Goal: Communication & Community: Answer question/provide support

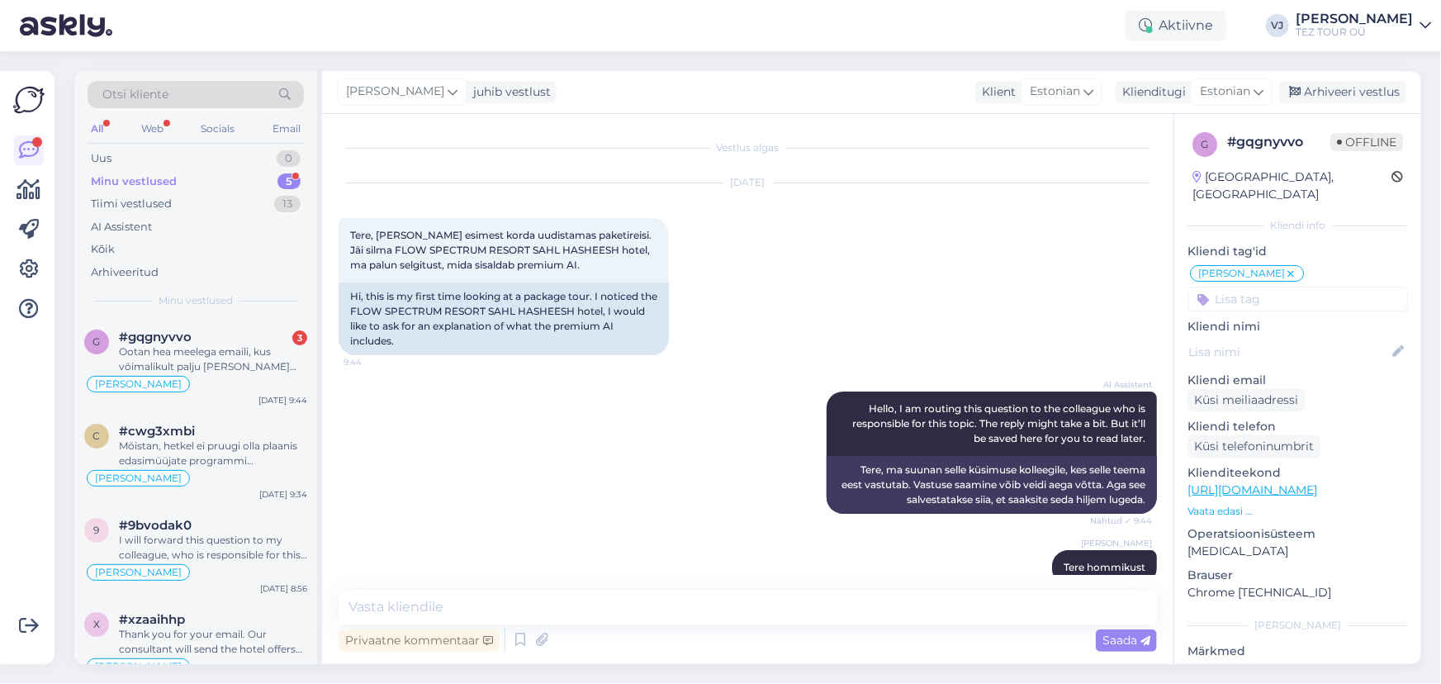
scroll to position [475, 0]
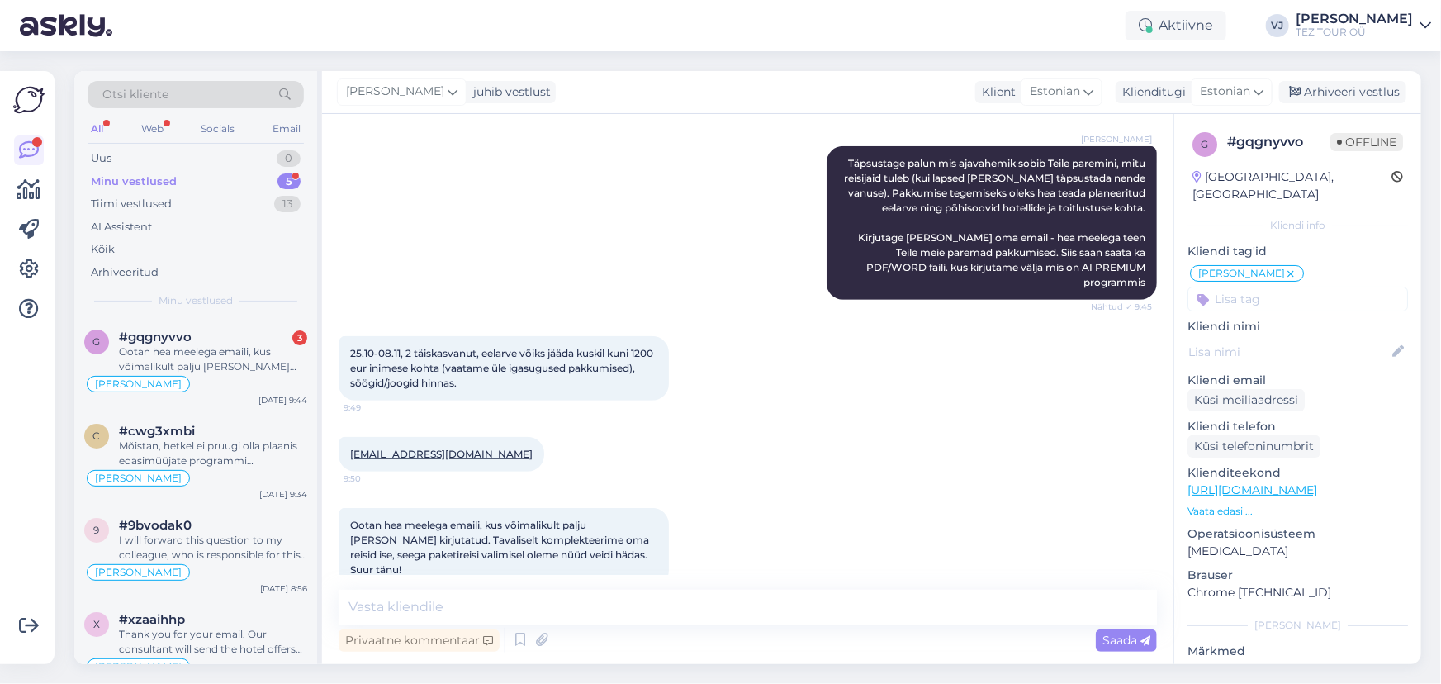
click at [781, 354] on div "25.10-08.11, 2 täiskasvanut, eelarve võiks jääda kuskil kuni 1200 eur inimese k…" at bounding box center [748, 368] width 819 height 101
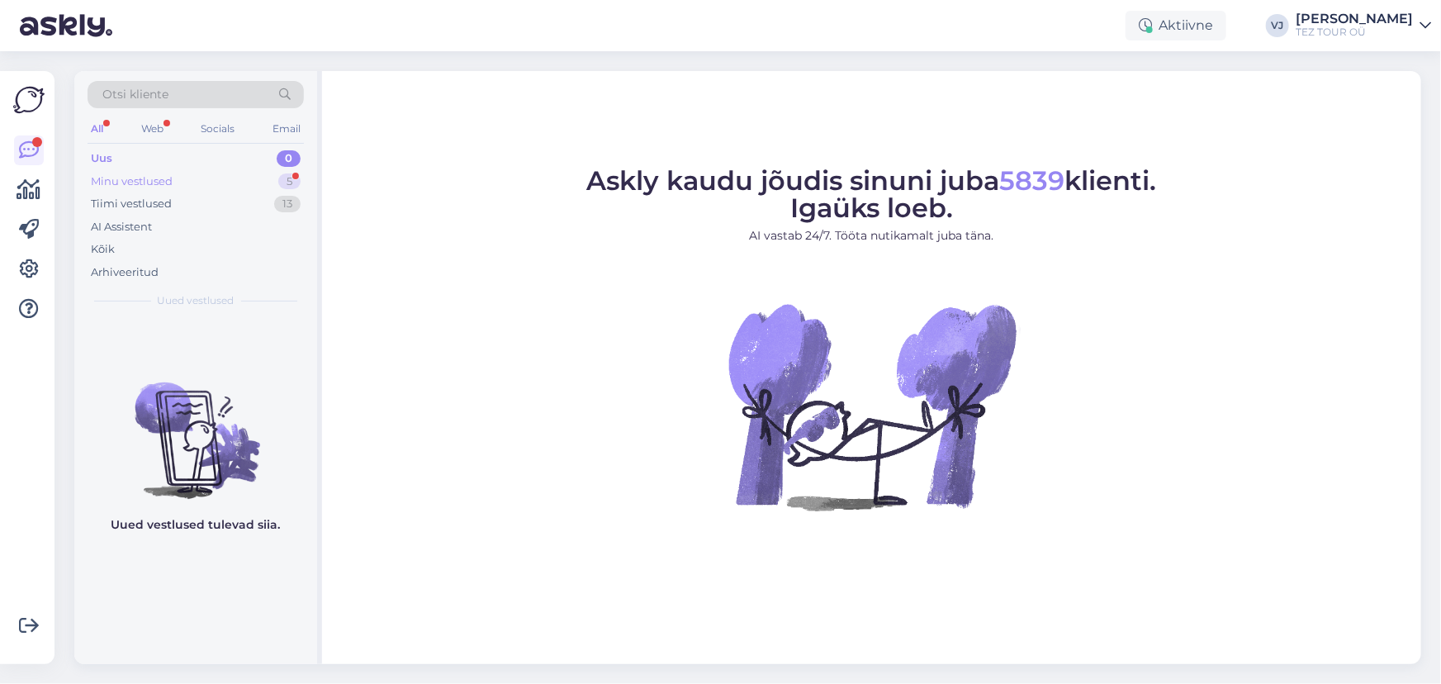
click at [224, 176] on div "Minu vestlused 5" at bounding box center [196, 181] width 216 height 23
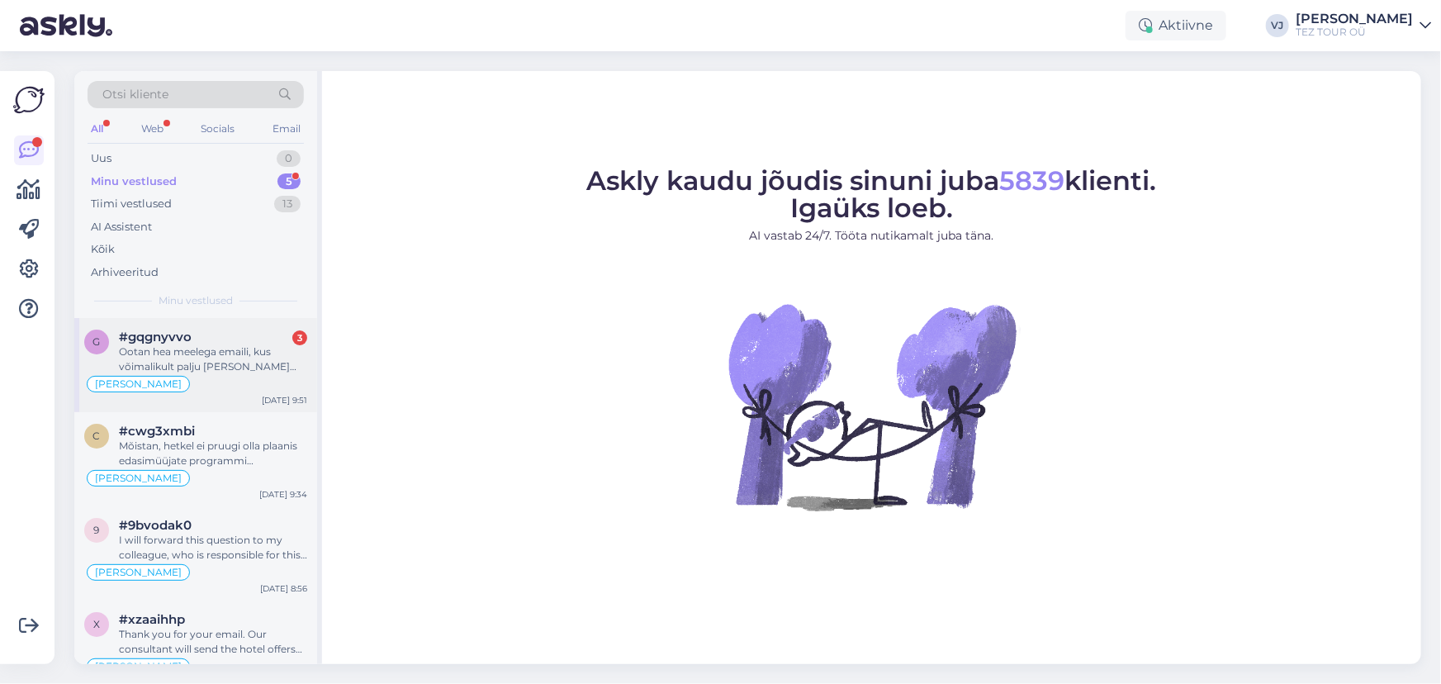
click at [235, 362] on div "Ootan hea meelega emaili, kus võimalikult palju lahti kirjutatud. Tavaliselt ko…" at bounding box center [213, 359] width 188 height 30
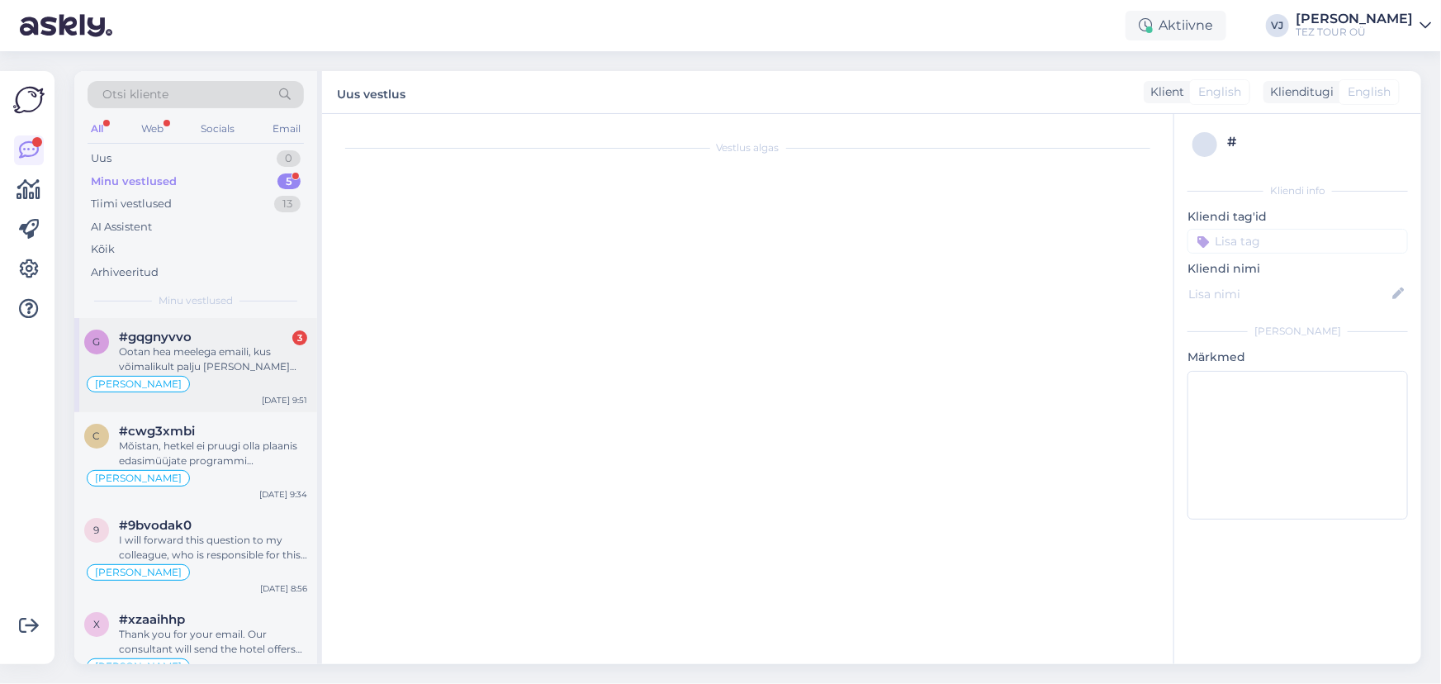
scroll to position [475, 0]
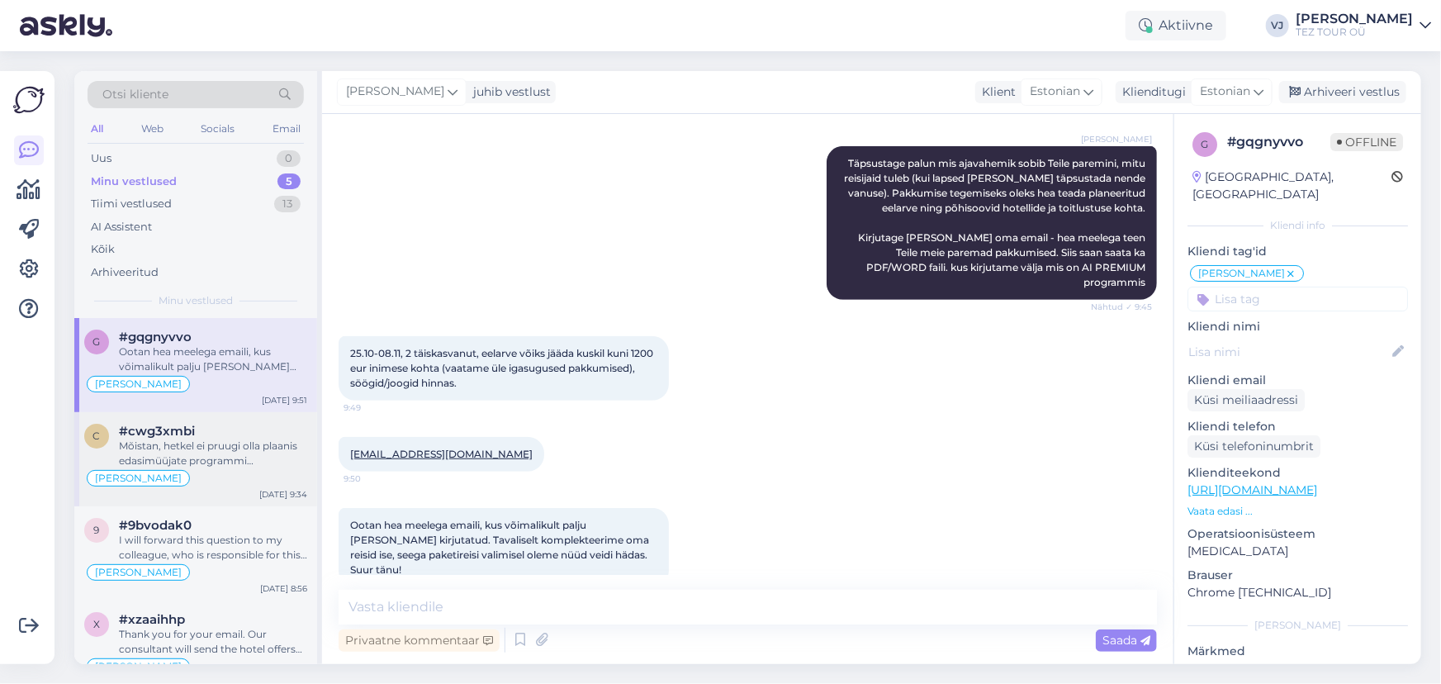
click at [188, 452] on div "Mõistan, hetkel ei pruugi olla plaanis edasimüüjate programmi suurendada." at bounding box center [213, 454] width 188 height 30
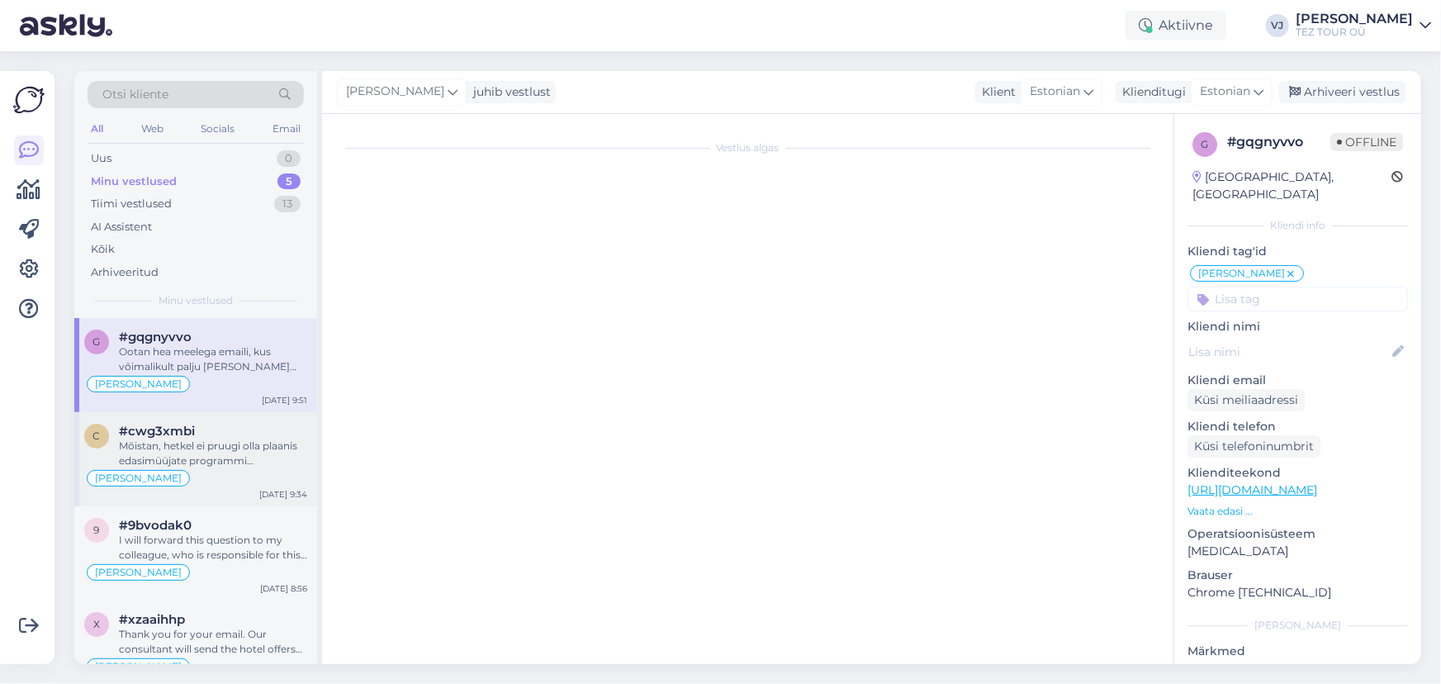
scroll to position [1161, 0]
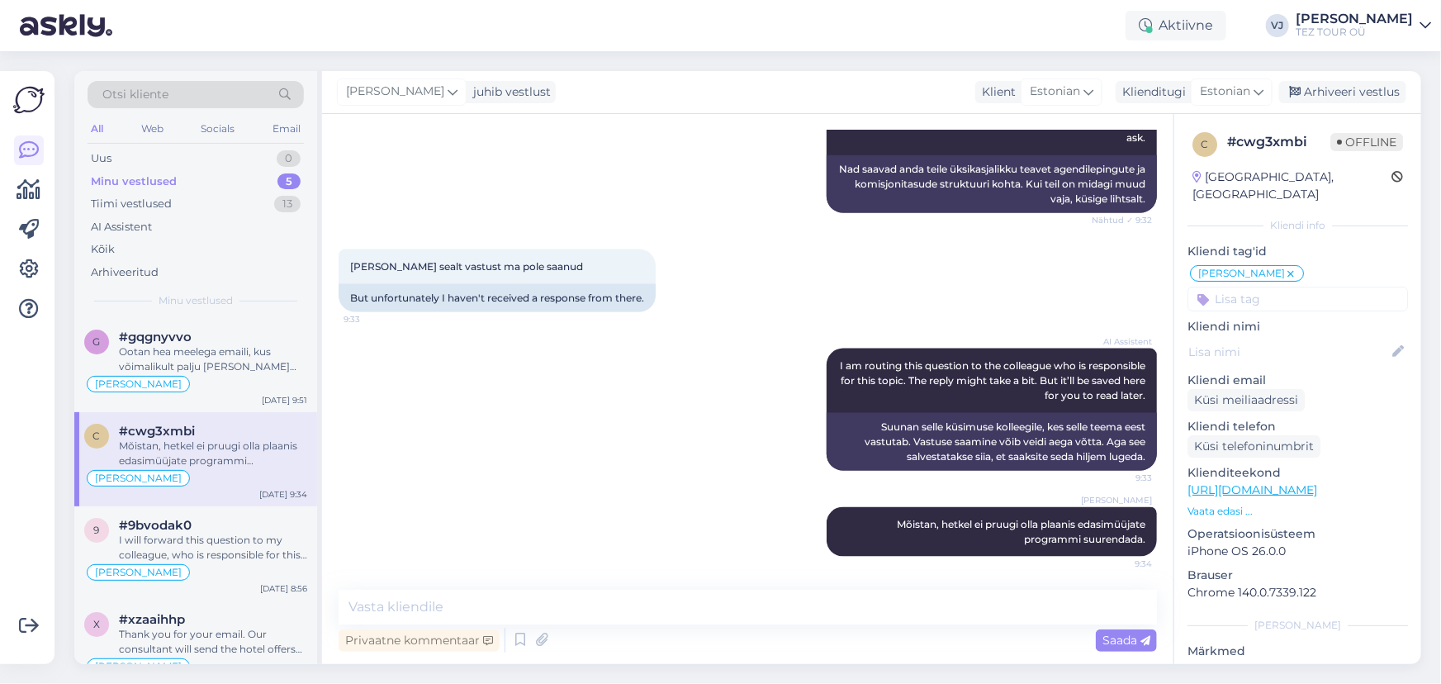
click at [609, 404] on div "AI Assistent I am routing this question to the colleague who is responsible for…" at bounding box center [748, 409] width 819 height 159
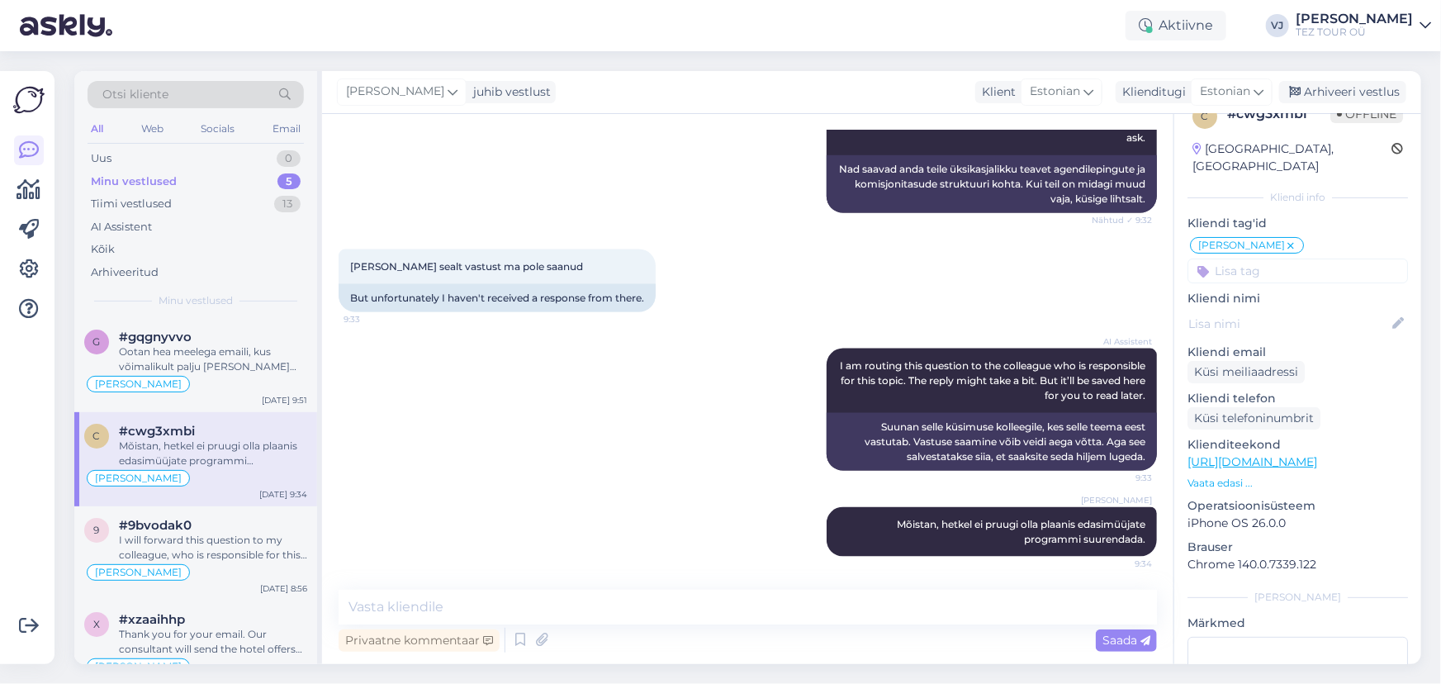
scroll to position [27, 0]
click at [1361, 87] on div "Arhiveeri vestlus" at bounding box center [1343, 92] width 127 height 22
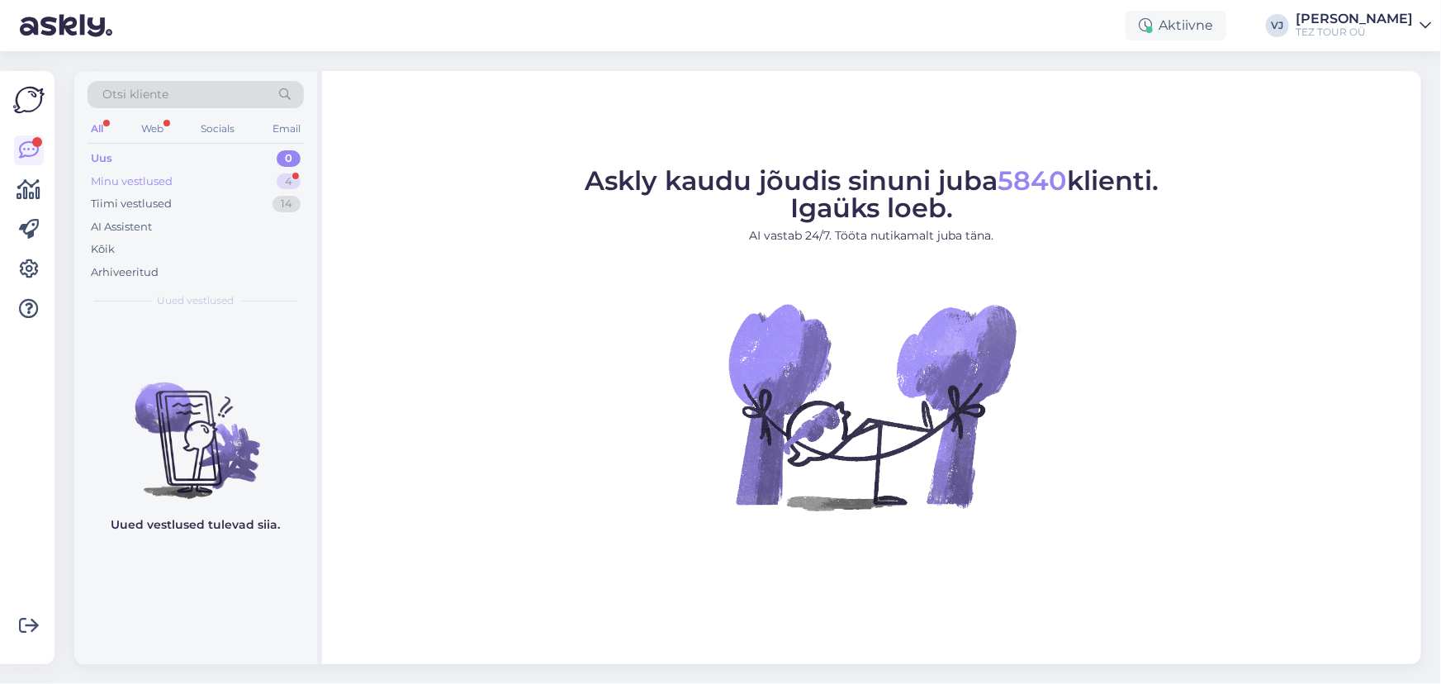
click at [186, 189] on div "Minu vestlused 4" at bounding box center [196, 181] width 216 height 23
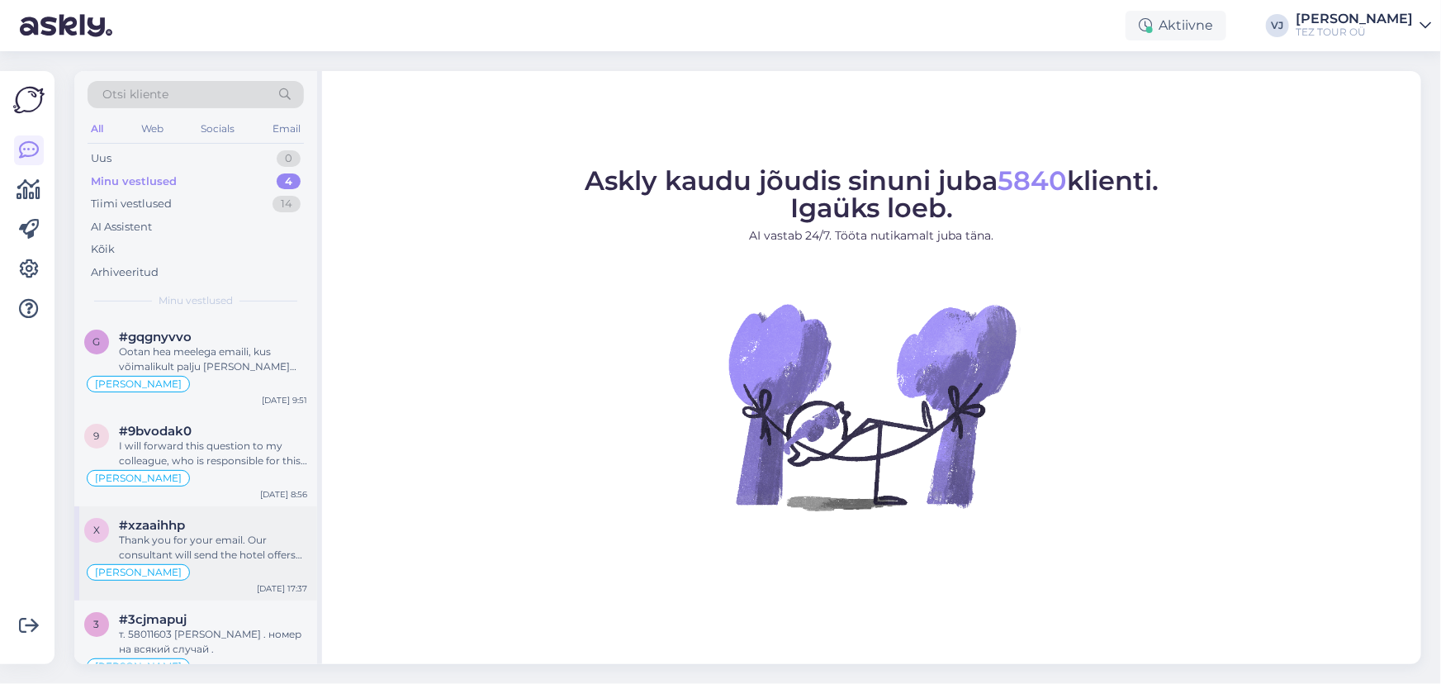
scroll to position [28, 0]
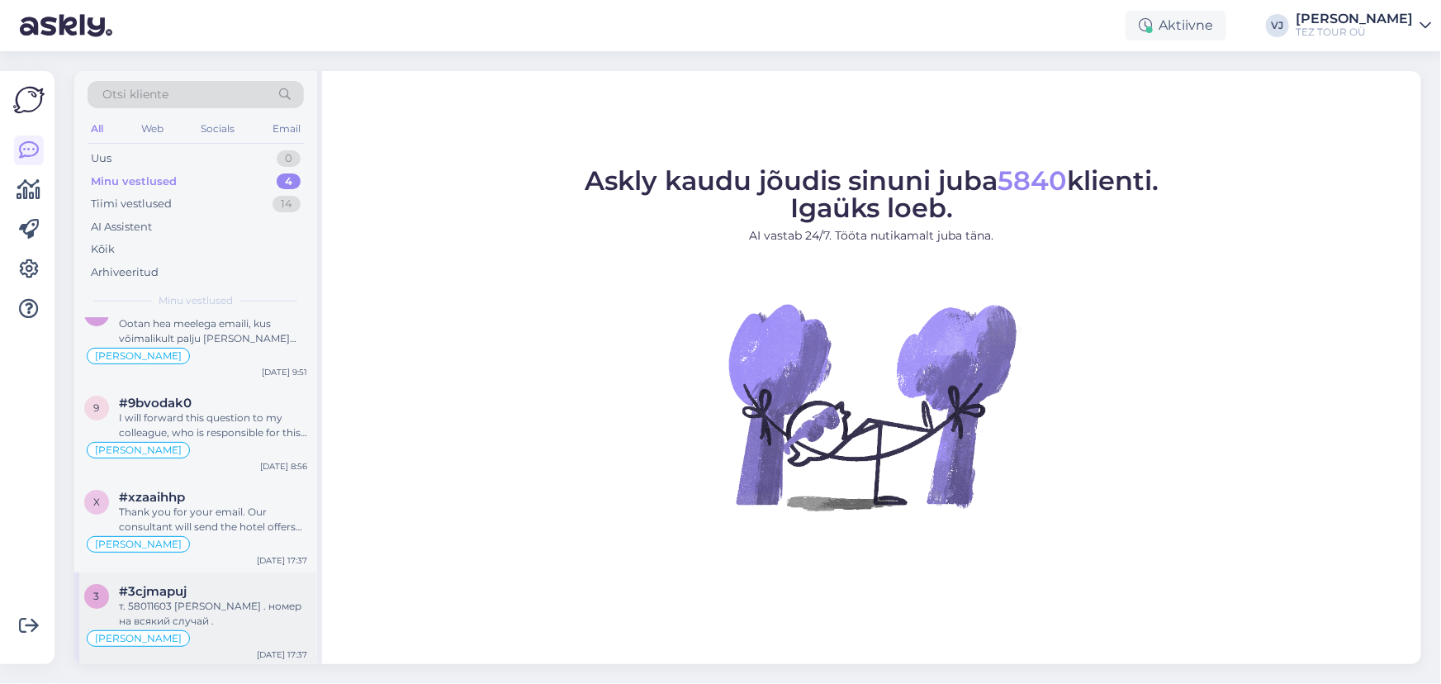
click at [215, 616] on div "т. 58011603 [PERSON_NAME] . номер на всякий случай ." at bounding box center [213, 614] width 188 height 30
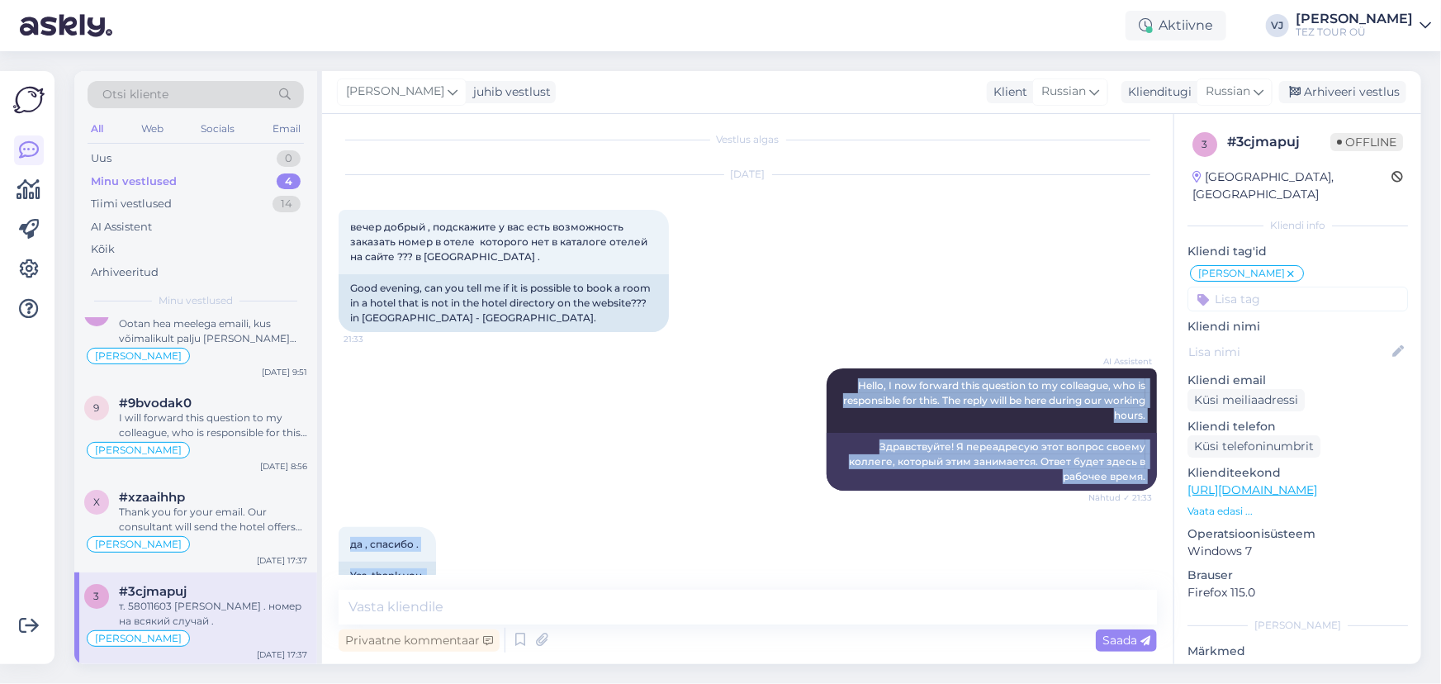
scroll to position [7, 0]
drag, startPoint x: 568, startPoint y: 544, endPoint x: 426, endPoint y: 381, distance: 216.0
click at [426, 381] on div "Vestlus algas [DATE] вечер добрый , подскажите у вас есть возможность заказать …" at bounding box center [755, 353] width 833 height 444
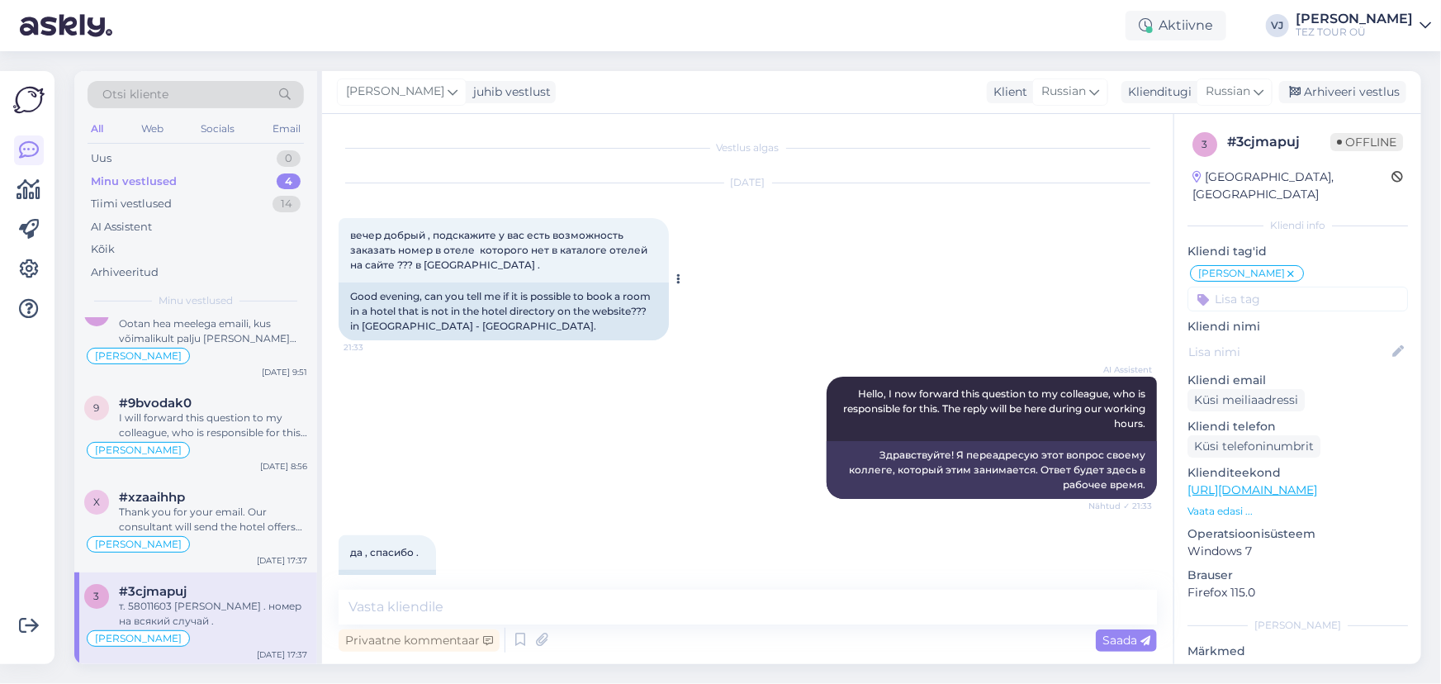
click at [412, 278] on div "вечер добрый , подскажите у вас есть возможность заказать номер в отеле которог…" at bounding box center [504, 250] width 330 height 64
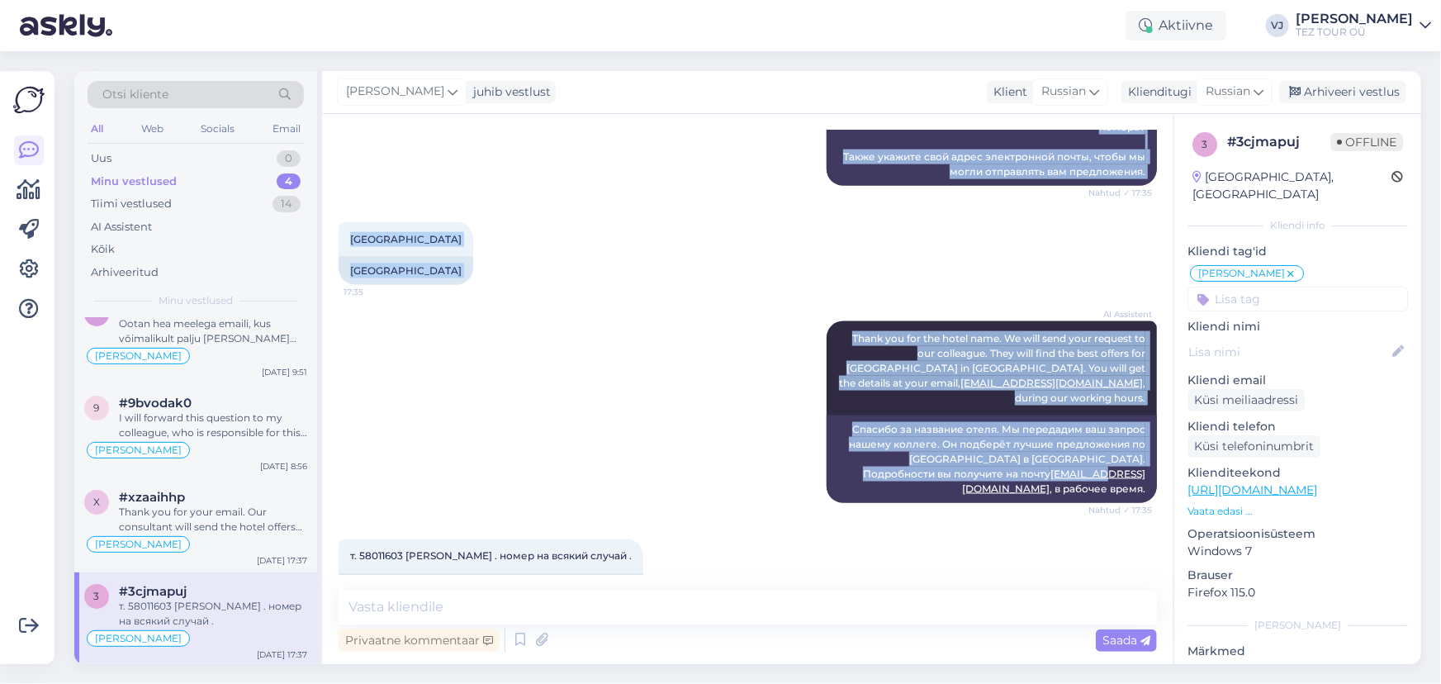
scroll to position [1208, 0]
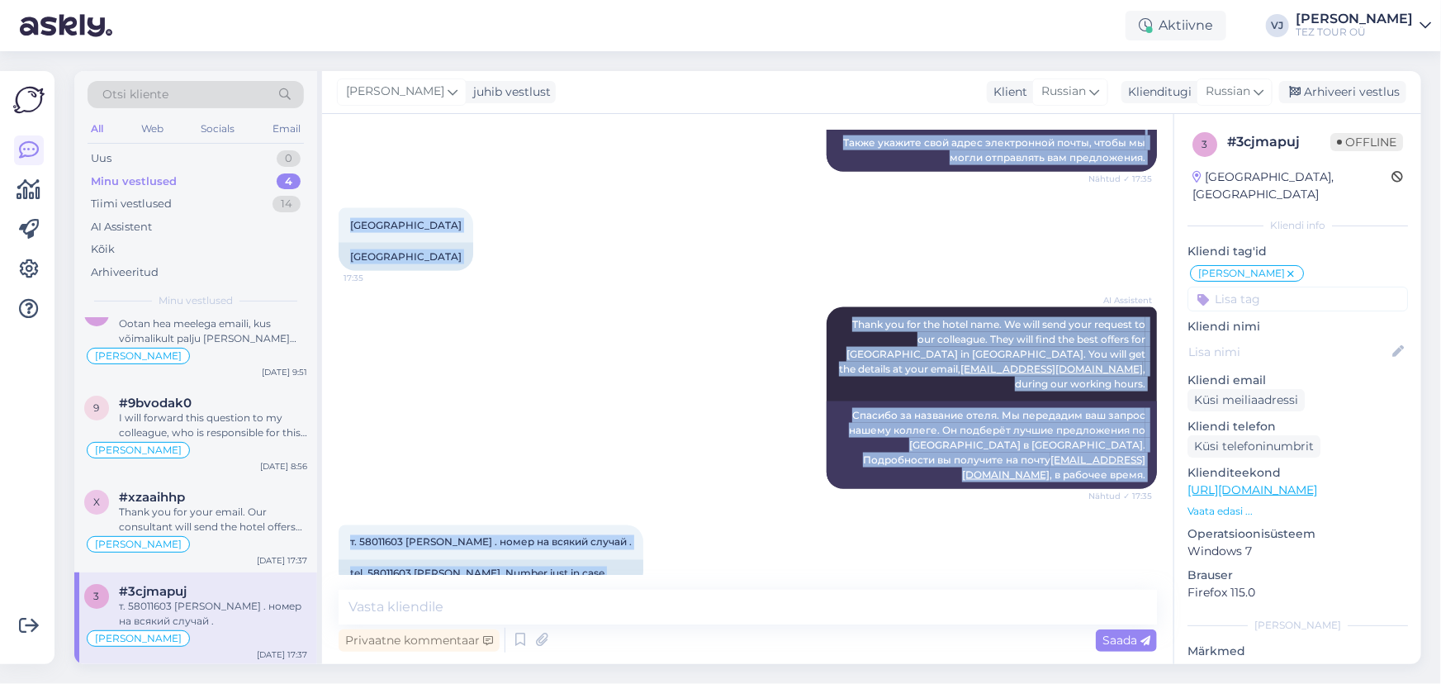
drag, startPoint x: 344, startPoint y: 239, endPoint x: 1042, endPoint y: 554, distance: 766.0
click at [1049, 582] on div "Vestlus algas [DATE] вечер добрый , подскажите у вас есть возможность заказать …" at bounding box center [748, 389] width 852 height 550
copy div "lorem ipsumd , sitametcon a eli sedd eiusmodtemp incididu utlab e dolor magnaal…"
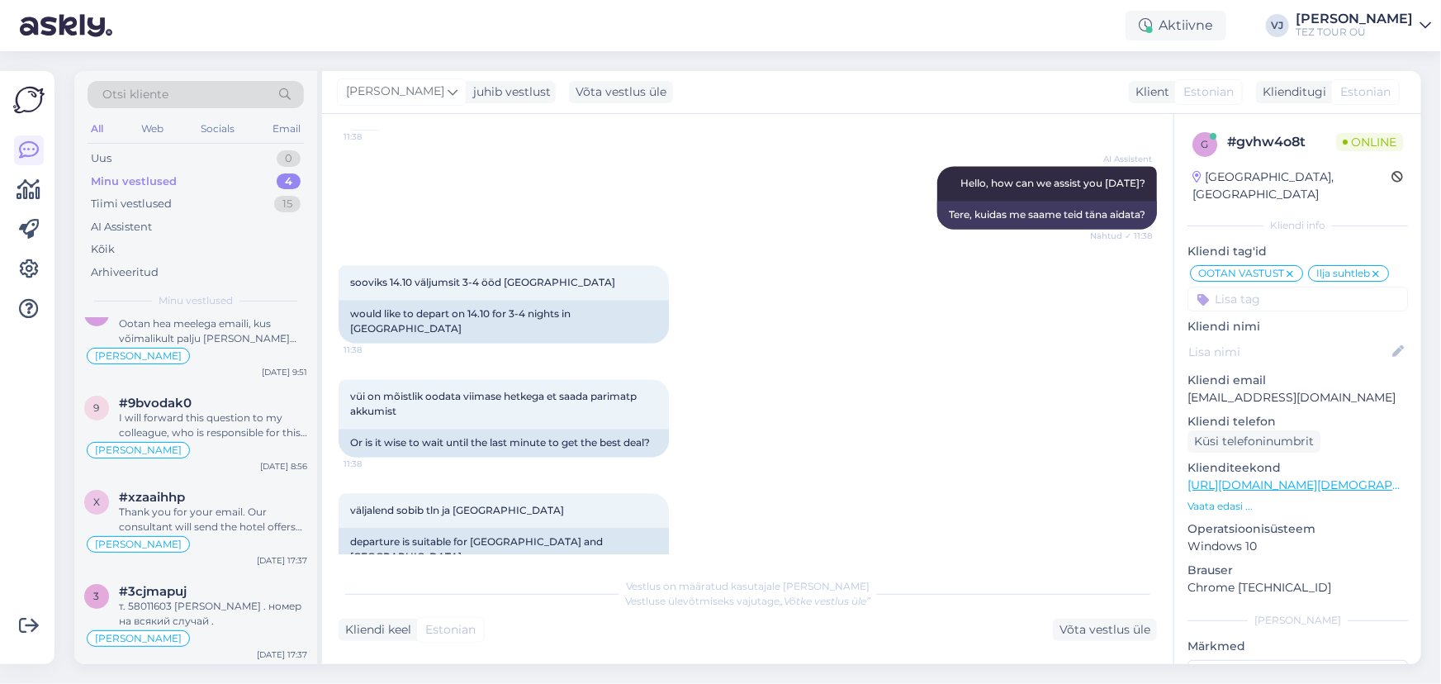
scroll to position [1825, 0]
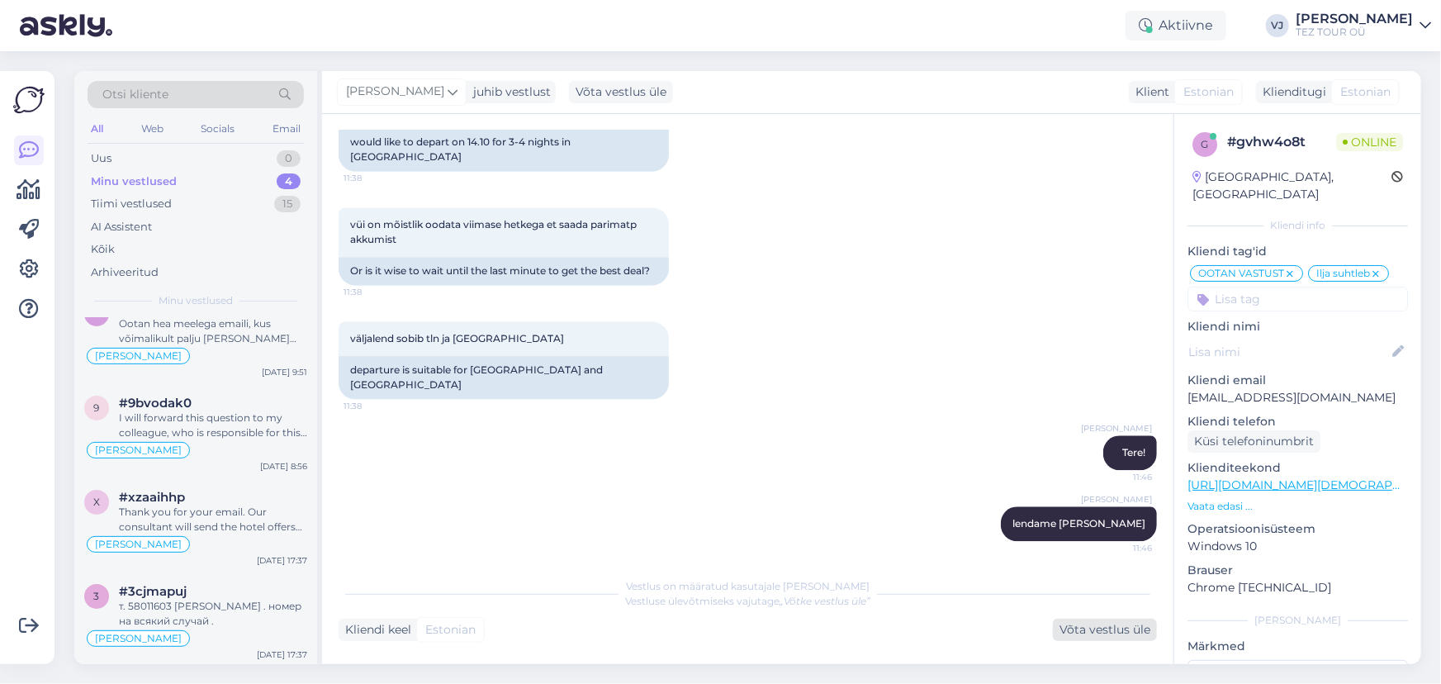
click at [1138, 625] on div "Võta vestlus üle" at bounding box center [1105, 630] width 104 height 22
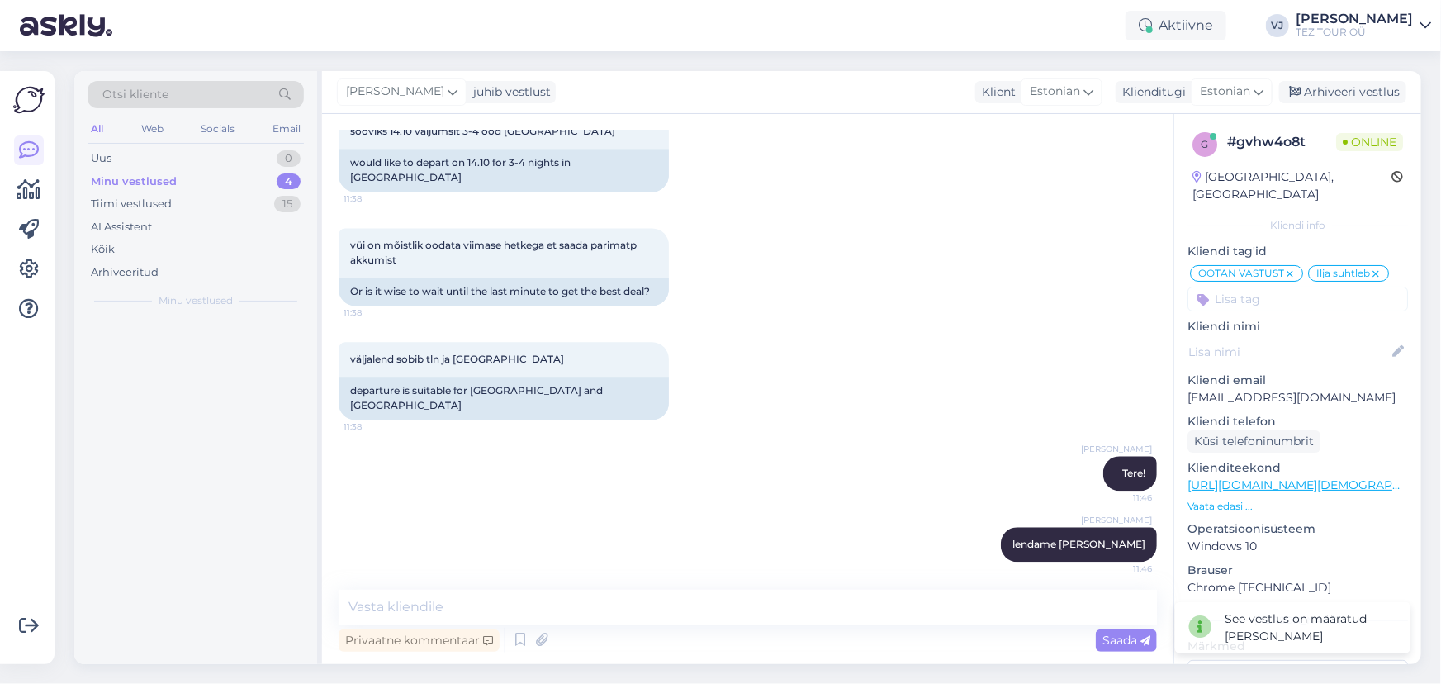
scroll to position [0, 0]
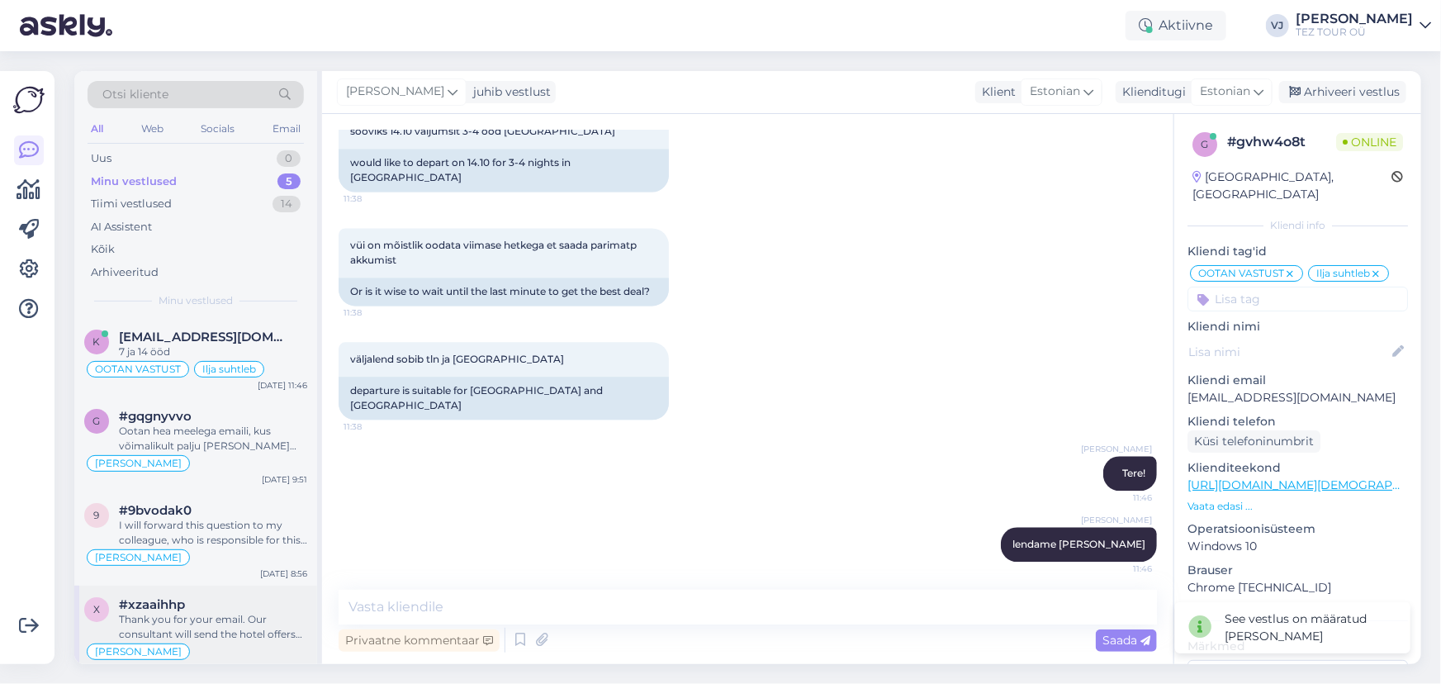
click at [216, 606] on div "#xzaaihhp" at bounding box center [213, 604] width 188 height 15
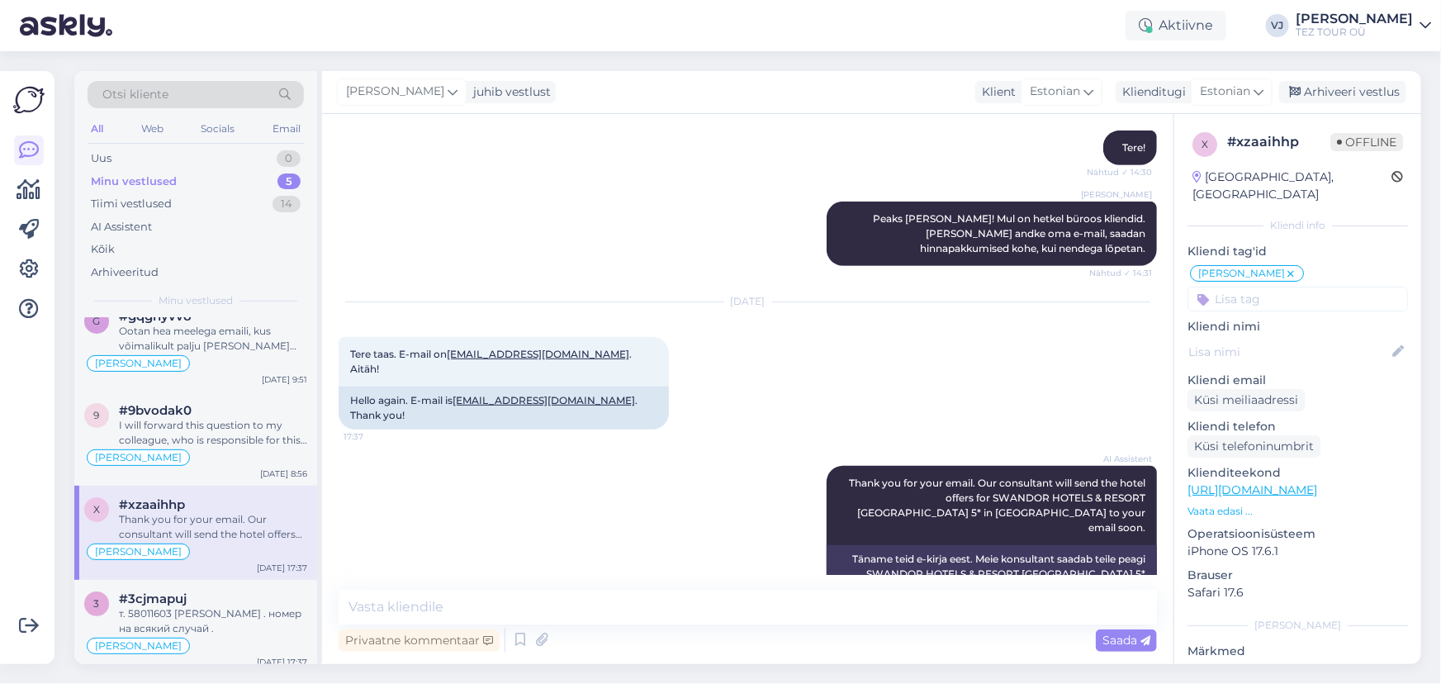
scroll to position [107, 0]
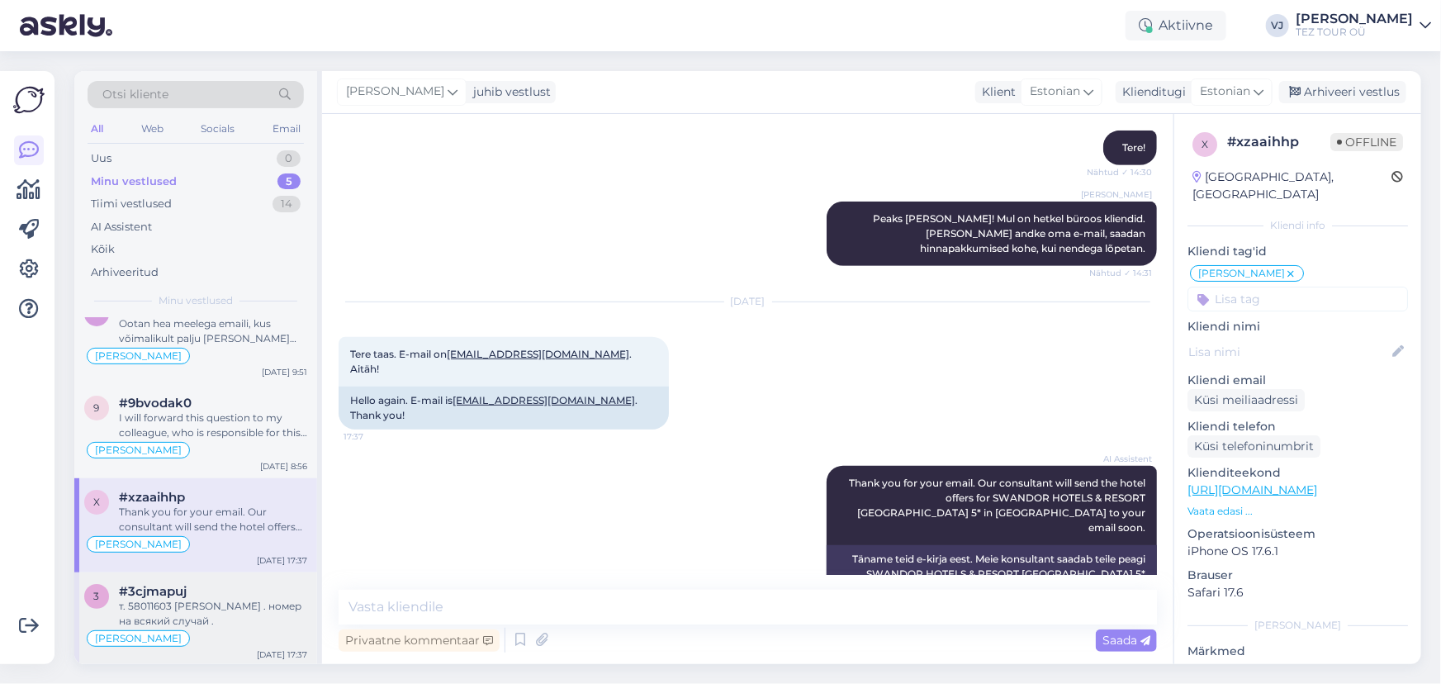
click at [208, 577] on div "3 #3cjmapuj т. 58011603 Сергей . номер на всякий случай . Vladimir Suhtleb Sep …" at bounding box center [195, 619] width 243 height 94
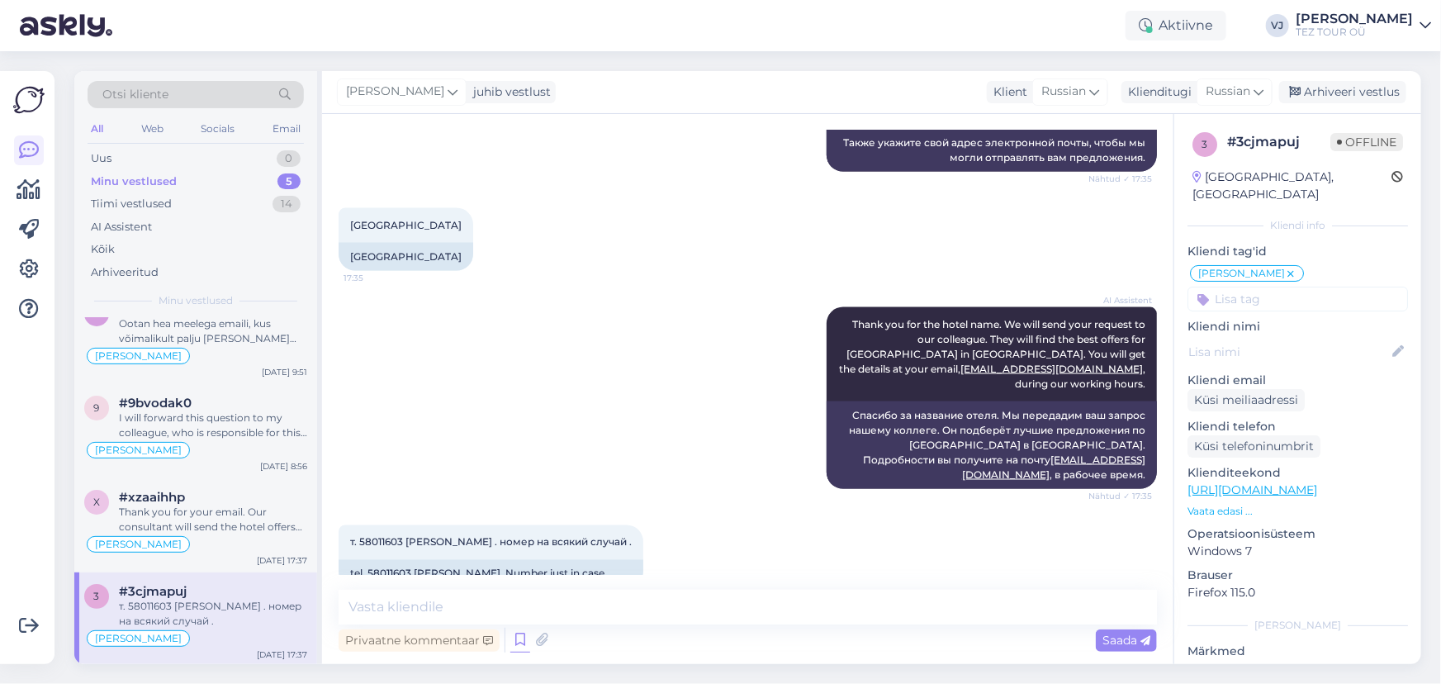
click at [510, 631] on icon at bounding box center [520, 640] width 20 height 25
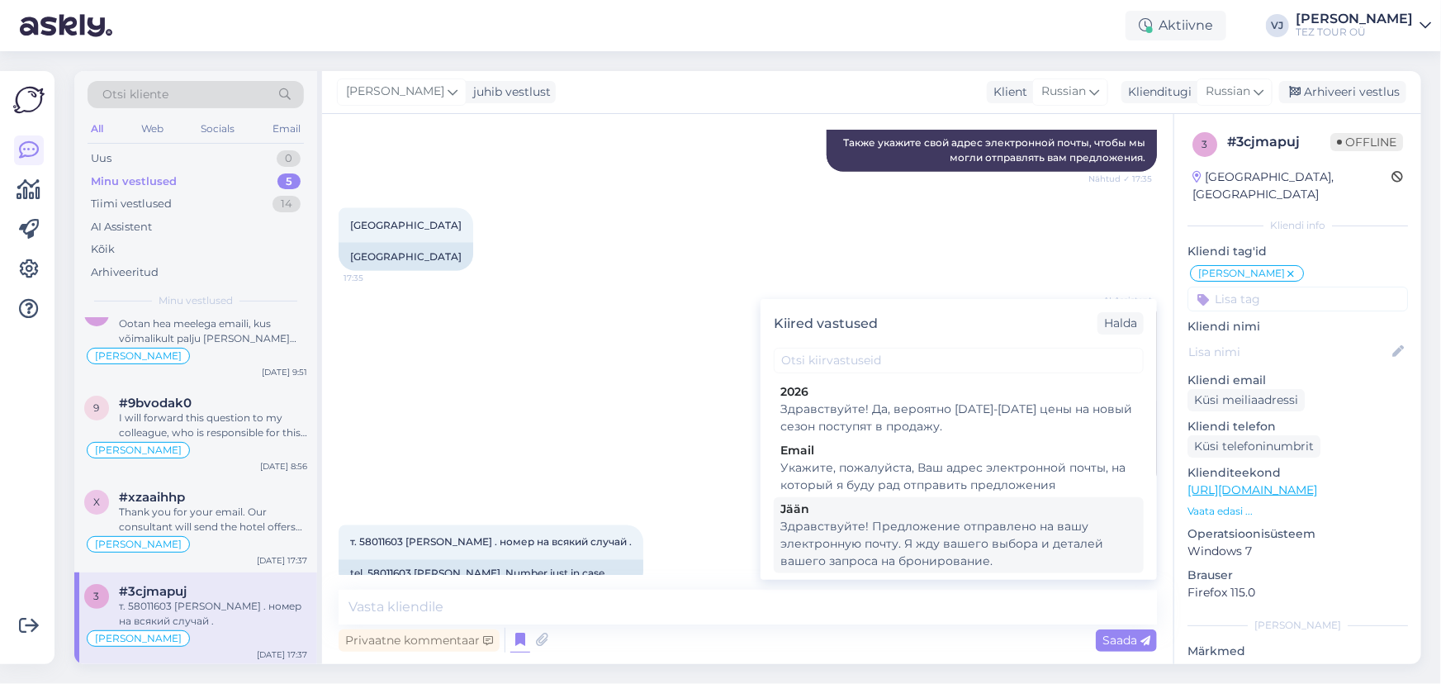
click at [992, 540] on div "Здравствуйте! Предложение отправлено на вашу электронную почту. Я жду вашего вы…" at bounding box center [959, 544] width 357 height 52
type textarea "Здравствуйте! Предложение отправлено на вашу электронную почту. Я жду вашего вы…"
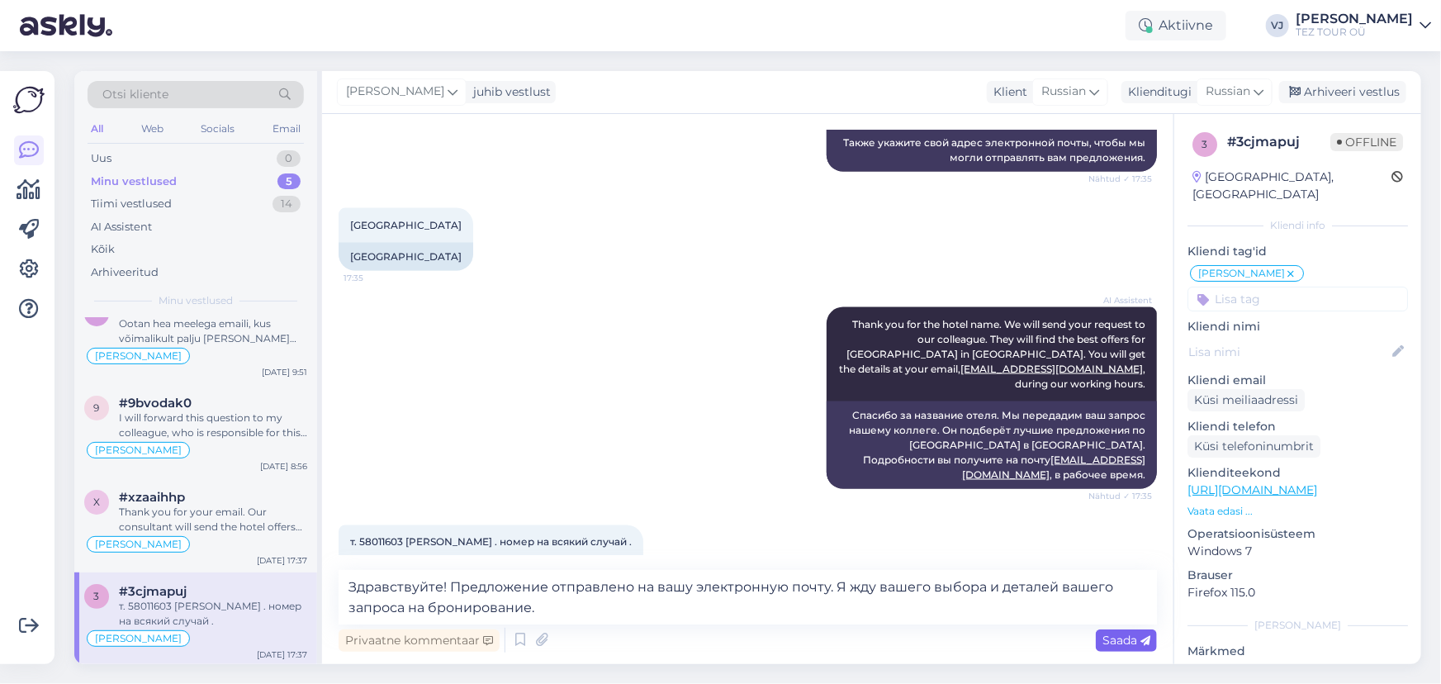
click at [1128, 644] on span "Saada" at bounding box center [1127, 640] width 48 height 15
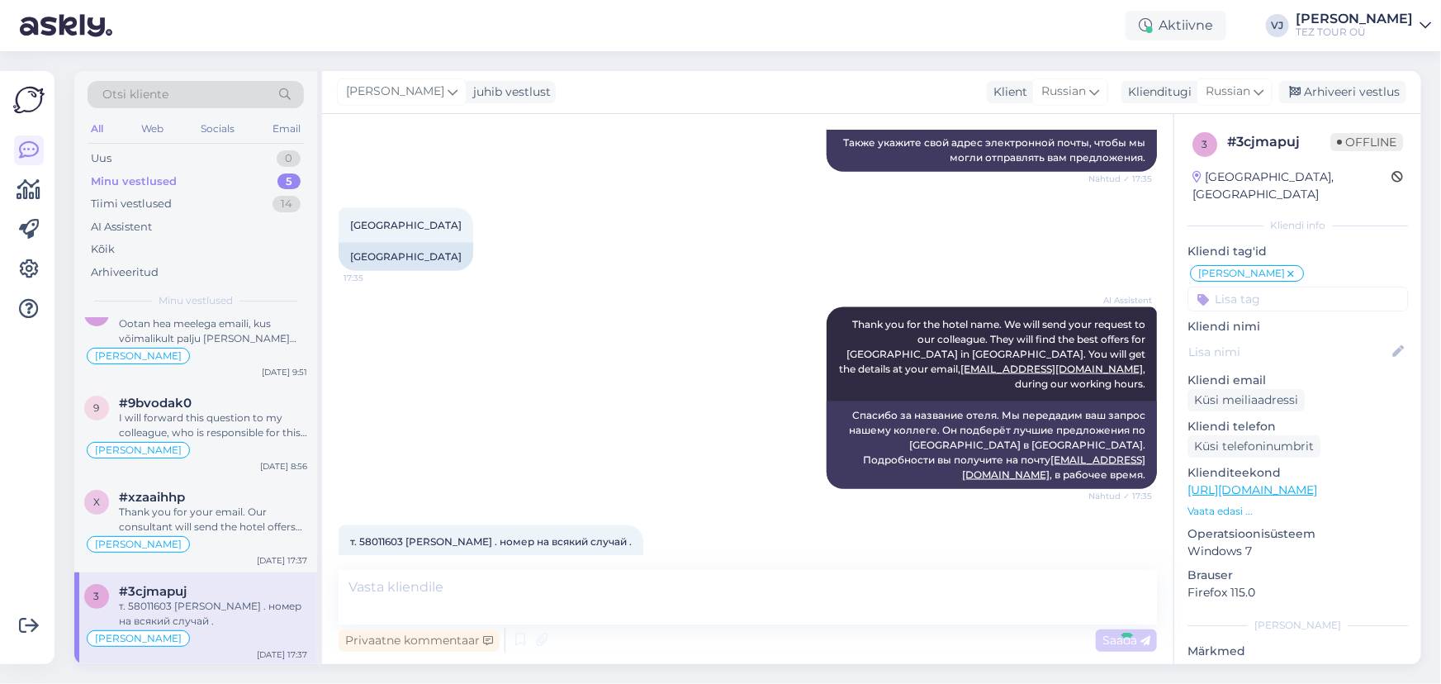
scroll to position [1344, 0]
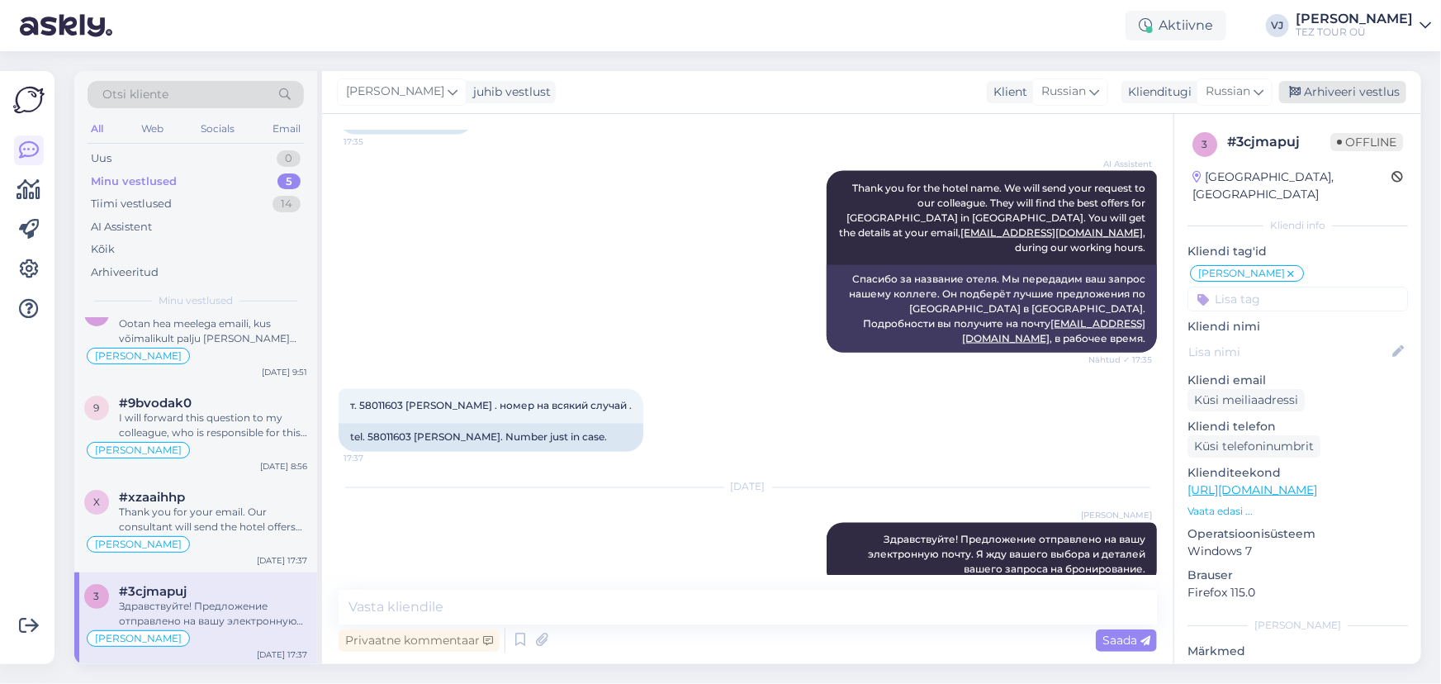
click at [1313, 83] on div "Arhiveeri vestlus" at bounding box center [1343, 92] width 127 height 22
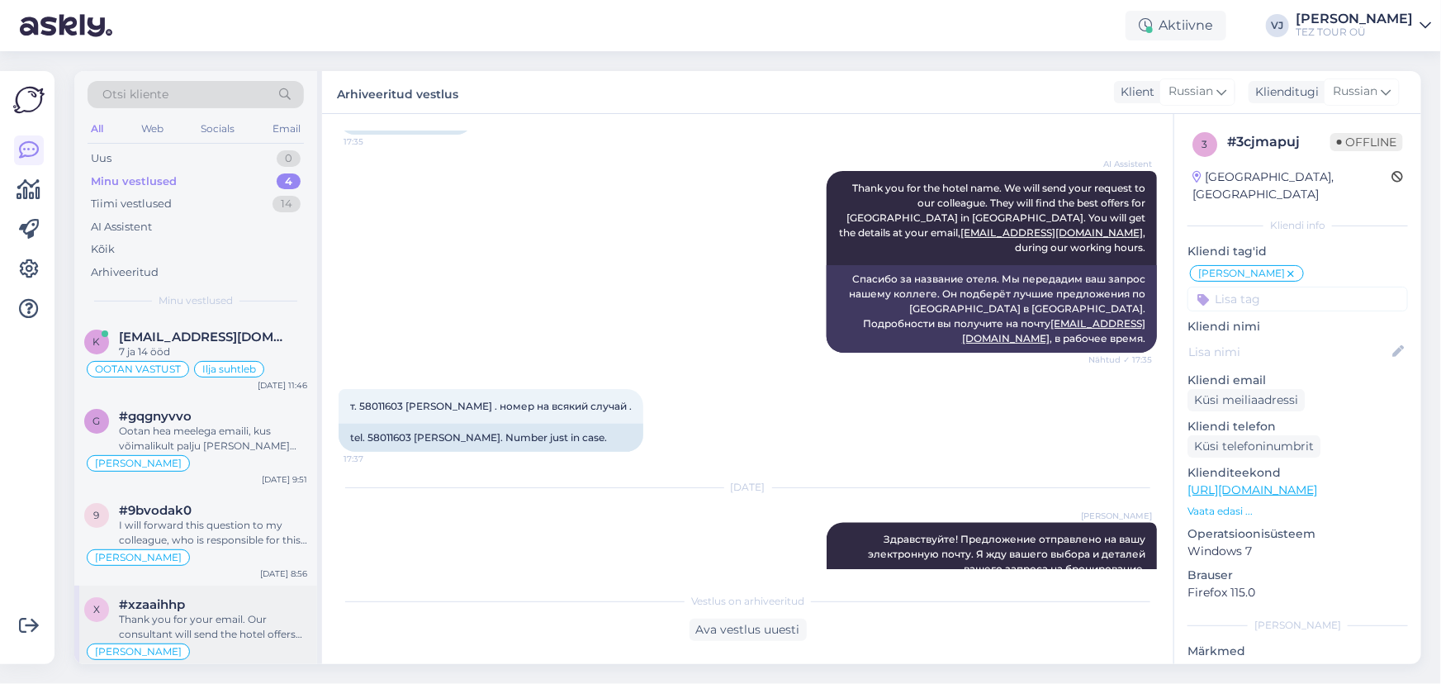
click at [311, 624] on div "x #xzaaihhp Thank you for your email. Our consultant will send the hotel offers…" at bounding box center [195, 633] width 243 height 94
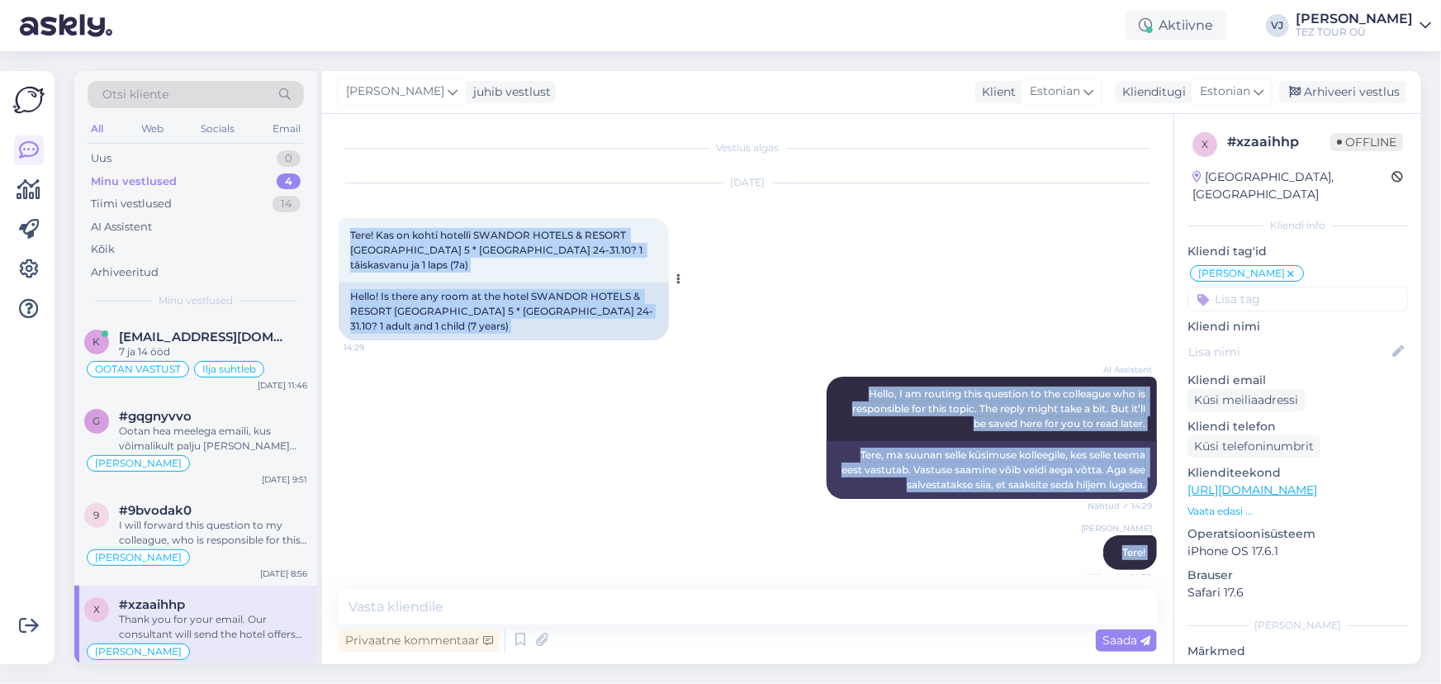
drag, startPoint x: 1136, startPoint y: 548, endPoint x: 346, endPoint y: 230, distance: 851.3
click at [346, 230] on div "Vestlus algas Sep 27 2025 Tere! Kas on kohti hotelli SWANDOR HOTELS & RESORT TO…" at bounding box center [755, 353] width 833 height 444
copy div "Tere! Kas on kohti hotelli SWANDOR HOTELS & RESORT TOPKAPI PALACE 5 * ANTALYA 2…"
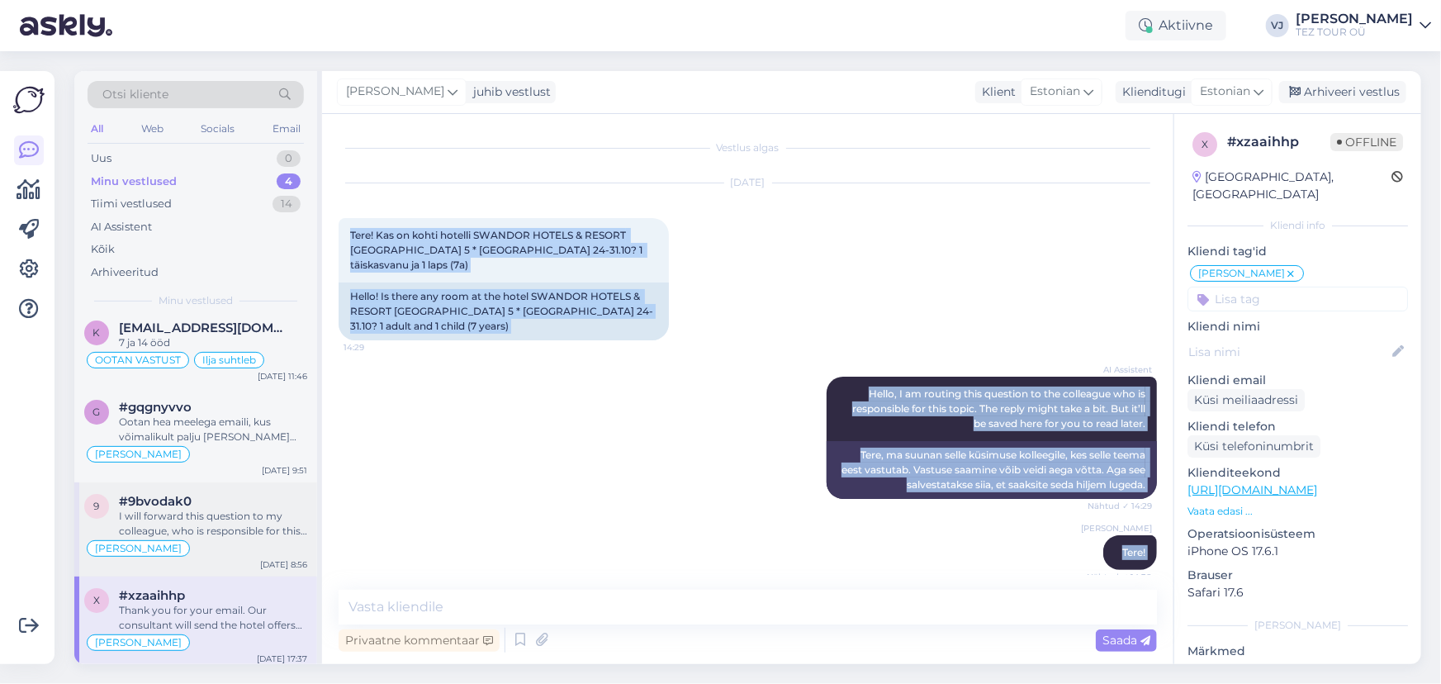
scroll to position [14, 0]
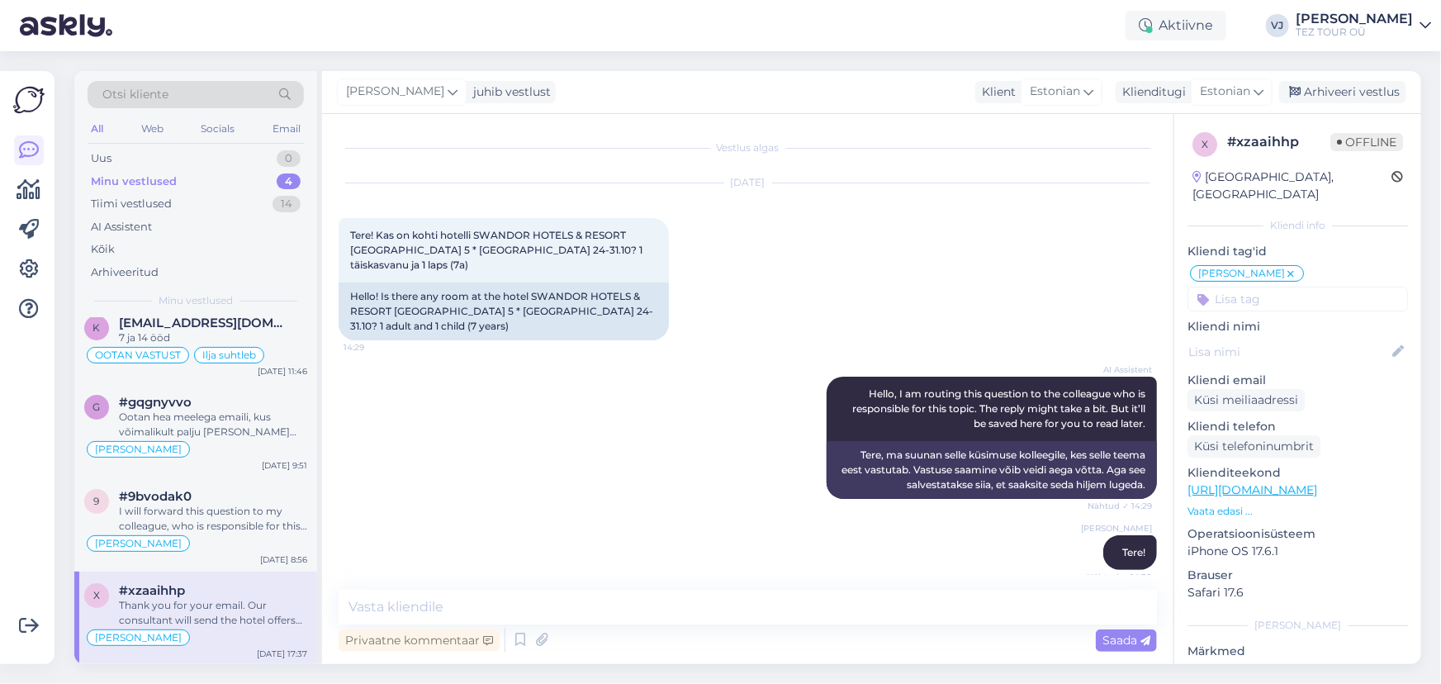
click at [240, 621] on div "Thank you for your email. Our consultant will send the hotel offers for SWANDOR…" at bounding box center [213, 613] width 188 height 30
click at [516, 639] on icon at bounding box center [520, 640] width 20 height 25
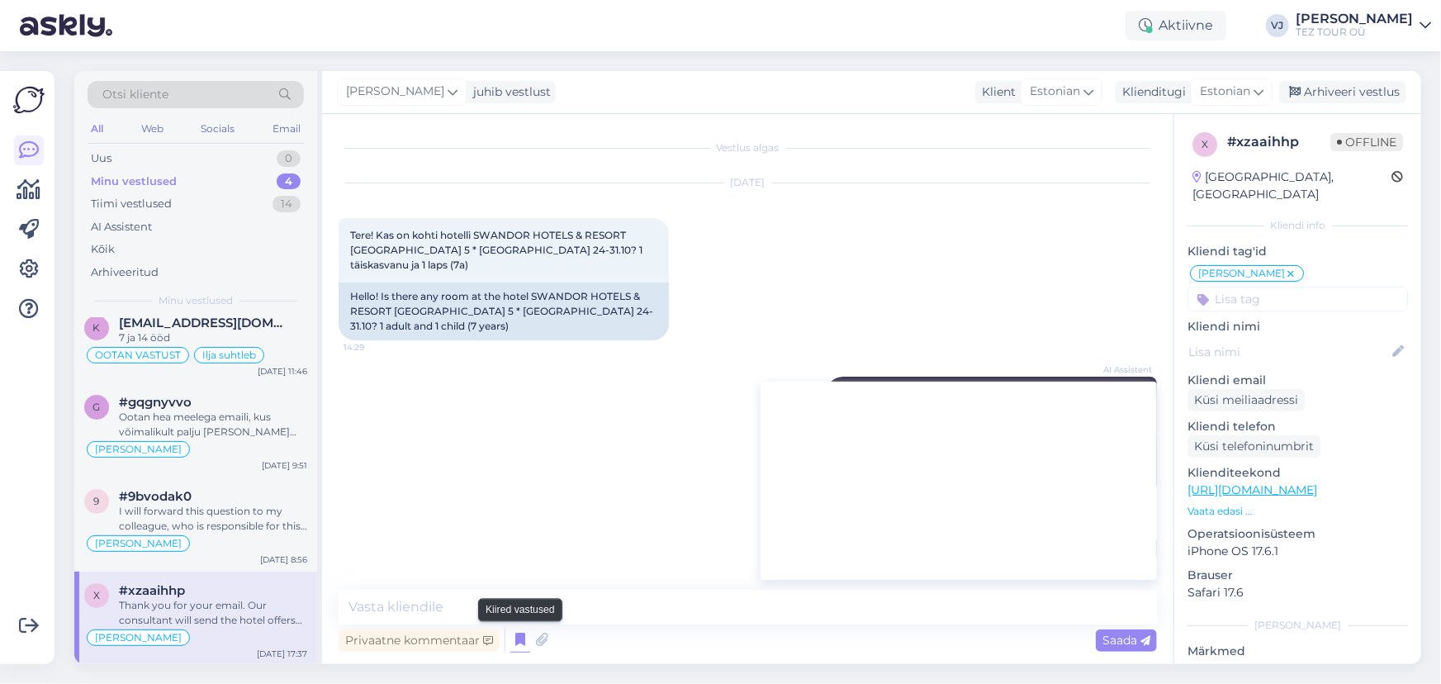
click at [525, 637] on icon at bounding box center [520, 640] width 20 height 25
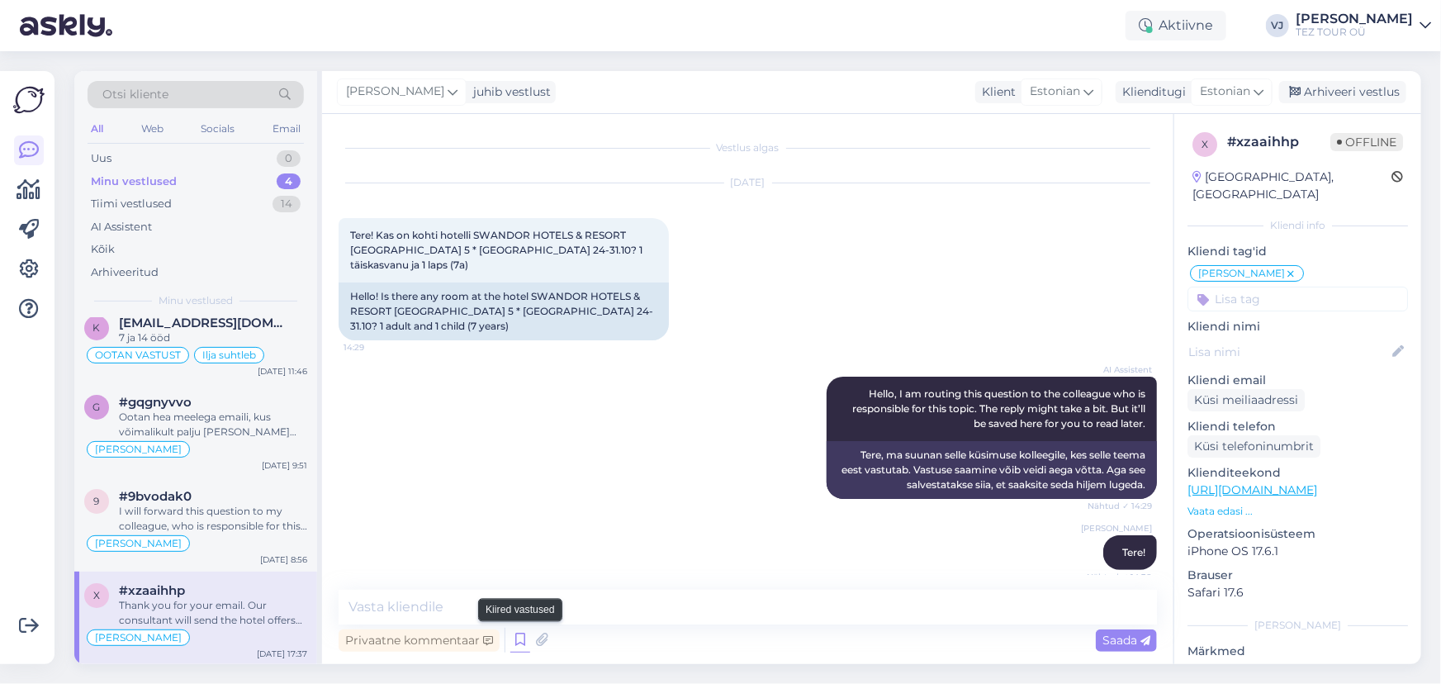
click at [525, 637] on icon at bounding box center [520, 640] width 20 height 25
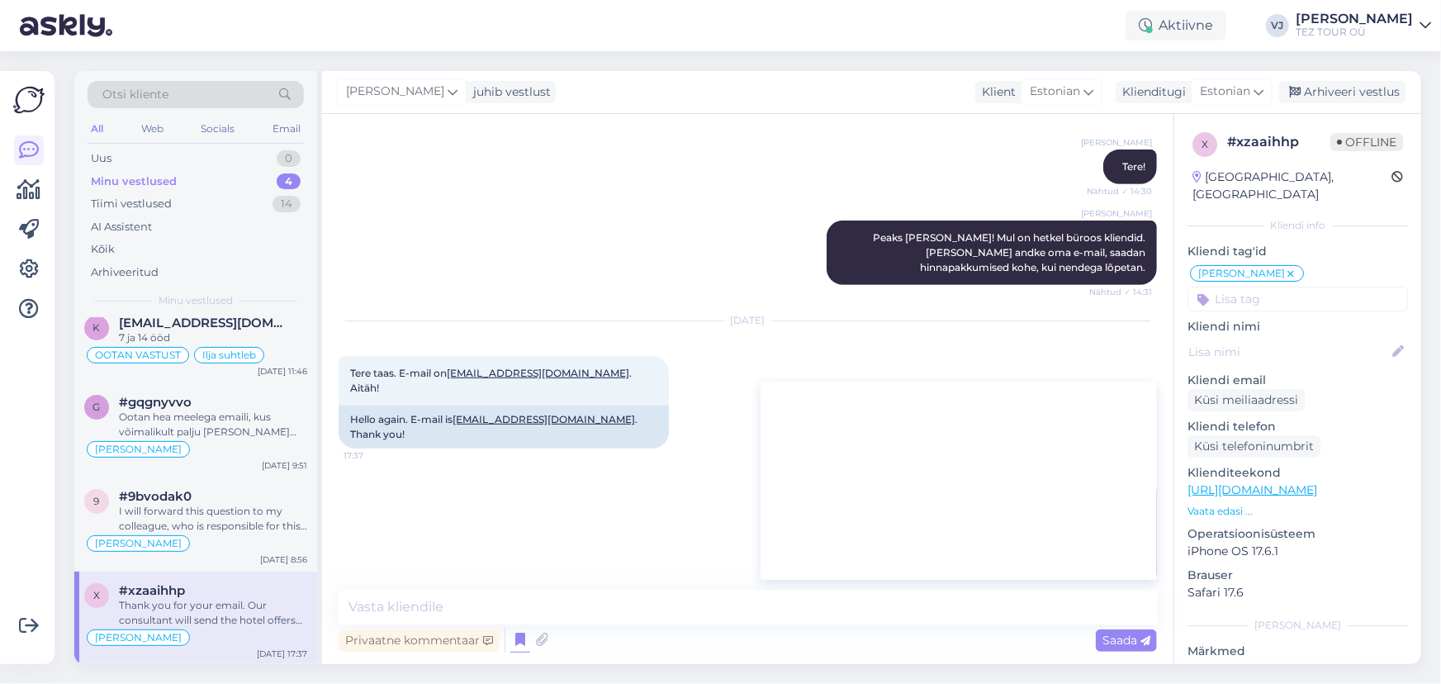
scroll to position [405, 0]
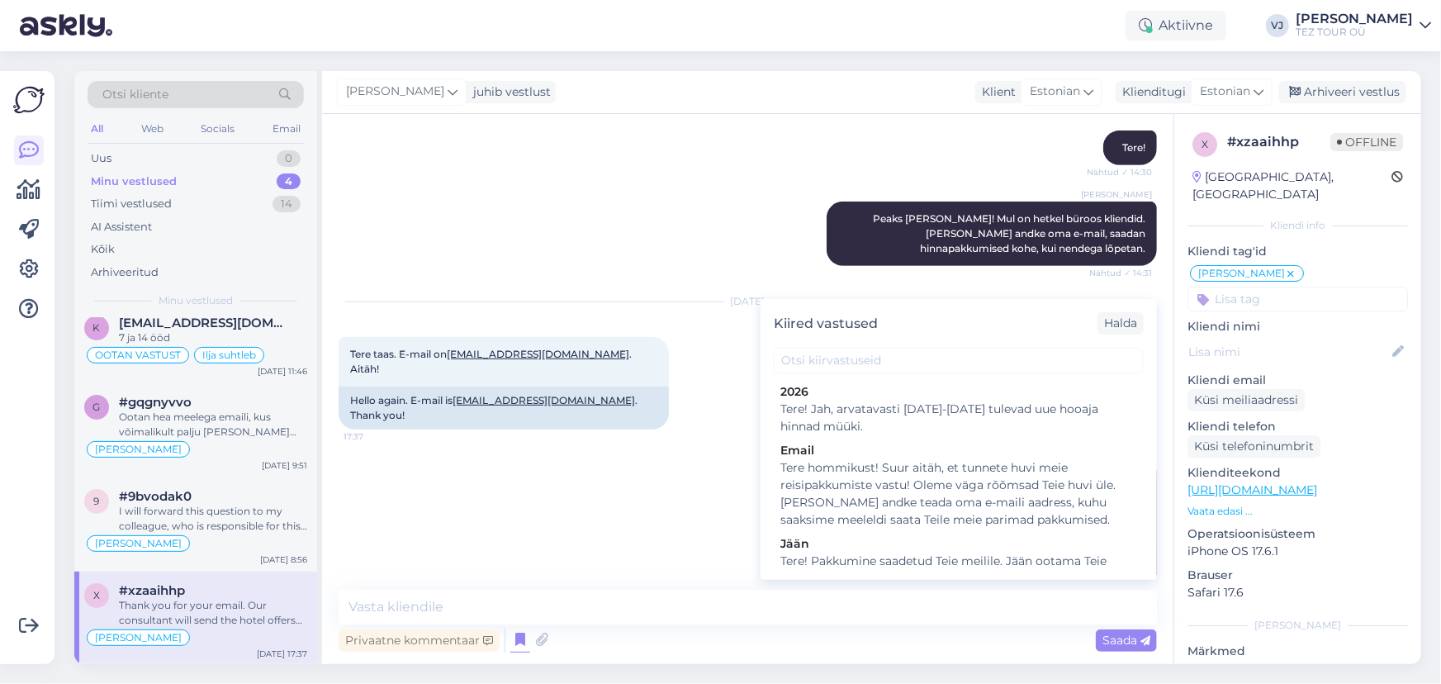
click at [570, 487] on div "AI Assistent Thank you for your email. Our consultant will send the hotel offer…" at bounding box center [748, 542] width 819 height 188
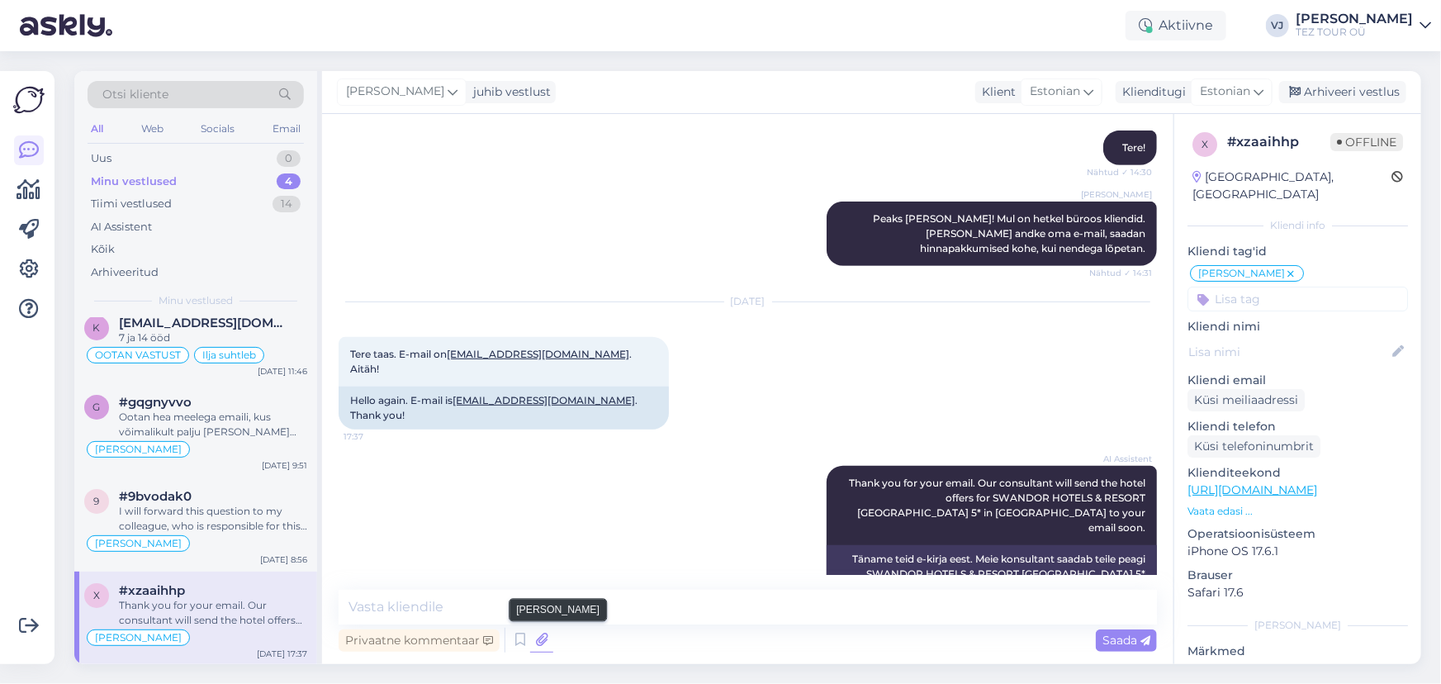
click at [530, 638] on icon at bounding box center [541, 640] width 23 height 25
click at [523, 644] on icon at bounding box center [520, 640] width 20 height 25
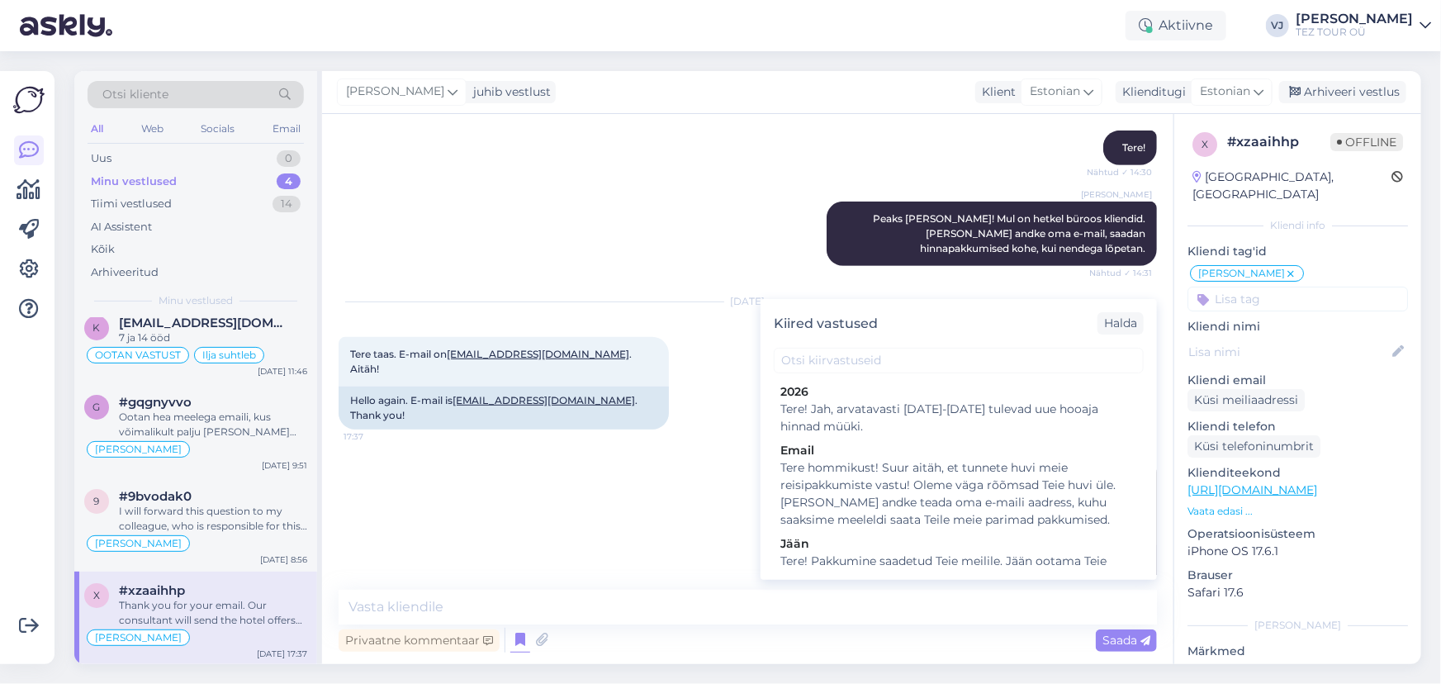
click at [1004, 545] on div "Jään" at bounding box center [959, 543] width 357 height 17
type textarea "Tere! Pakkumine saadetud Teie meilile. Jään ootama Teie valikut ja broneerimiss…"
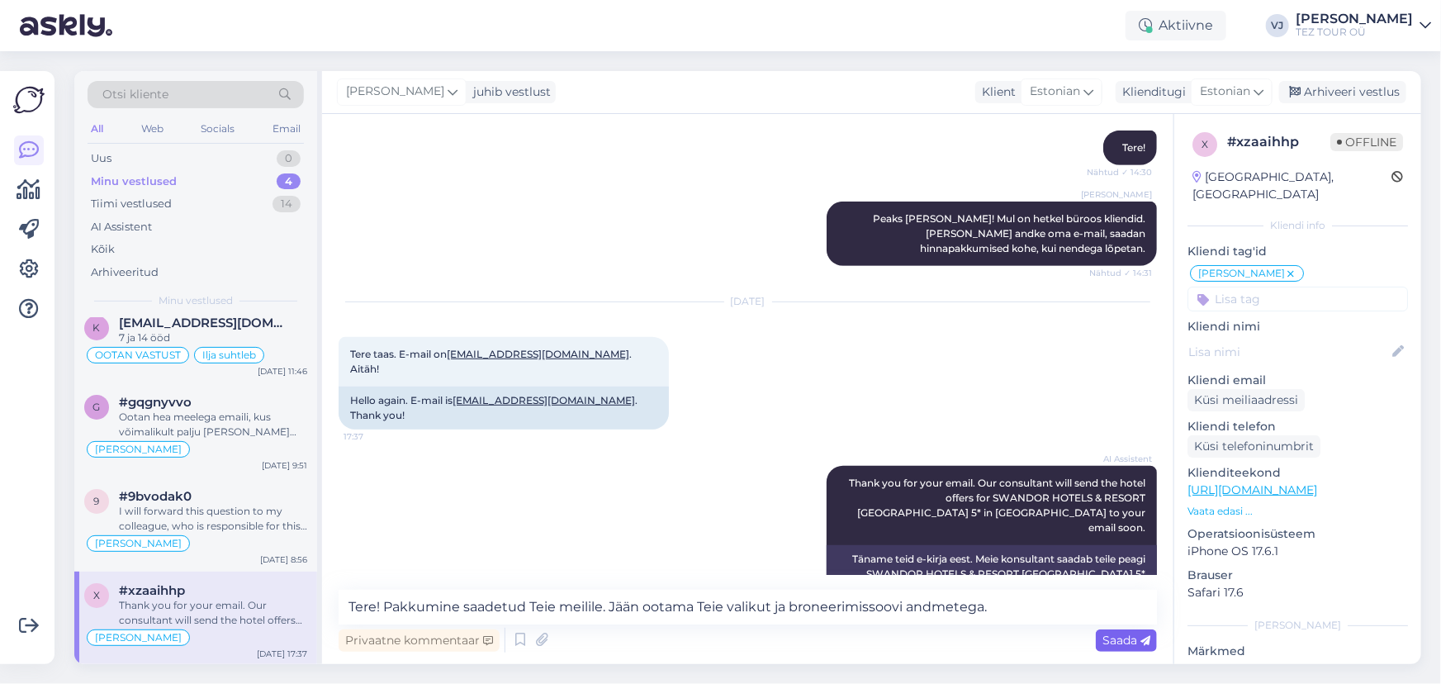
click at [1108, 629] on div "Saada" at bounding box center [1126, 640] width 61 height 22
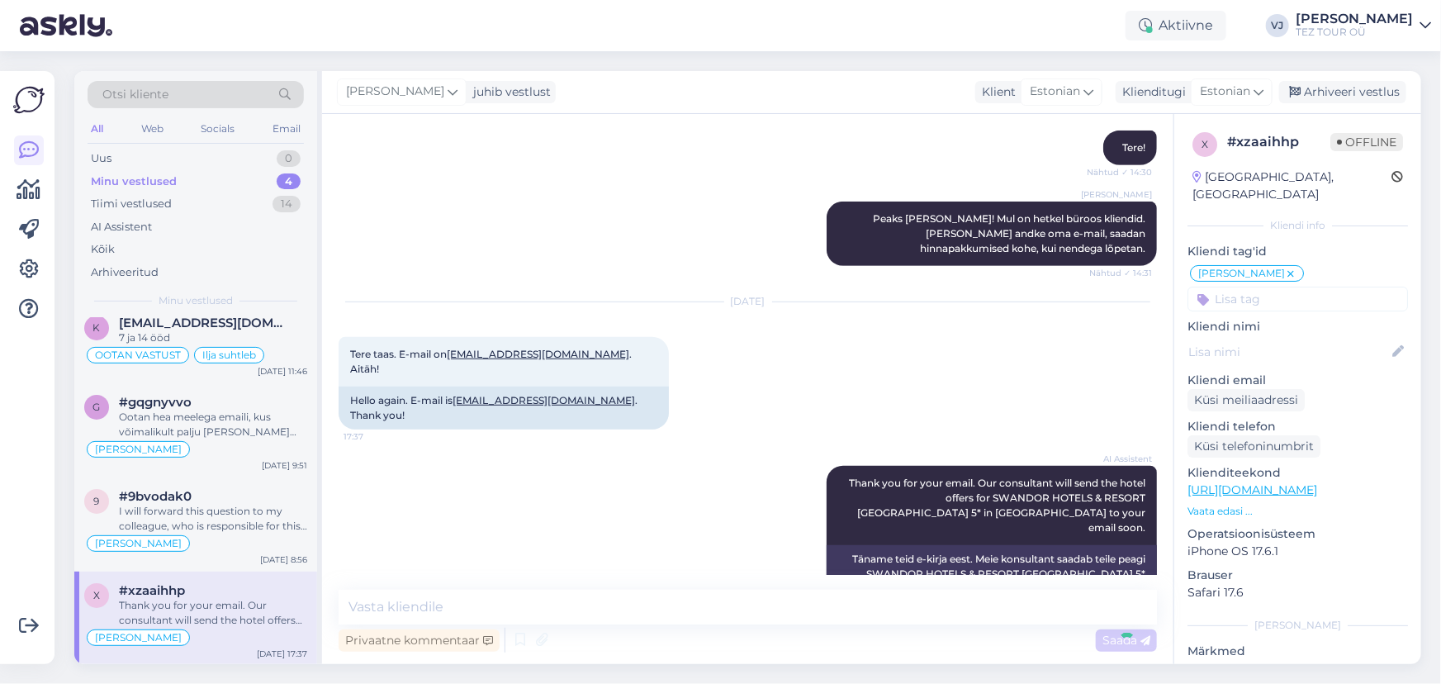
scroll to position [526, 0]
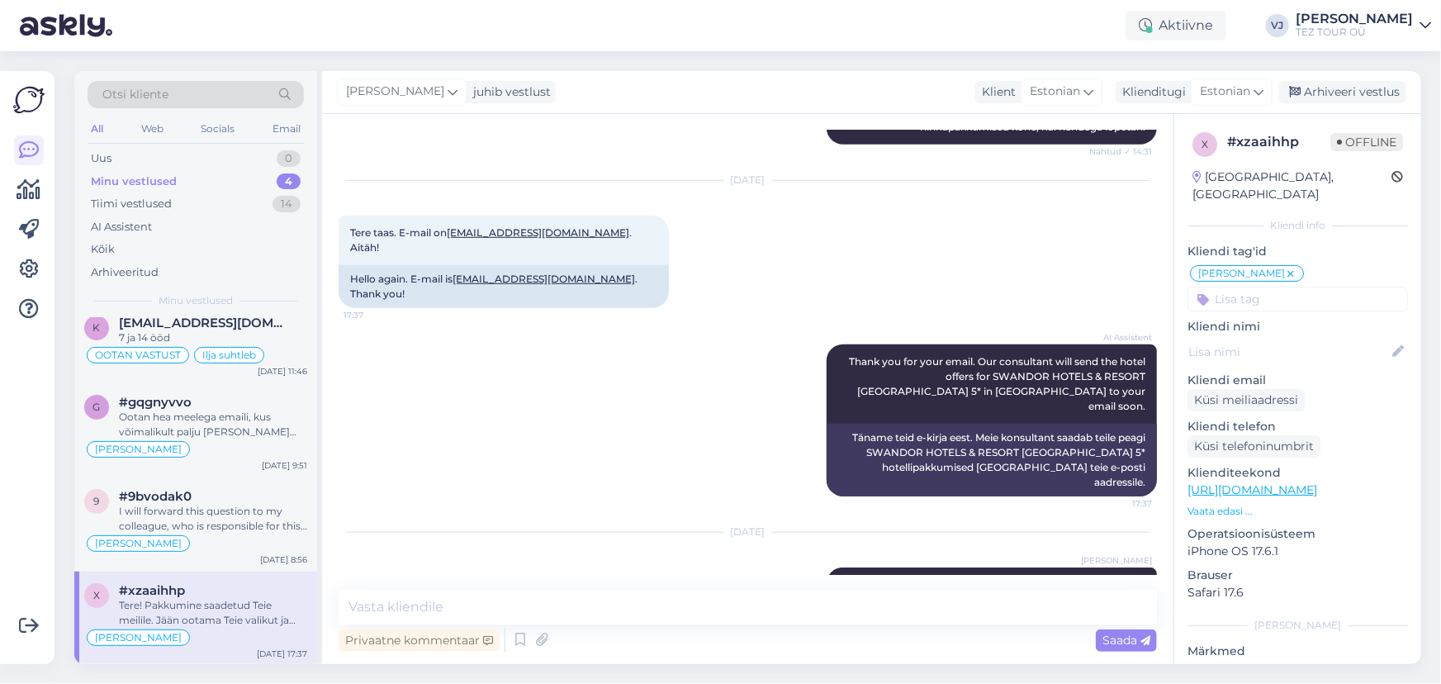
click at [259, 624] on div "Tere! Pakkumine saadetud Teie meilile. Jään ootama Teie valikut ja broneerimiss…" at bounding box center [213, 613] width 188 height 30
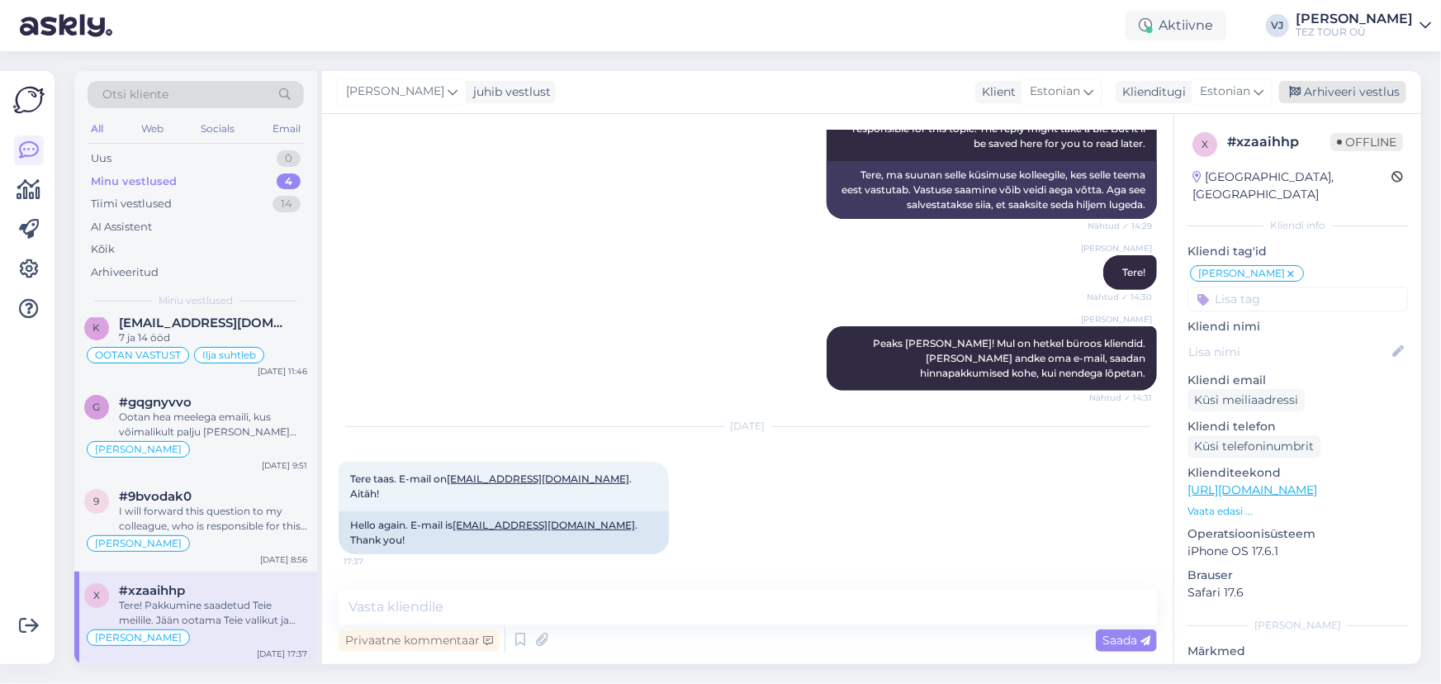
scroll to position [281, 0]
click at [1332, 94] on div "Arhiveeri vestlus" at bounding box center [1343, 92] width 127 height 22
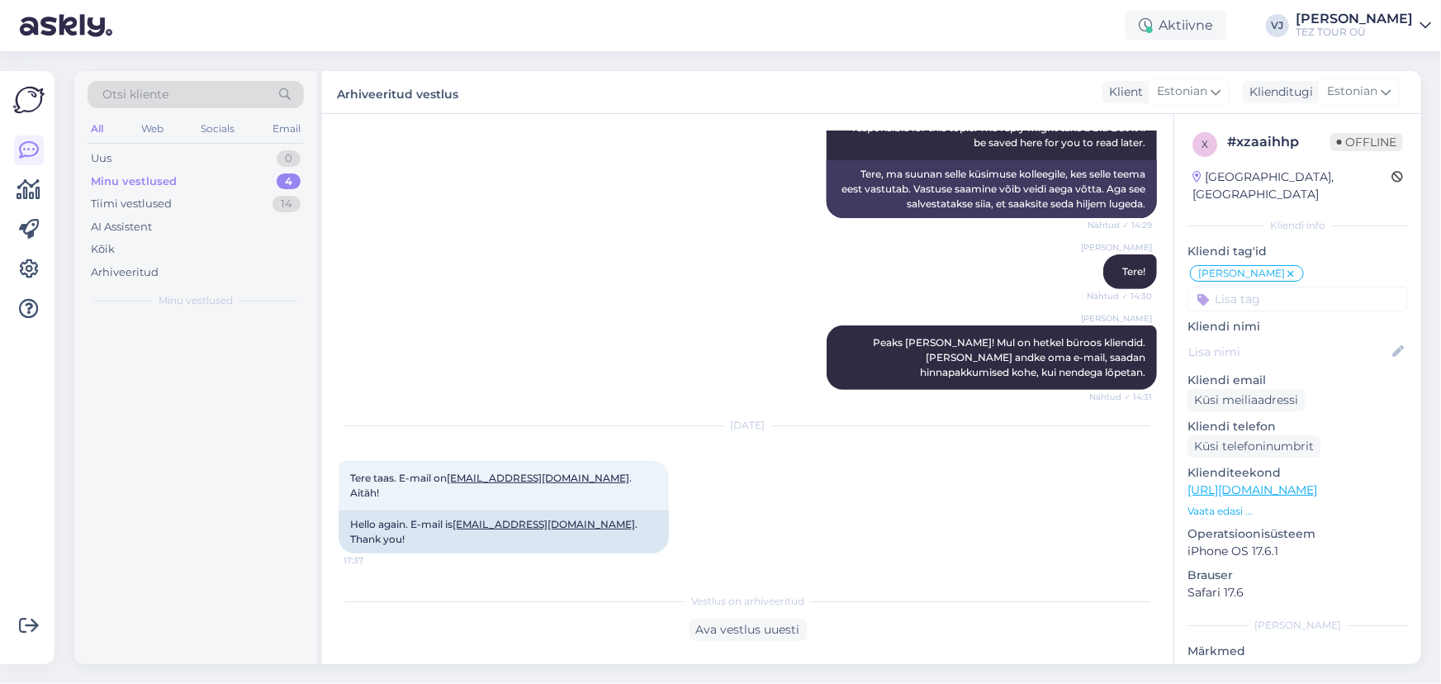
scroll to position [0, 0]
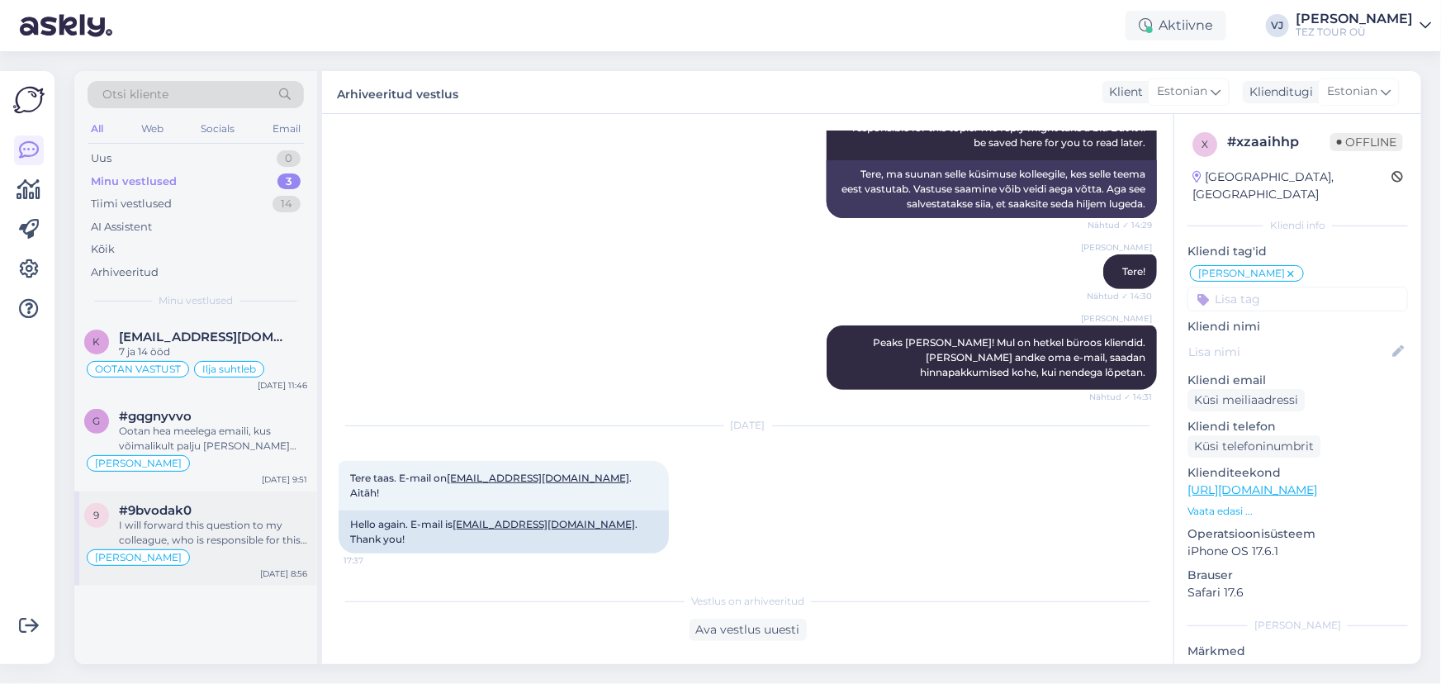
click at [229, 532] on div "I will forward this question to my colleague, who is responsible for this. The …" at bounding box center [213, 533] width 188 height 30
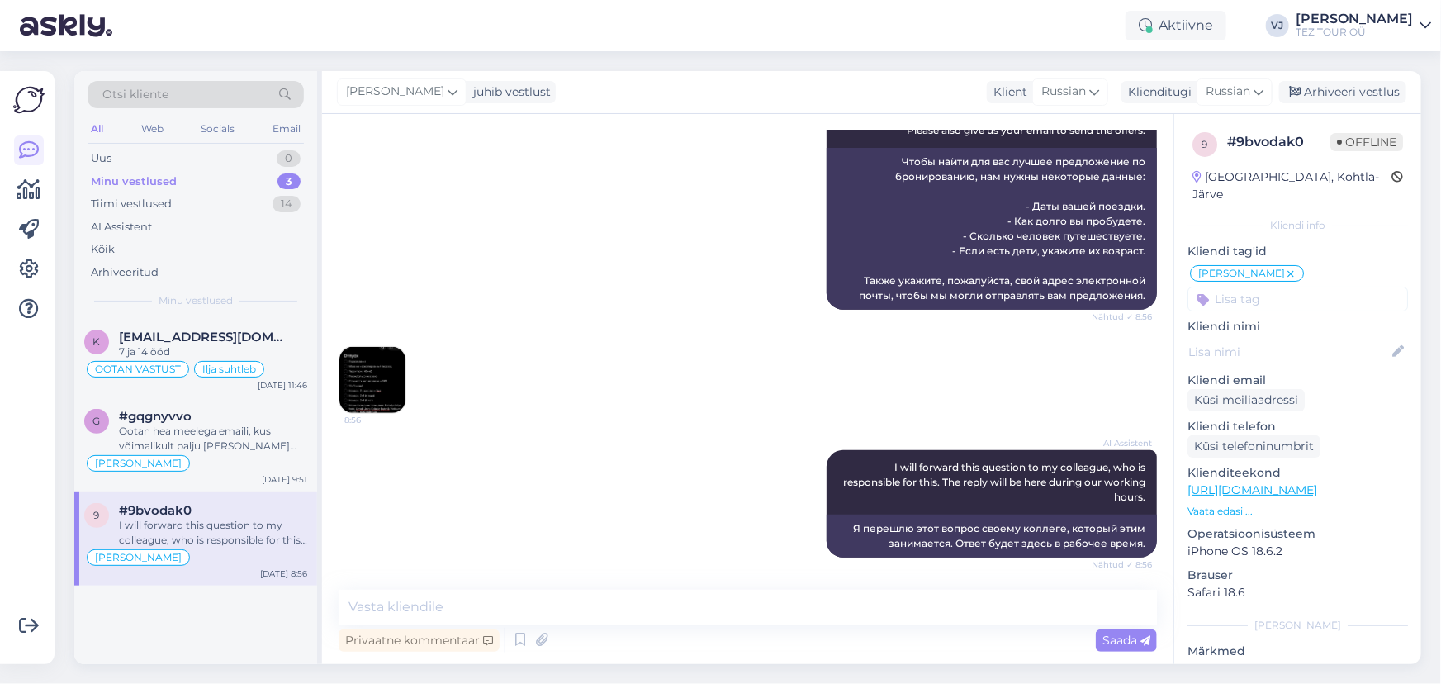
click at [368, 377] on img at bounding box center [372, 380] width 66 height 66
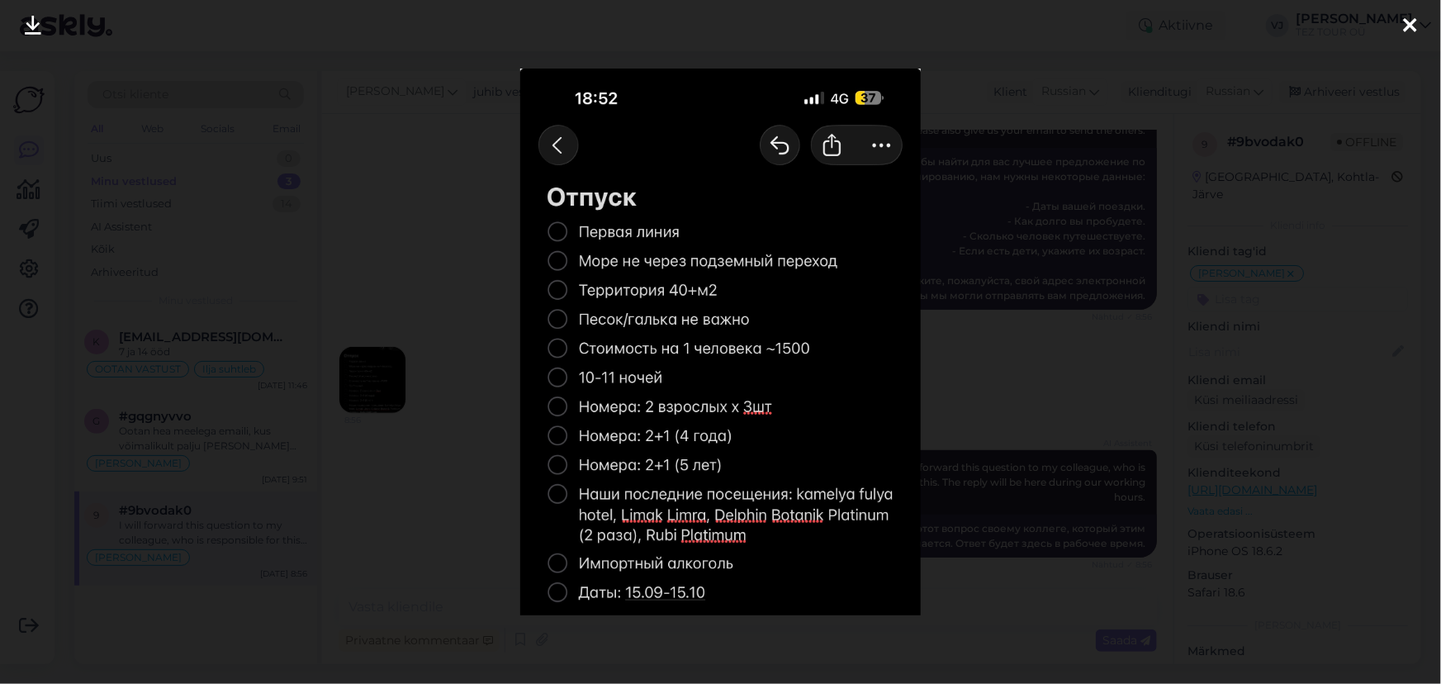
click at [1120, 409] on div at bounding box center [720, 342] width 1441 height 684
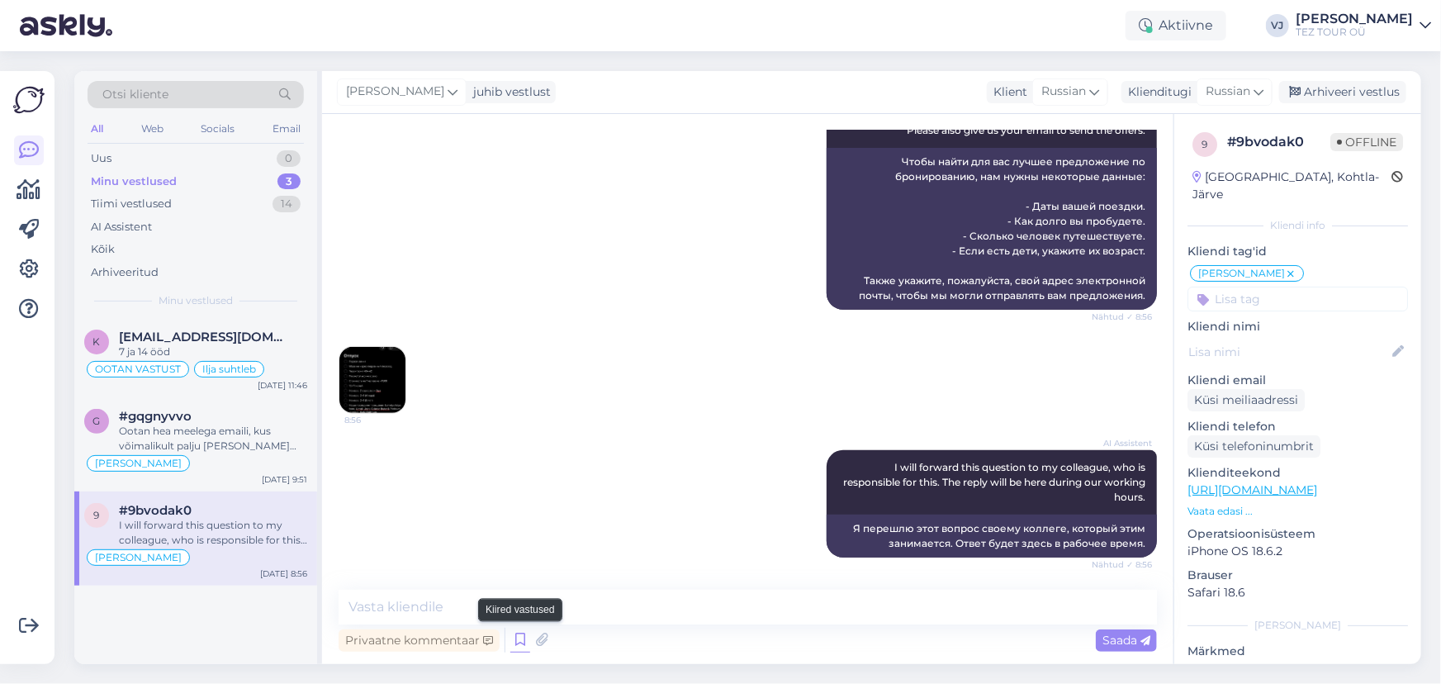
click at [515, 641] on icon at bounding box center [520, 640] width 20 height 25
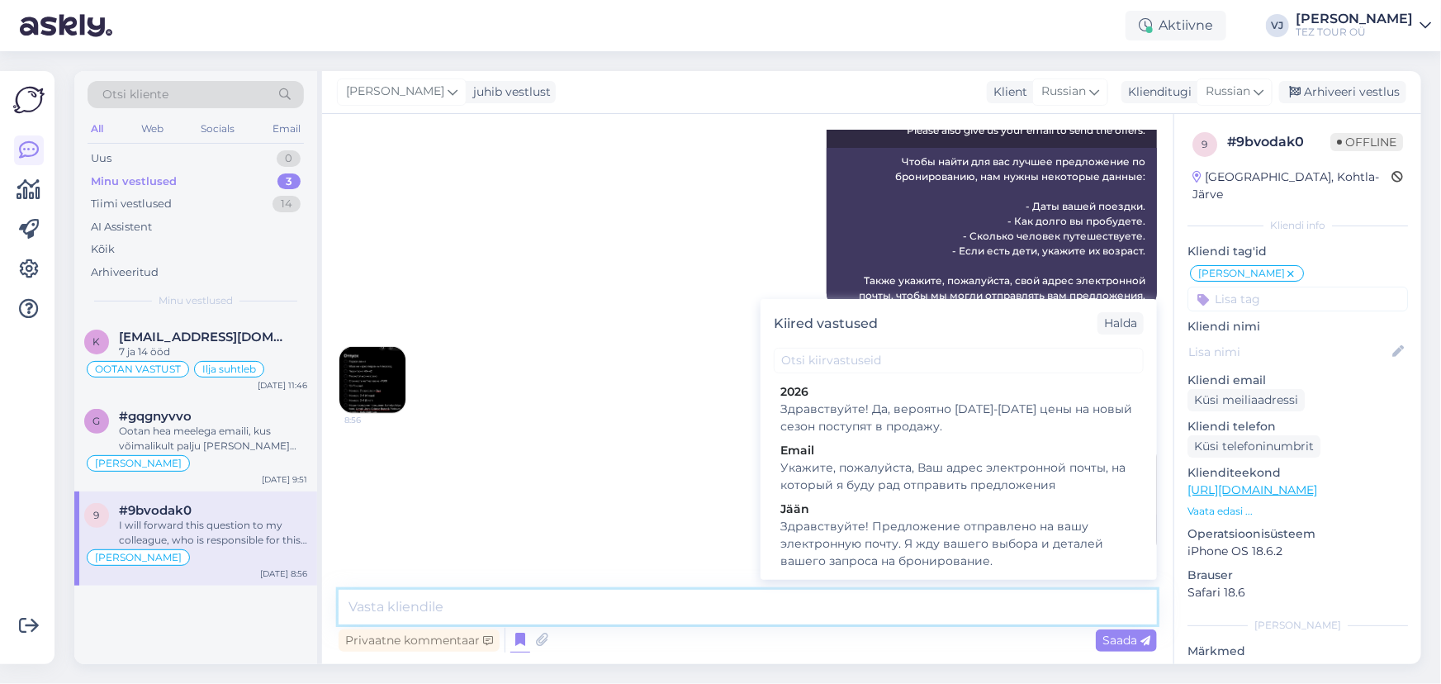
click at [628, 610] on textarea at bounding box center [748, 607] width 819 height 35
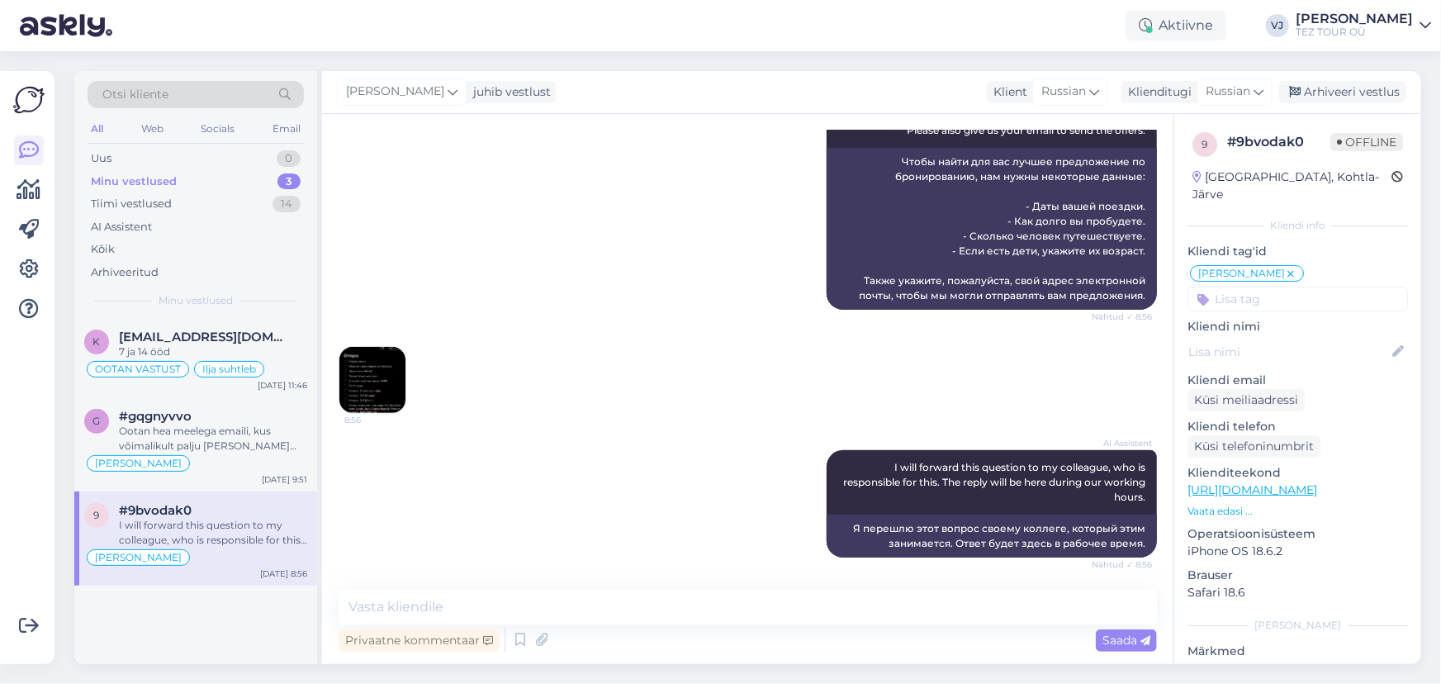
click at [684, 371] on div "8:56" at bounding box center [748, 380] width 819 height 104
click at [376, 380] on img at bounding box center [372, 380] width 66 height 66
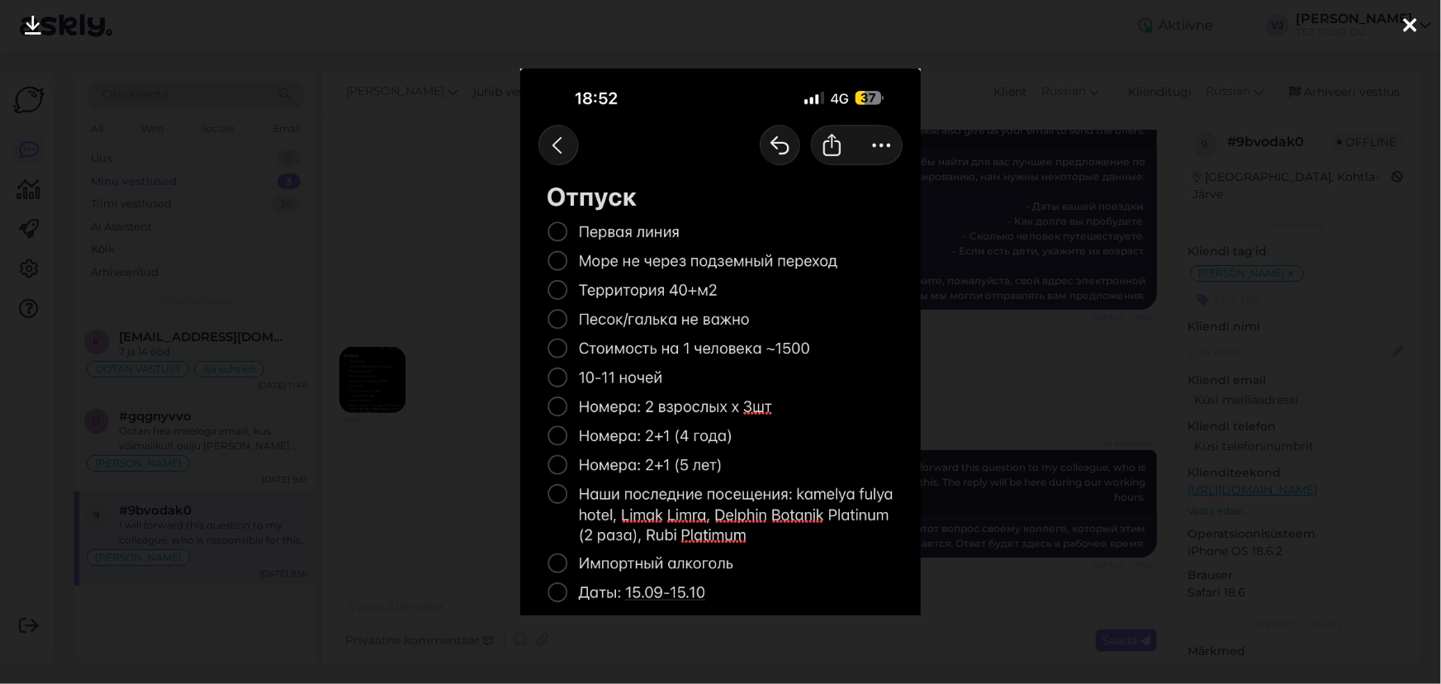
click at [387, 285] on div at bounding box center [720, 342] width 1441 height 684
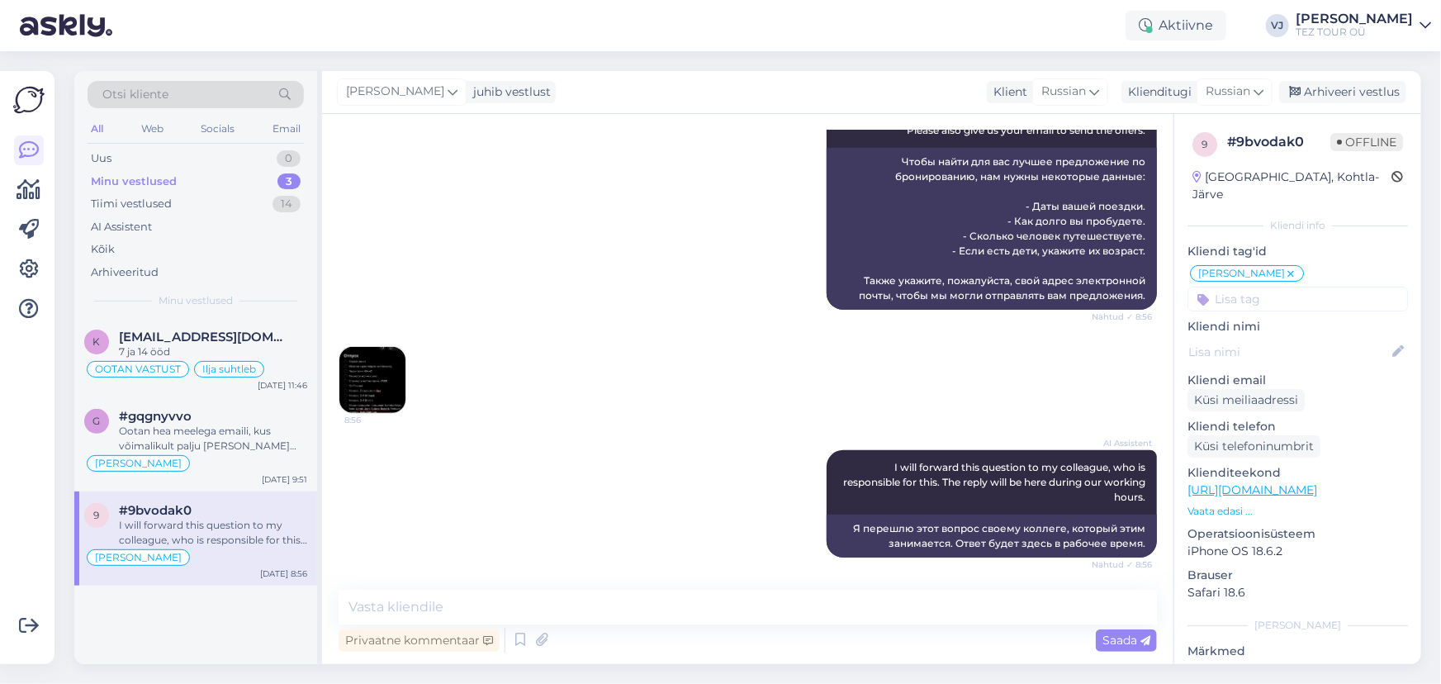
scroll to position [1, 0]
click at [520, 639] on icon at bounding box center [520, 640] width 20 height 25
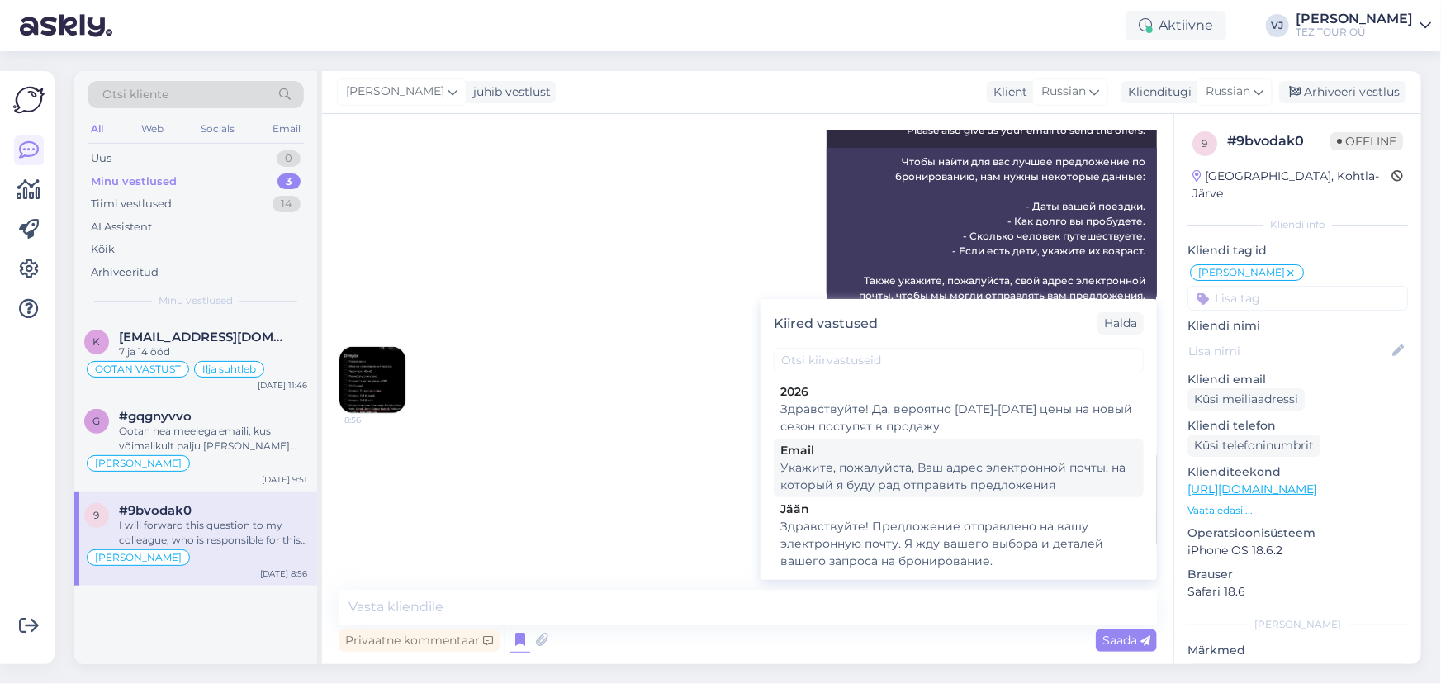
click at [989, 472] on div "Укажите, пожалуйста, Ваш адрес электронной почты, на который я буду рад отправи…" at bounding box center [959, 476] width 357 height 35
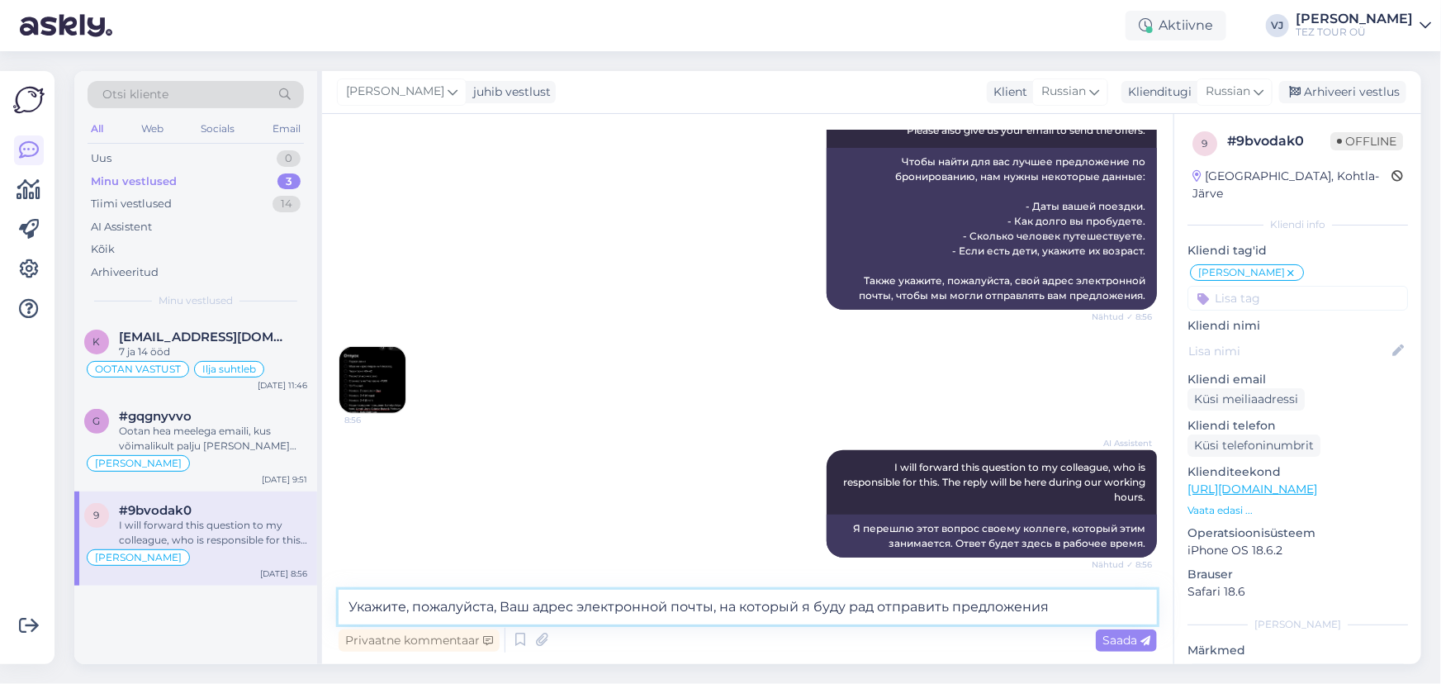
click at [344, 599] on textarea "Укажите, пожалуйста, Ваш адрес электронной почты, на который я буду рад отправи…" at bounding box center [748, 607] width 819 height 35
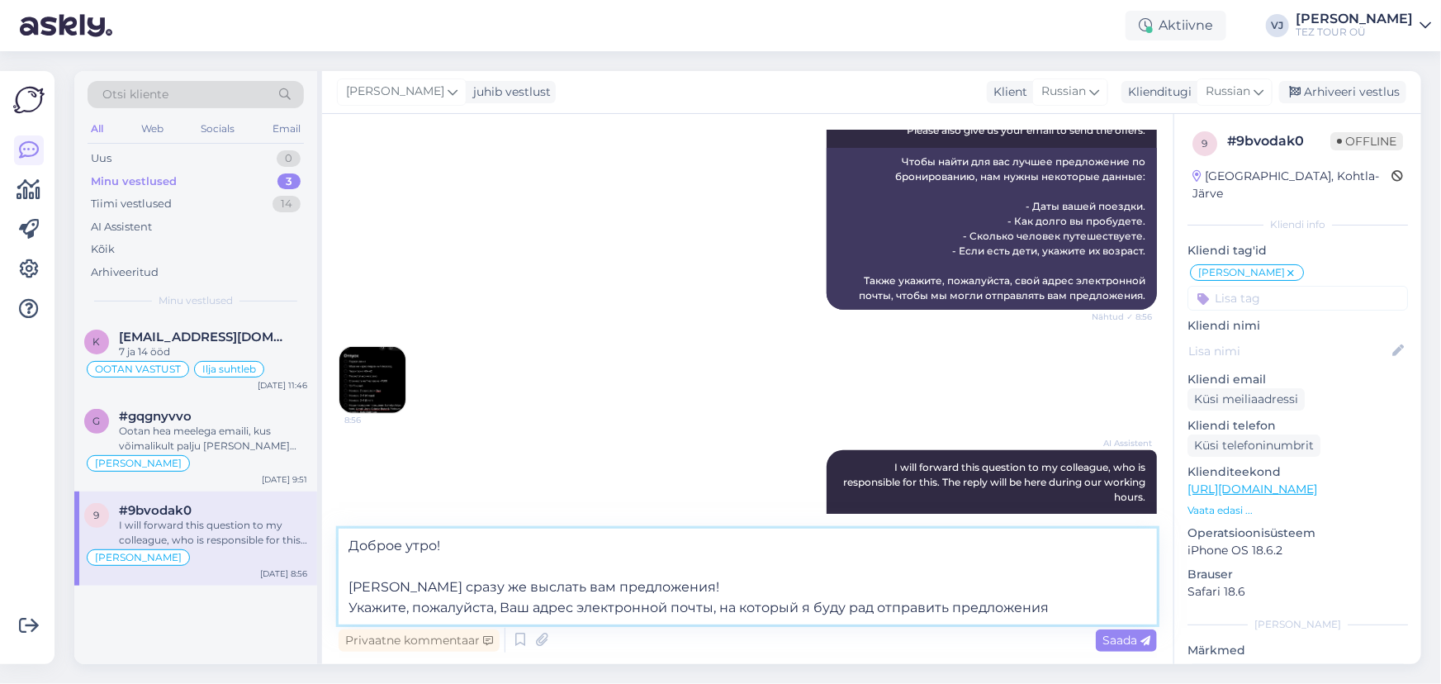
drag, startPoint x: 1082, startPoint y: 603, endPoint x: 714, endPoint y: 603, distance: 368.4
click at [714, 603] on textarea "Доброе утро! Готов сразу же выслать вам предложения! Укажите, пожалуйста, Ваш а…" at bounding box center [748, 577] width 819 height 96
type textarea "Доброе утро! Готов сразу же выслать вам предложения! Укажите, пожалуйста, Ваш а…"
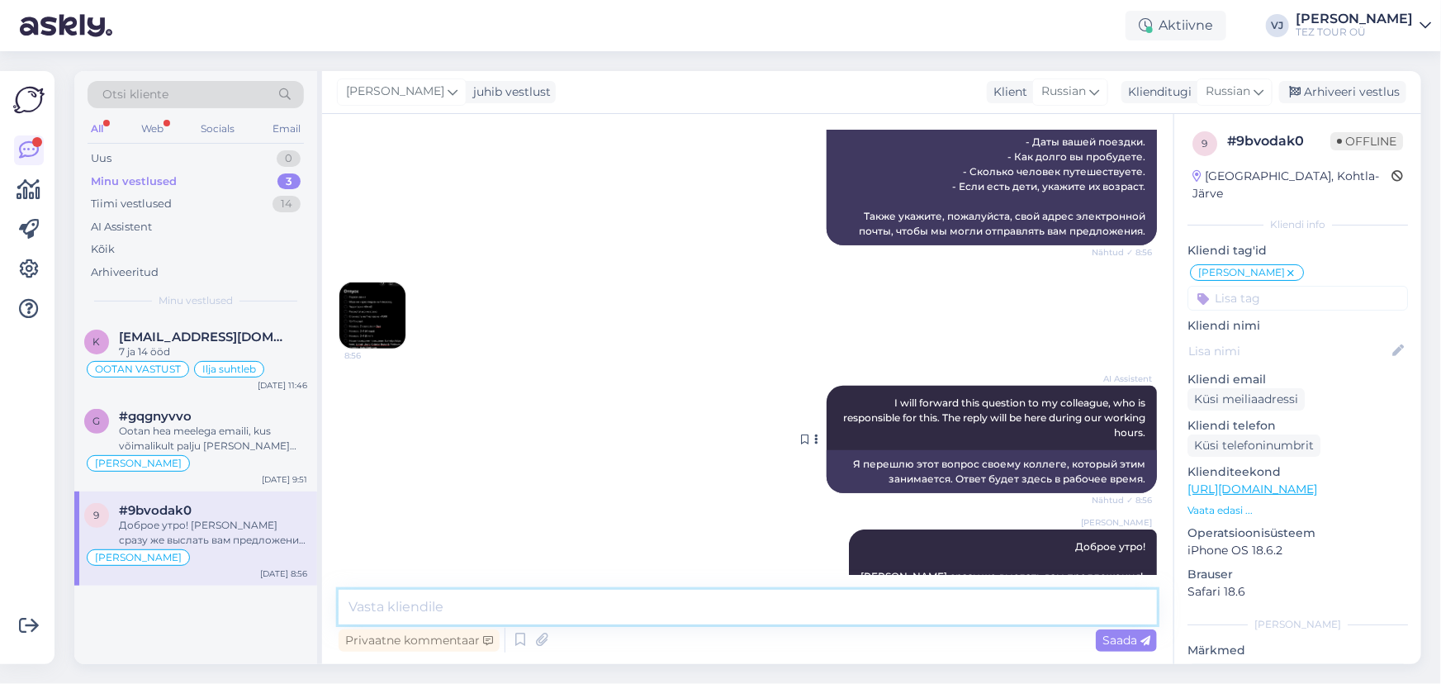
scroll to position [453, 0]
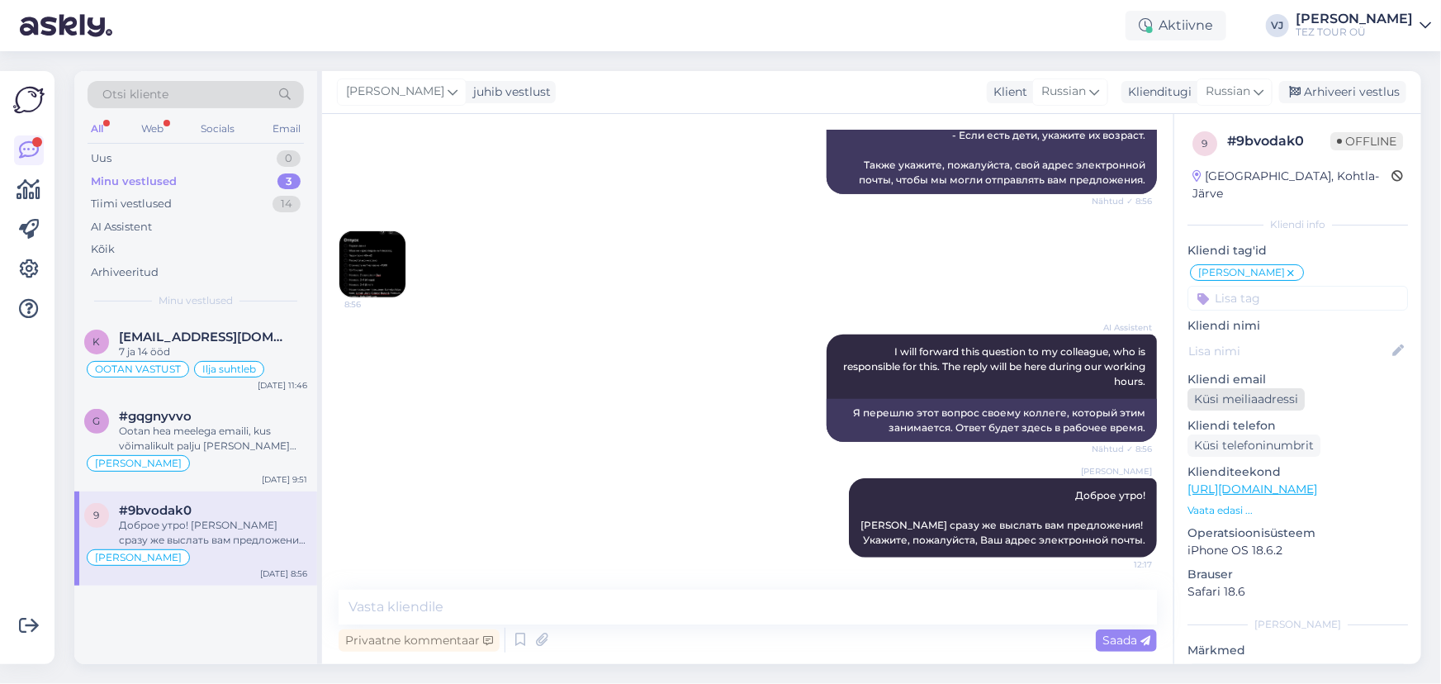
click at [1245, 388] on div "Küsi meiliaadressi" at bounding box center [1246, 399] width 117 height 22
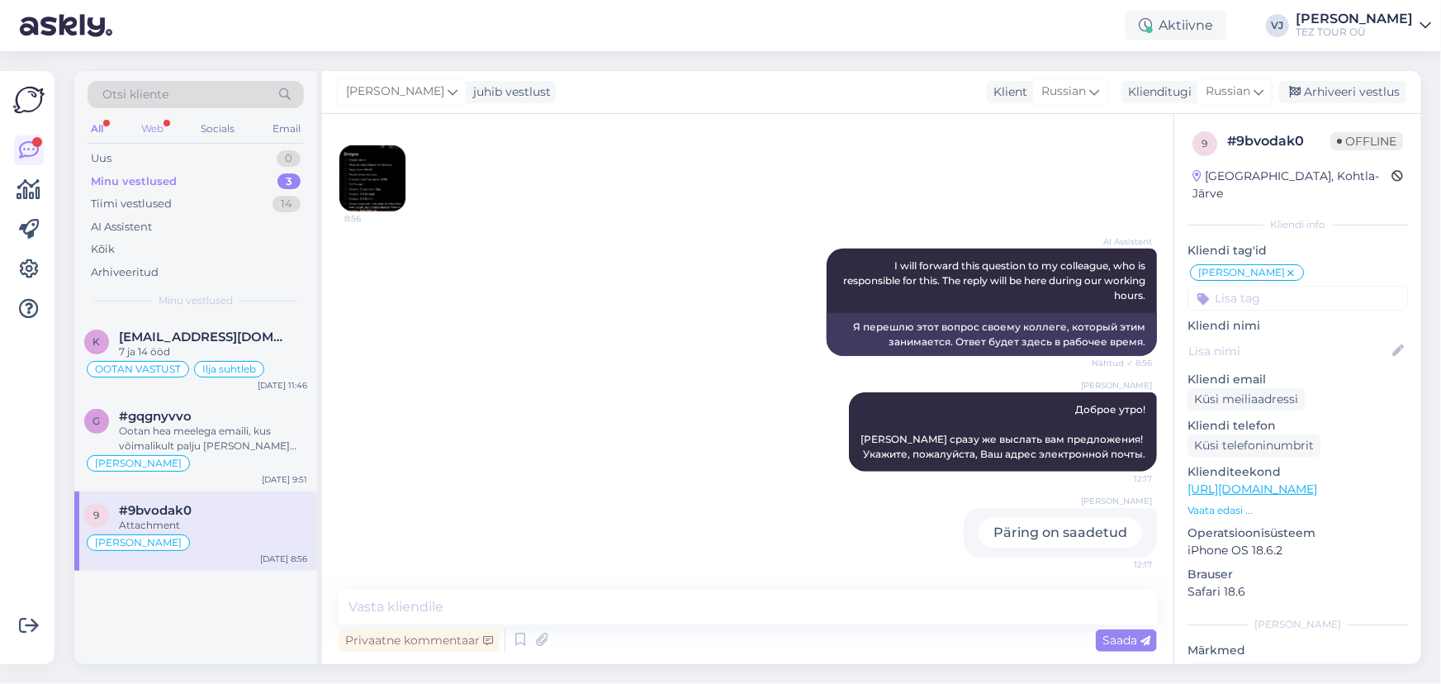
click at [164, 129] on div "Web" at bounding box center [152, 128] width 29 height 21
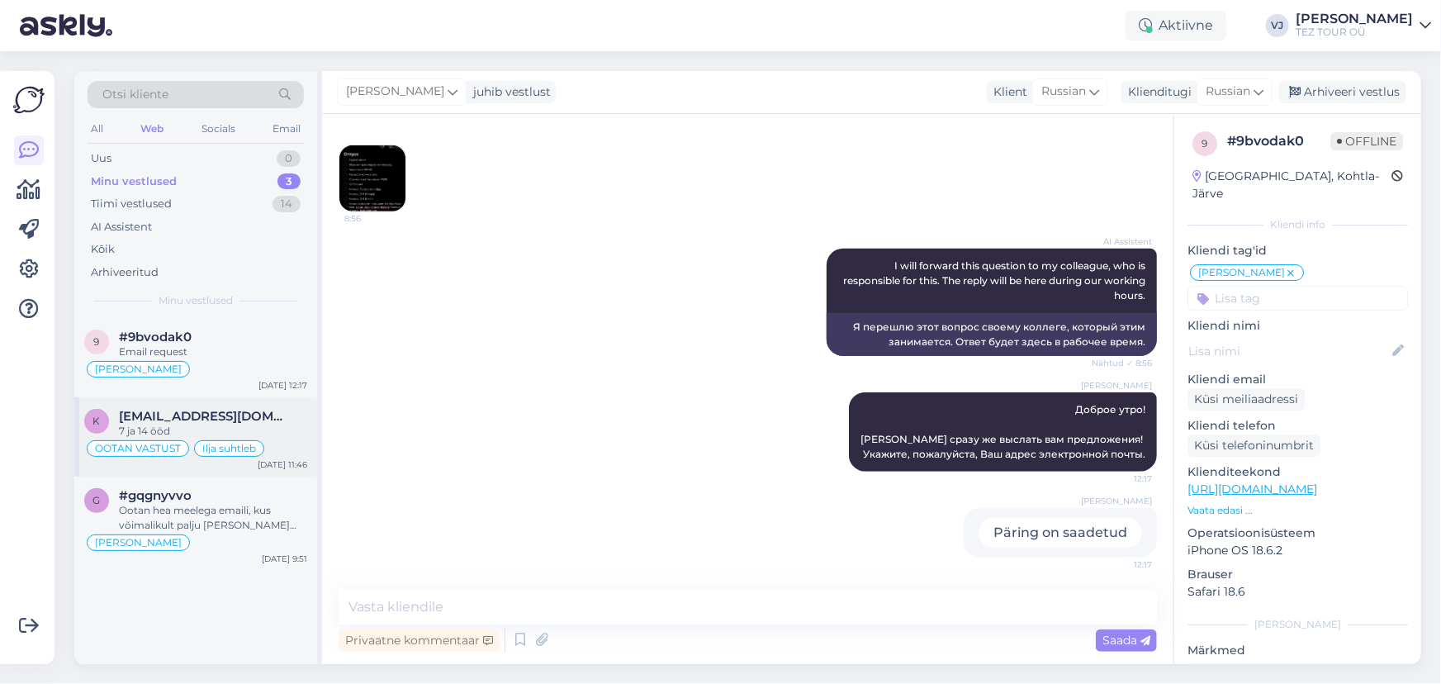
click at [249, 411] on span "krissukas18@gmail.com" at bounding box center [205, 416] width 172 height 15
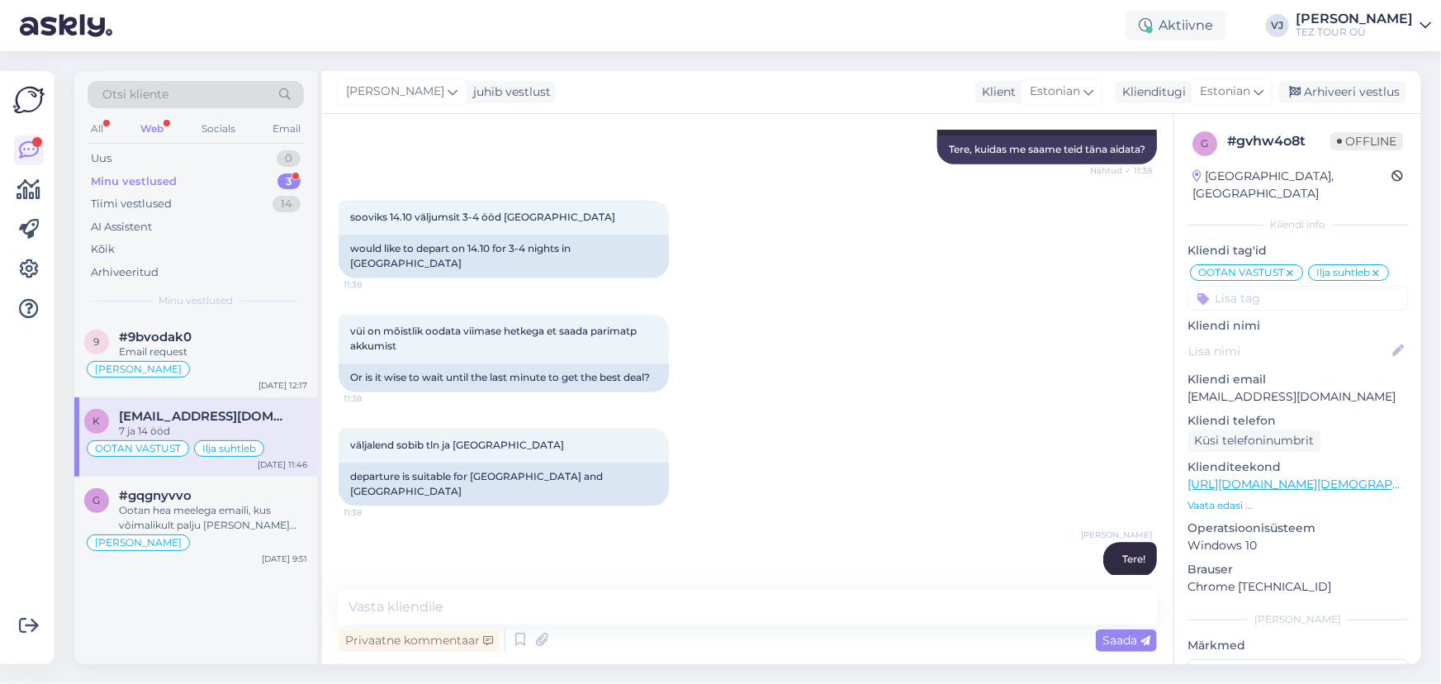
scroll to position [1804, 0]
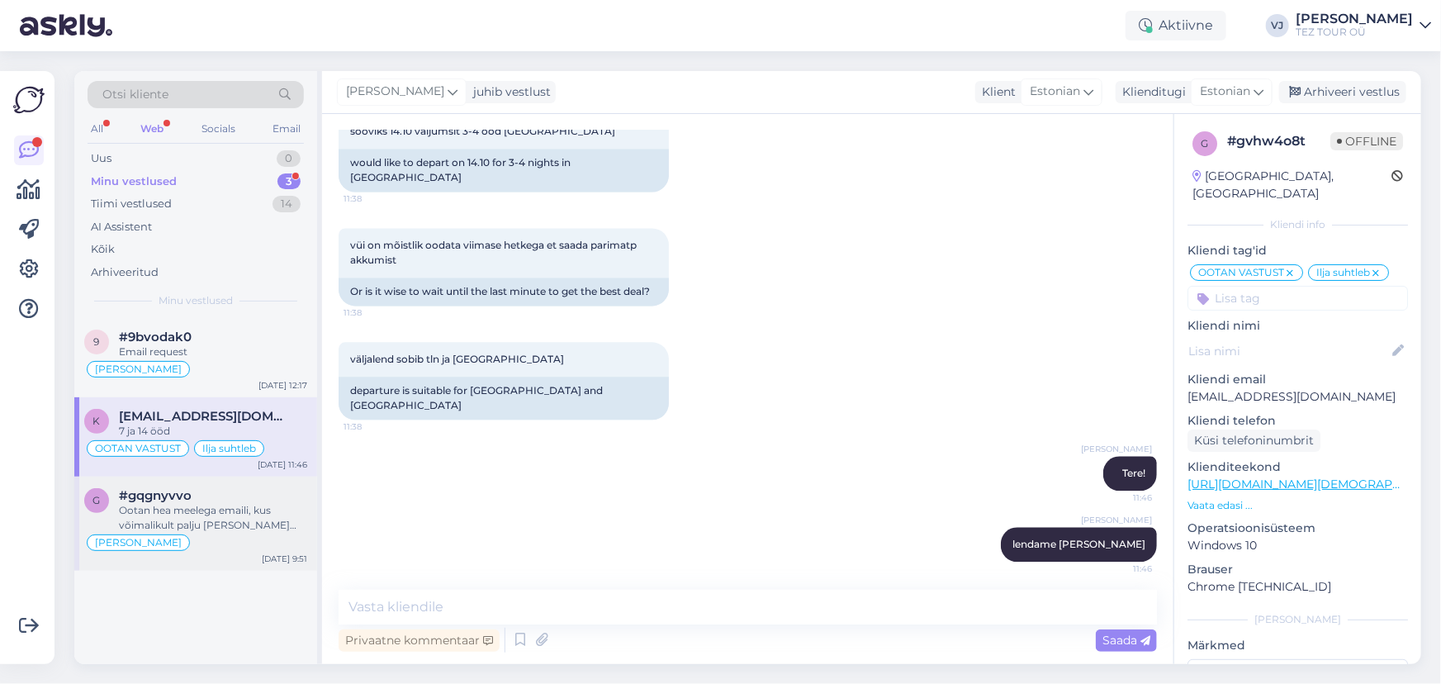
click at [204, 511] on div "Ootan hea meelega emaili, kus võimalikult palju [PERSON_NAME] kirjutatud. Taval…" at bounding box center [213, 518] width 188 height 30
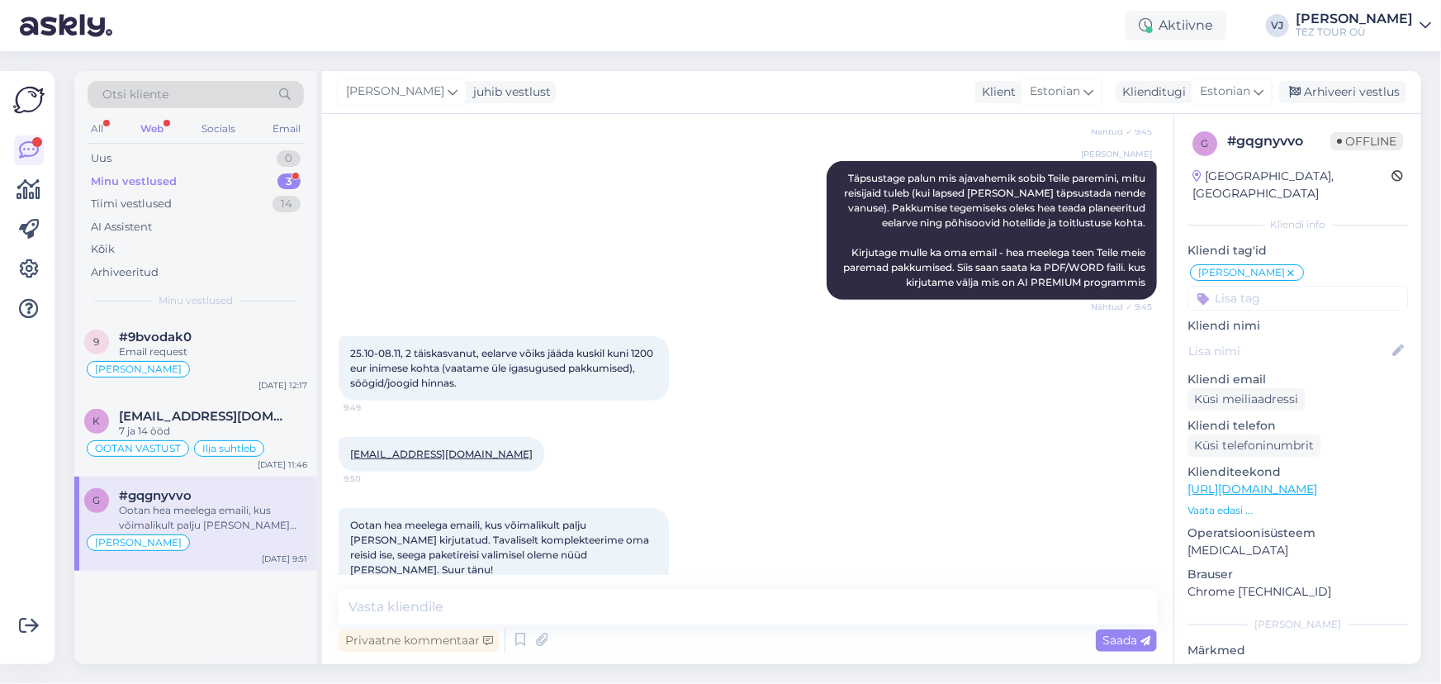
click at [228, 183] on div "Minu vestlused 3" at bounding box center [196, 181] width 216 height 23
click at [211, 200] on div "Tiimi vestlused 14" at bounding box center [196, 203] width 216 height 23
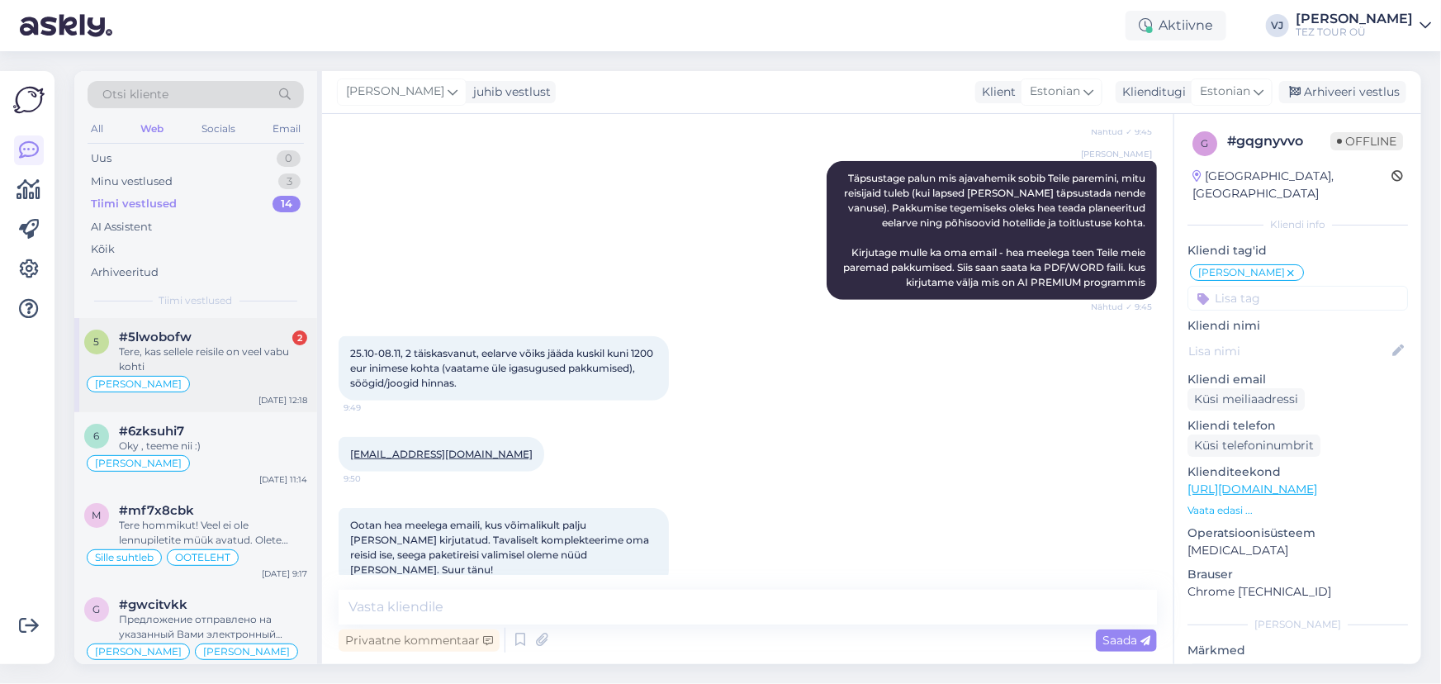
click at [216, 377] on div "[PERSON_NAME]" at bounding box center [195, 384] width 223 height 20
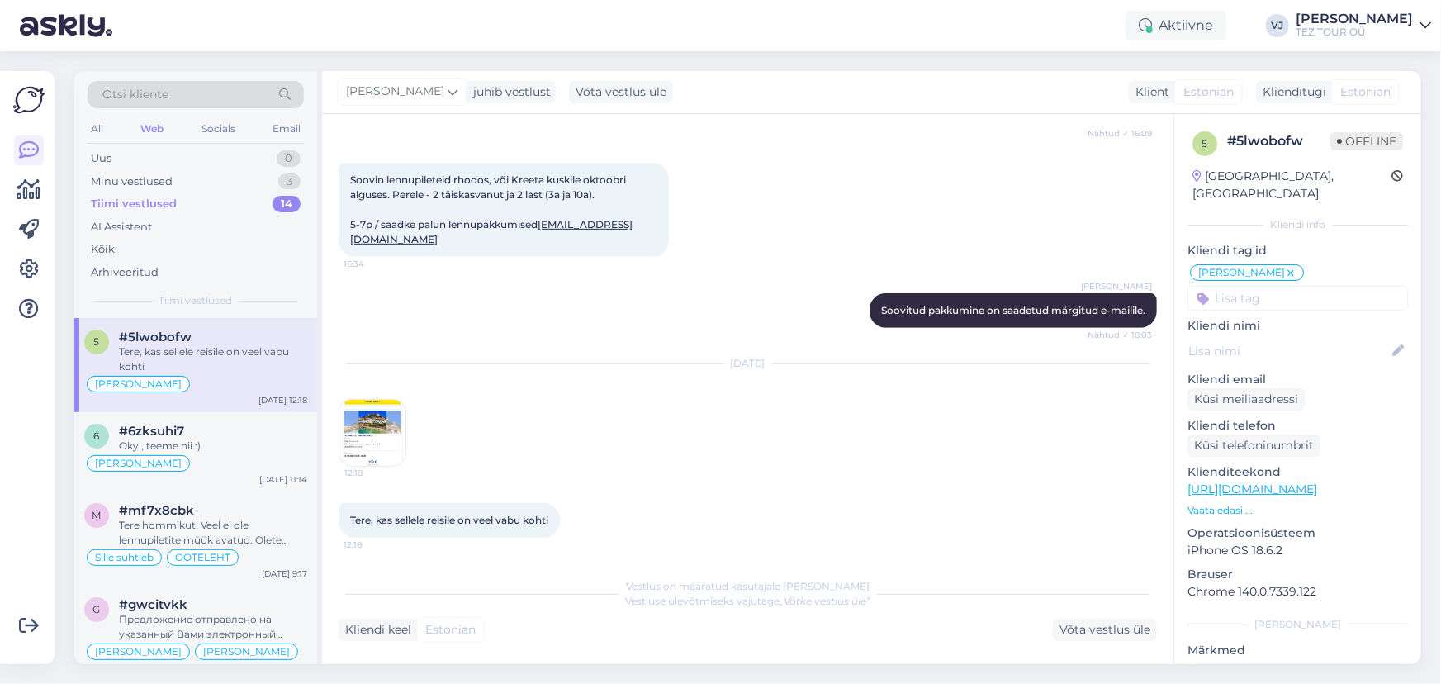
click at [371, 416] on img at bounding box center [372, 433] width 66 height 66
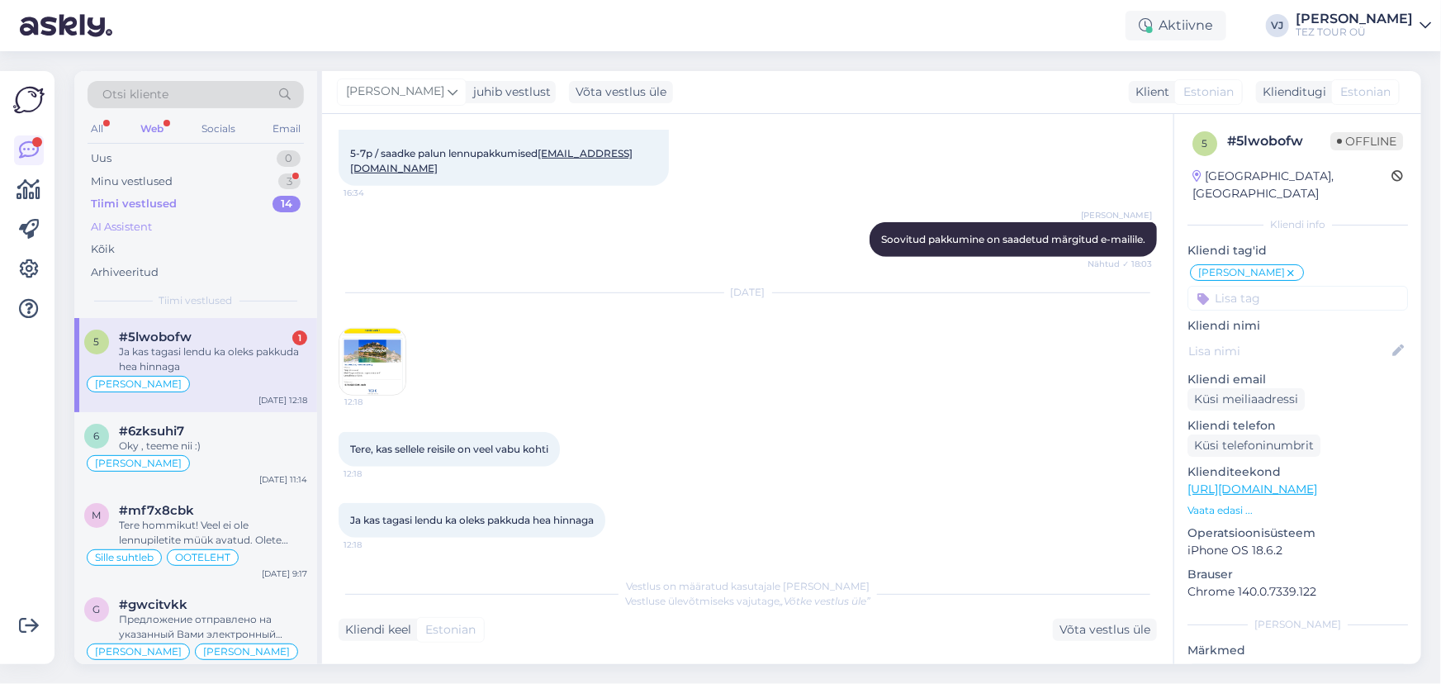
click at [219, 226] on div "AI Assistent" at bounding box center [196, 227] width 216 height 23
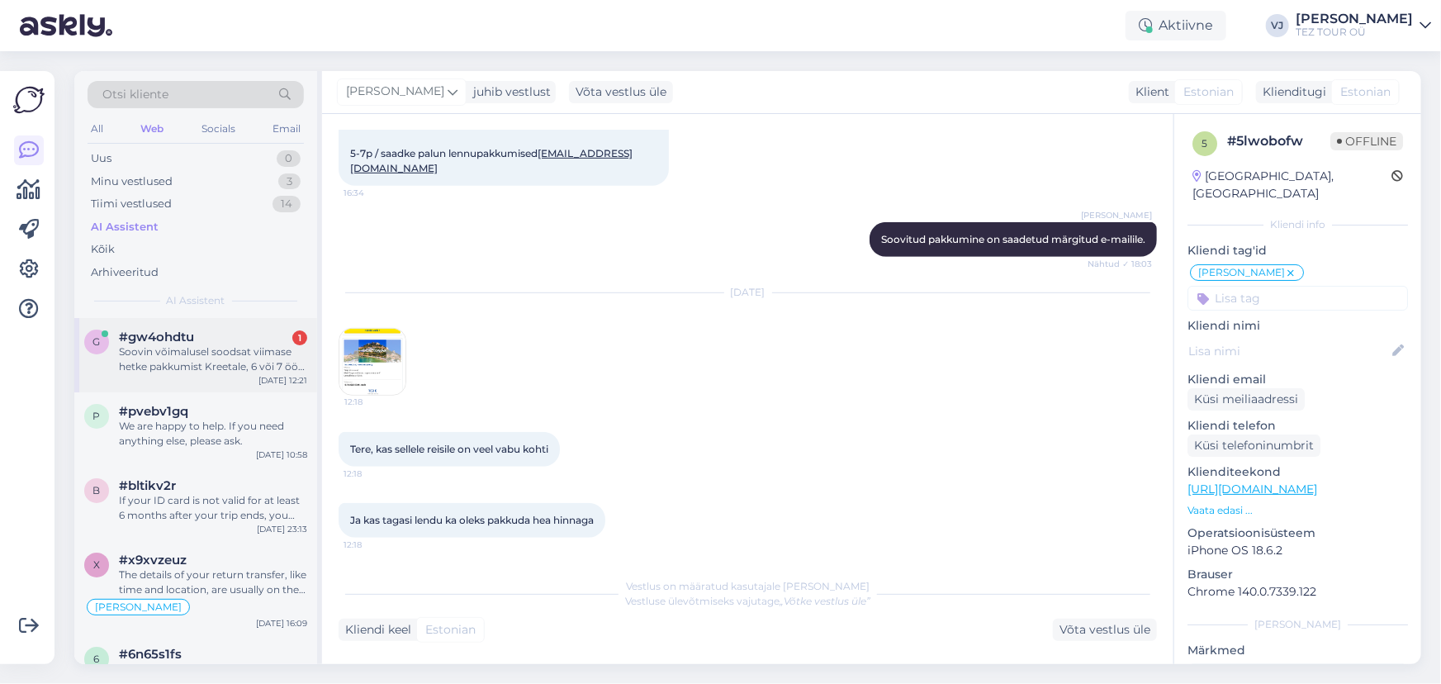
drag, startPoint x: 194, startPoint y: 339, endPoint x: 209, endPoint y: 339, distance: 14.9
click at [195, 339] on div "#gw4ohdtu 1" at bounding box center [213, 337] width 188 height 15
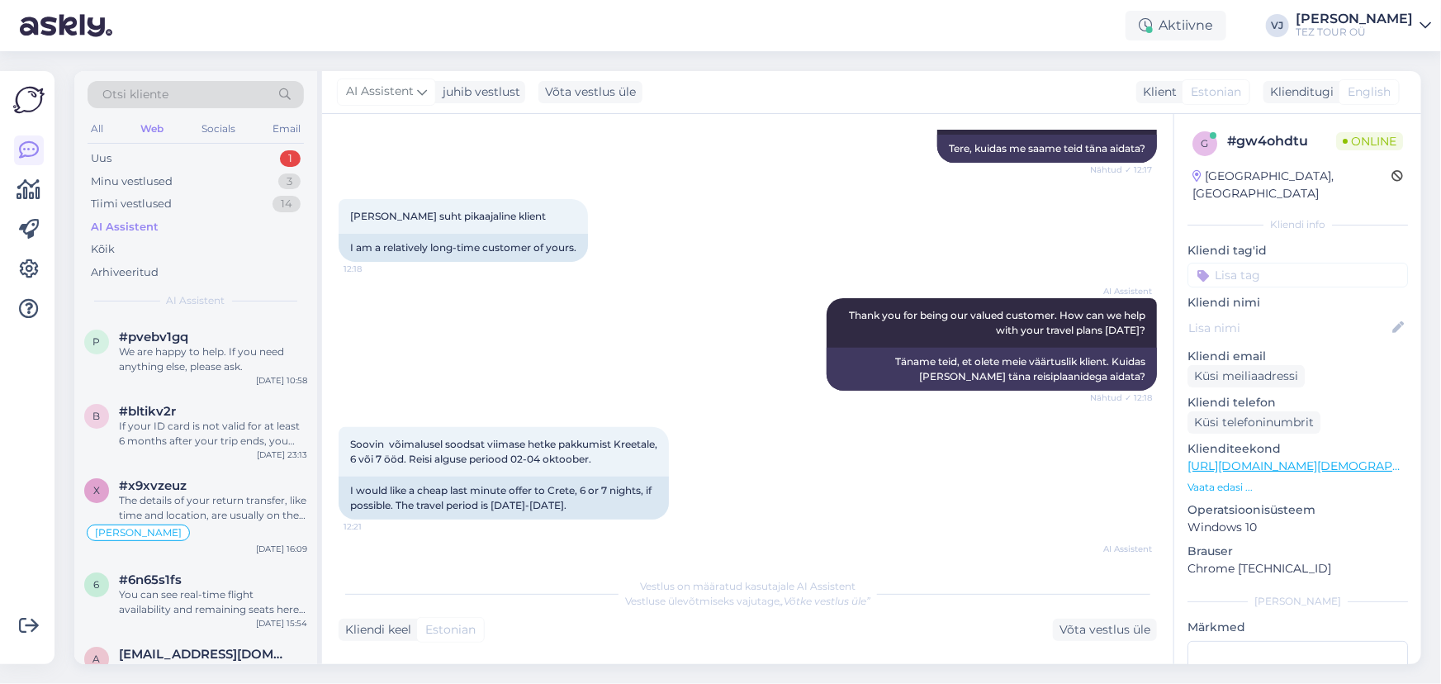
scroll to position [358, 0]
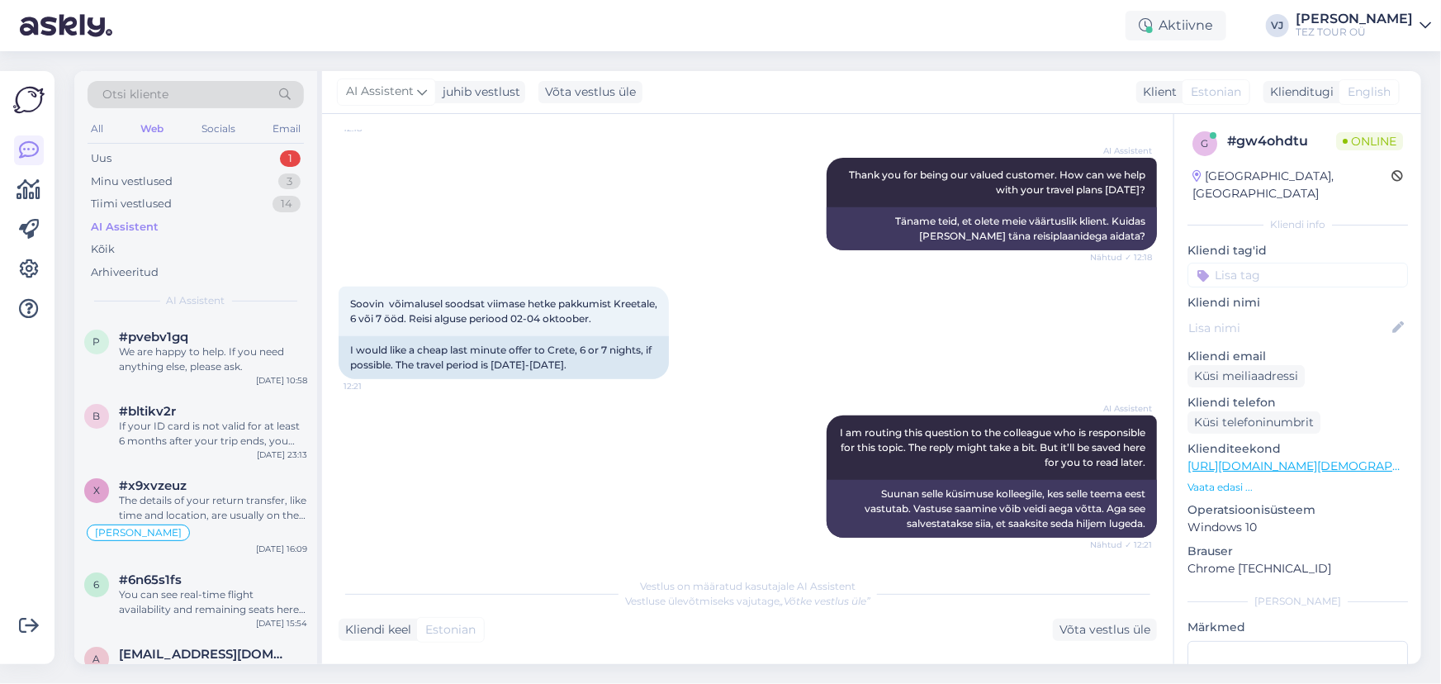
click at [214, 144] on div "Otsi kliente All Web Socials Email Uus 1 Minu vestlused 3 Tiimi vestlused 14 AI…" at bounding box center [195, 194] width 243 height 247
click at [208, 161] on div "Uus 1" at bounding box center [196, 158] width 216 height 23
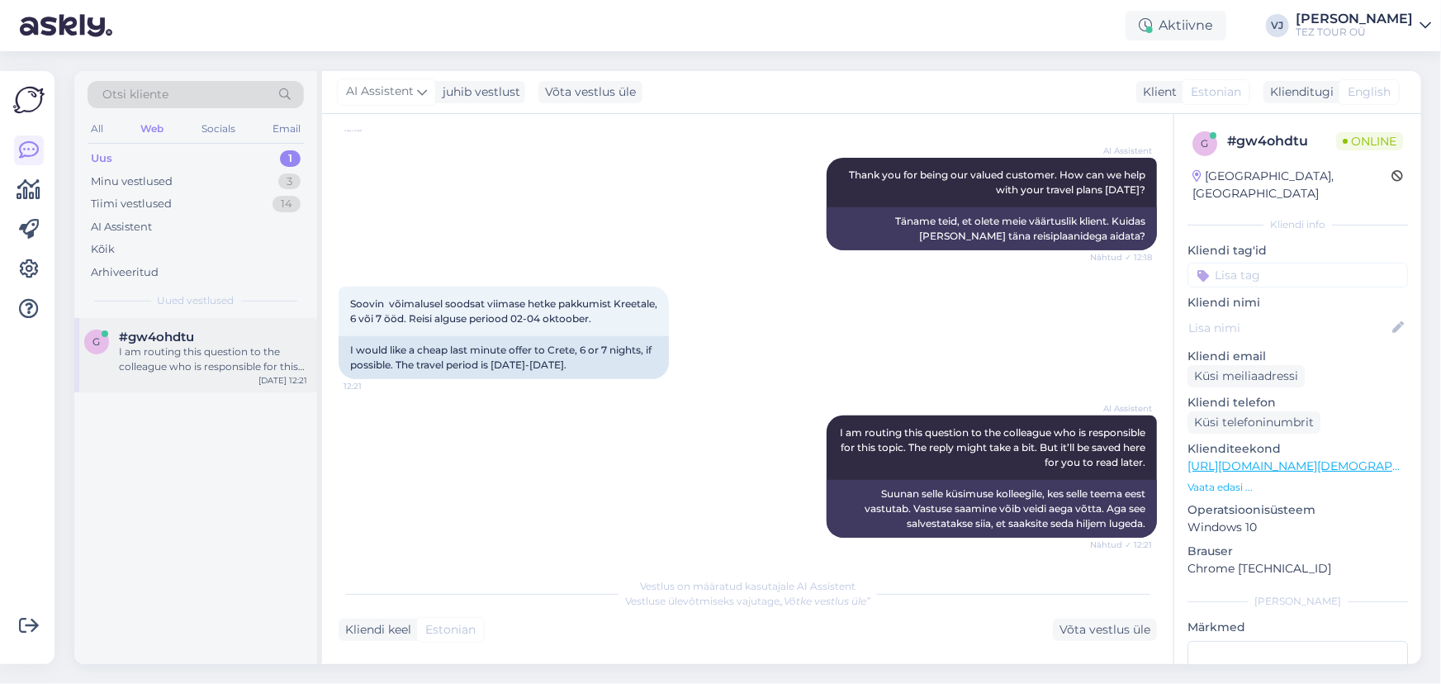
click at [224, 371] on div "I am routing this question to the colleague who is responsible for this topic. …" at bounding box center [213, 359] width 188 height 30
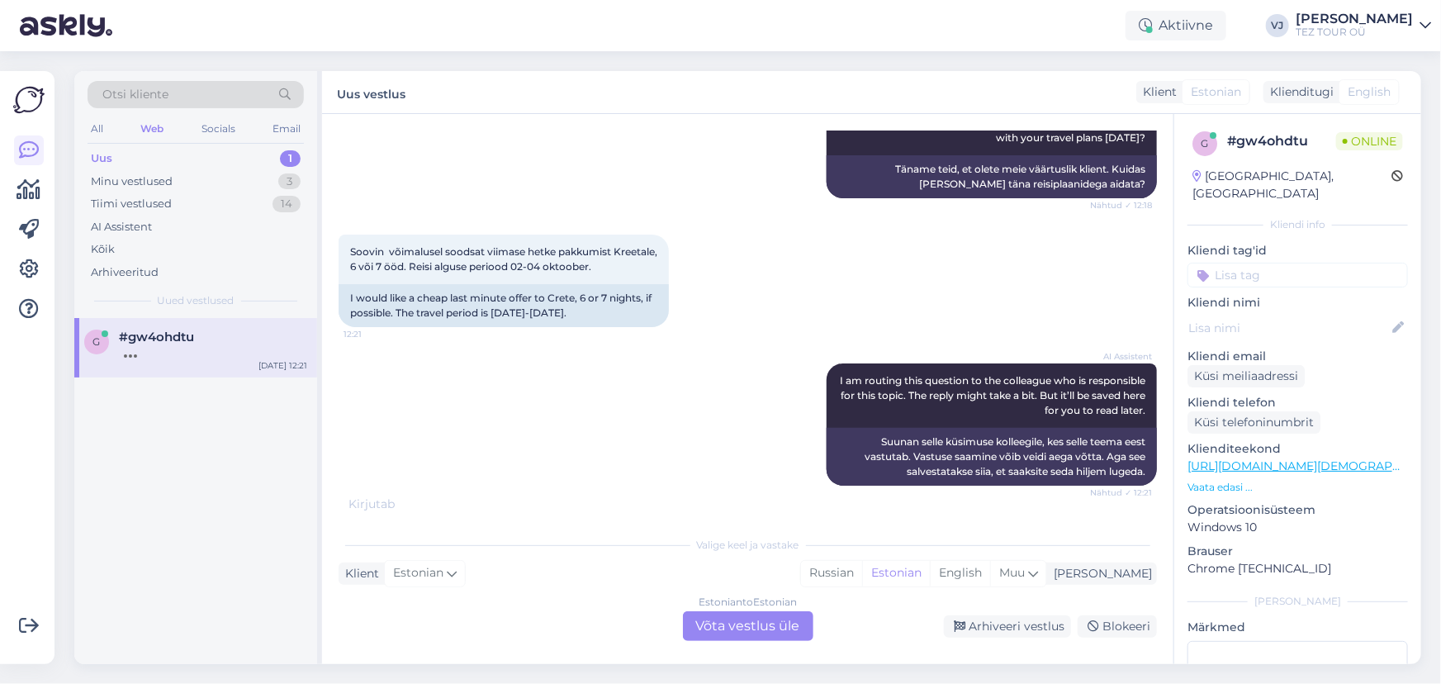
scroll to position [416, 0]
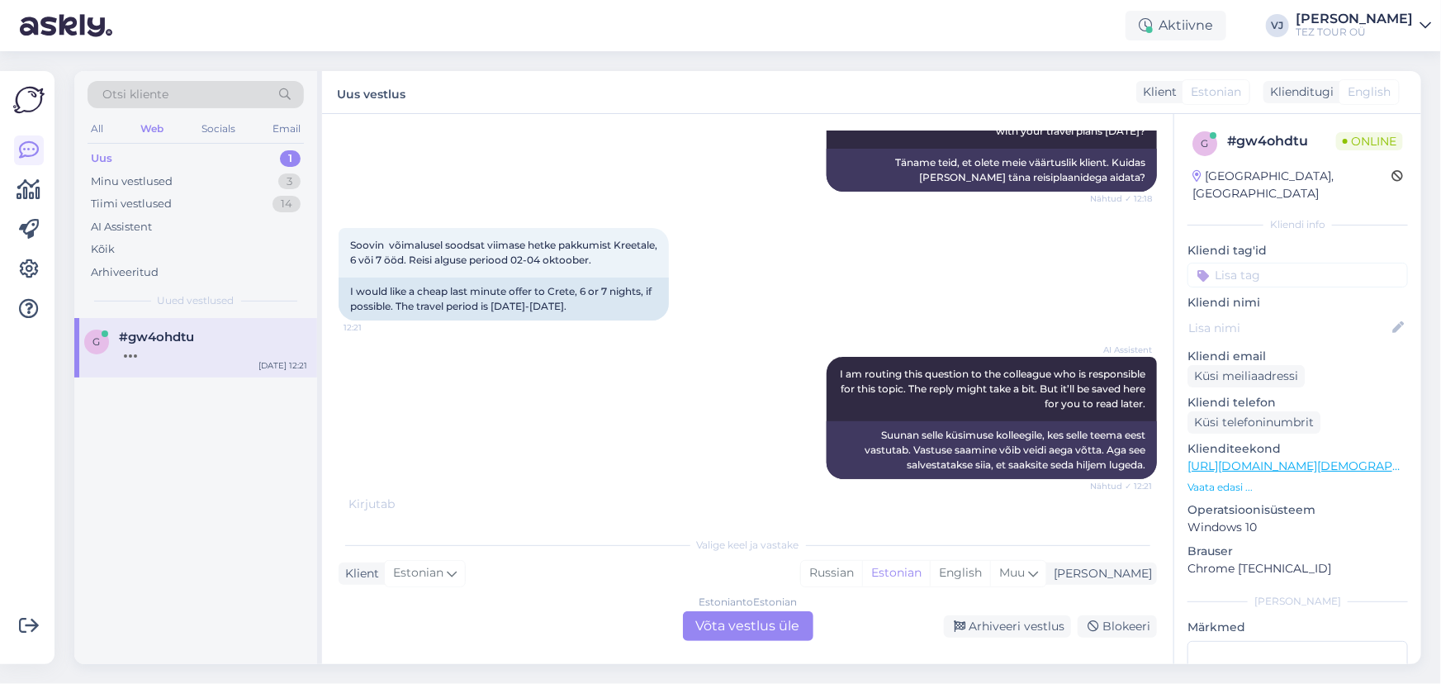
click at [772, 633] on div "Estonian to Estonian Võta vestlus üle" at bounding box center [748, 626] width 131 height 30
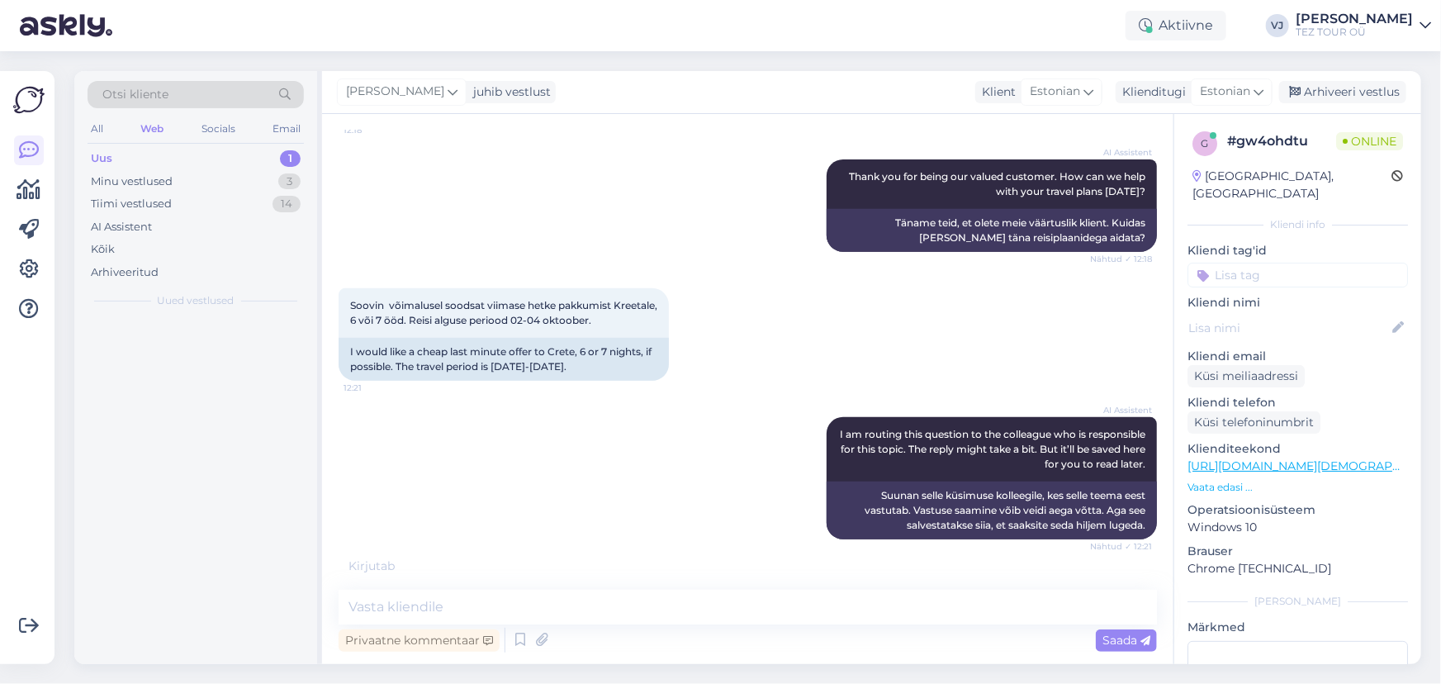
scroll to position [409, 0]
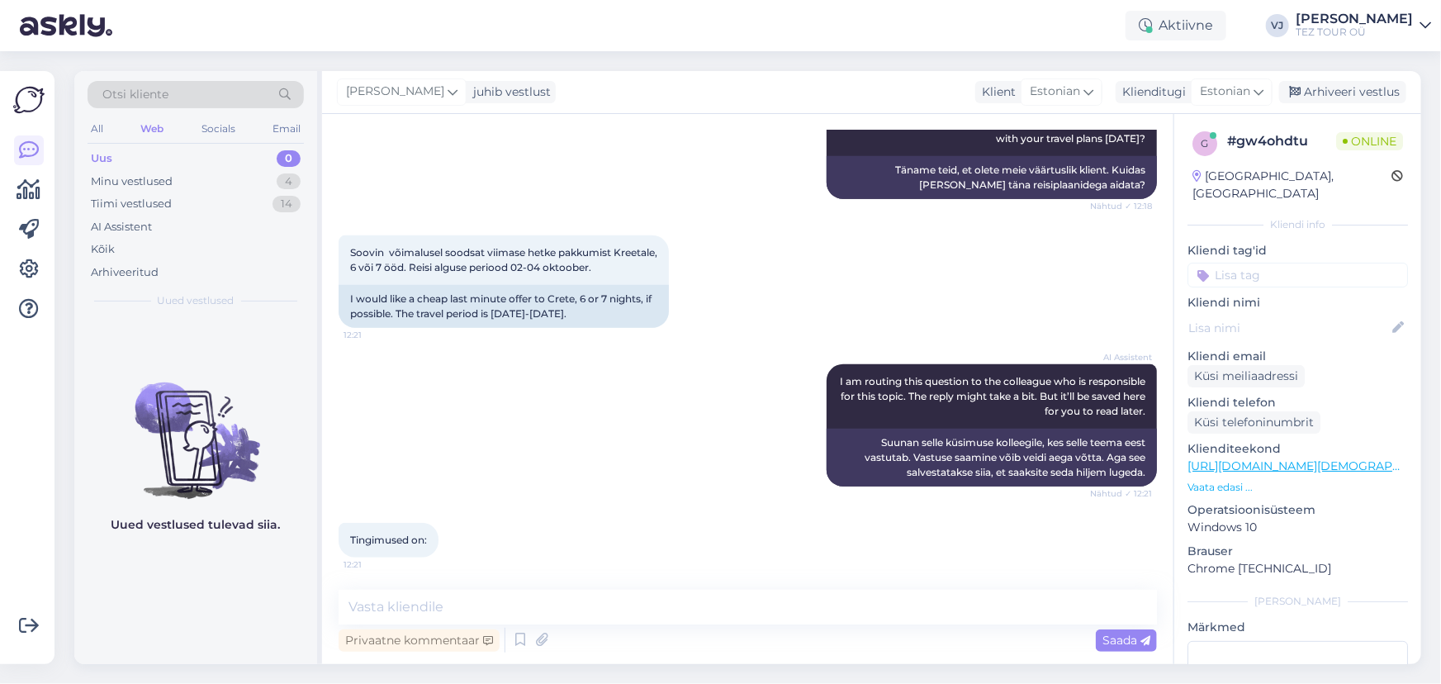
click at [1299, 263] on input at bounding box center [1298, 275] width 221 height 25
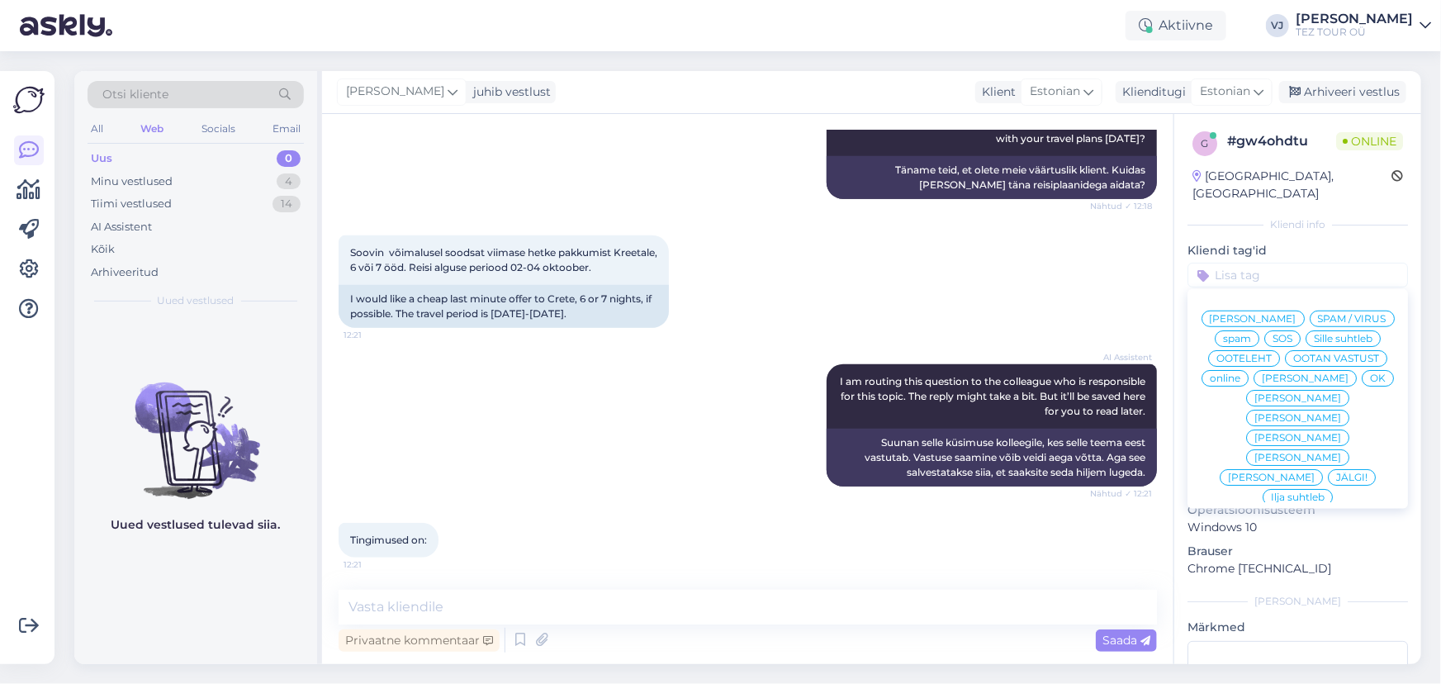
scroll to position [426, 0]
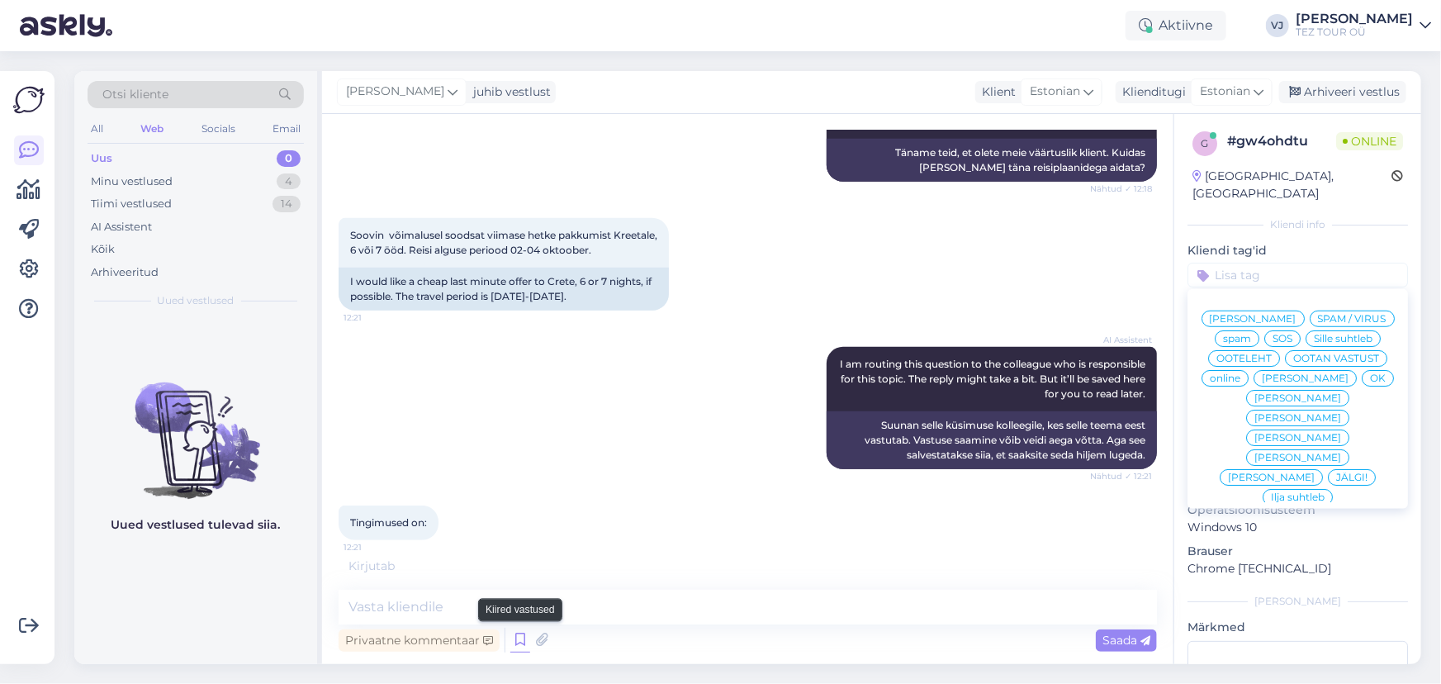
click at [516, 640] on icon at bounding box center [520, 640] width 20 height 25
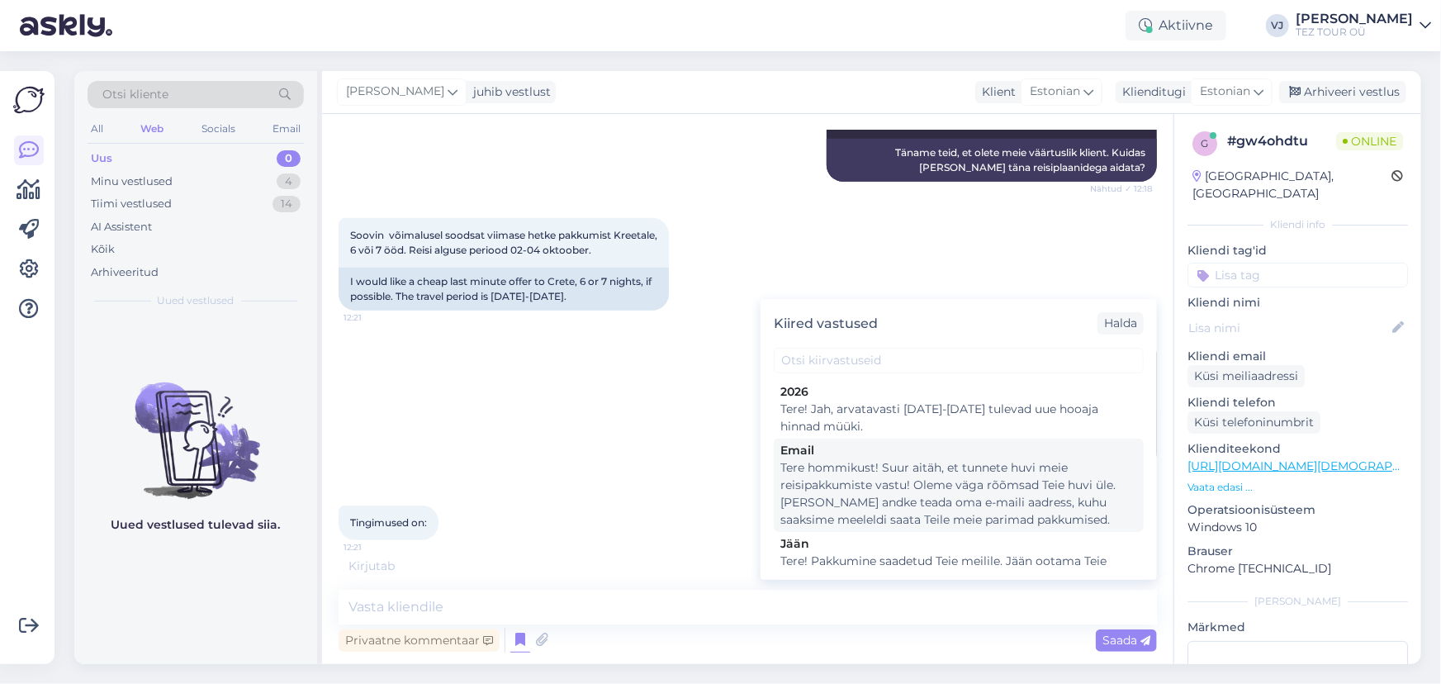
click at [1029, 514] on div "Tere hommikust! Suur aitäh, et tunnete huvi meie reisipakkumiste vastu! Oleme v…" at bounding box center [959, 493] width 357 height 69
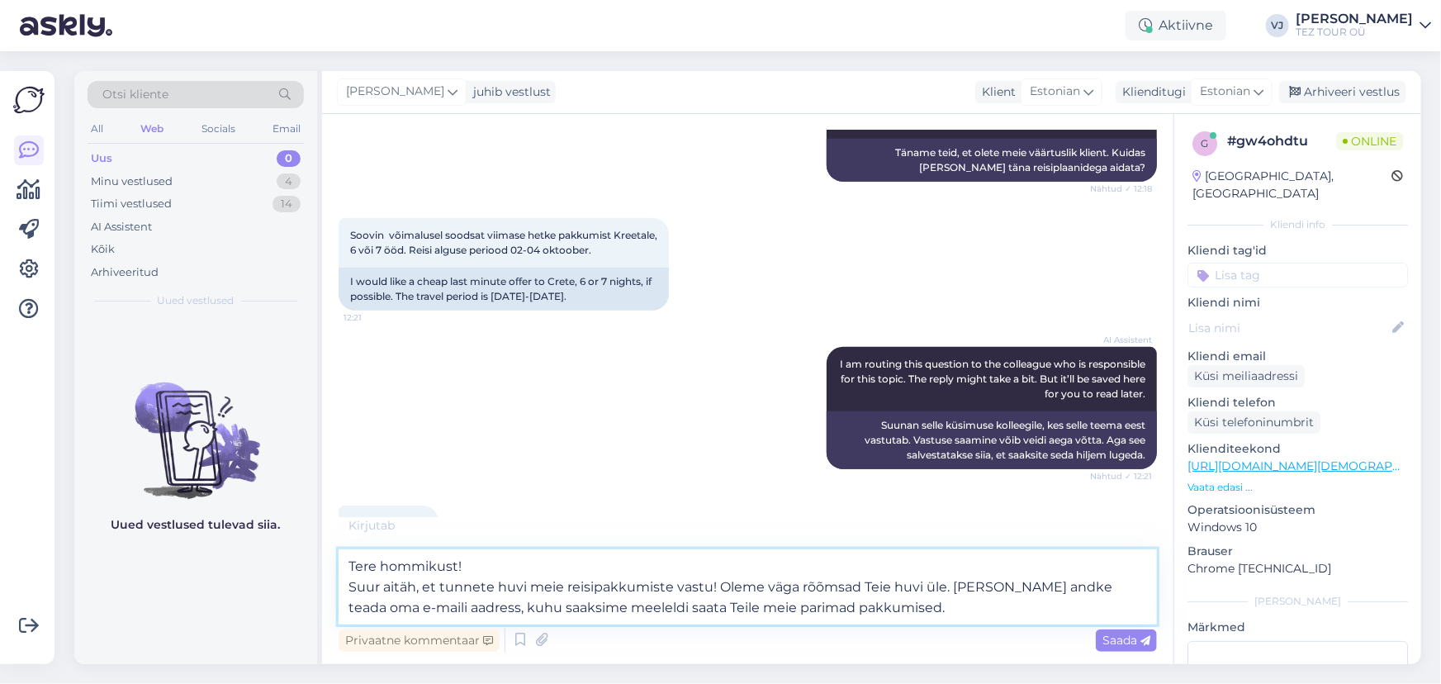
click at [412, 560] on textarea "Tere hommikust! Suur aitäh, et tunnete huvi meie reisipakkumiste vastu! Oleme v…" at bounding box center [748, 586] width 819 height 75
type textarea "Tere päevast! Suur aitäh, et tunnete huvi meie reisipakkumiste vastu! Oleme väg…"
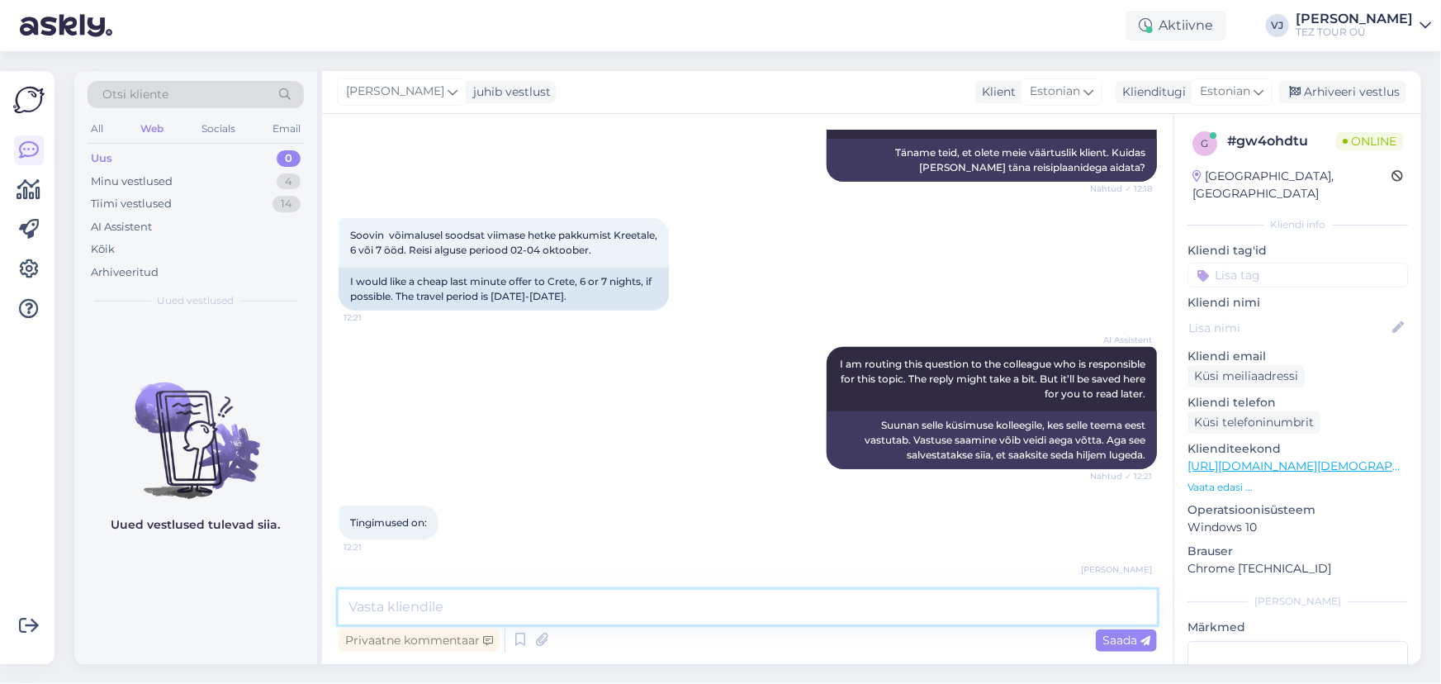
scroll to position [539, 0]
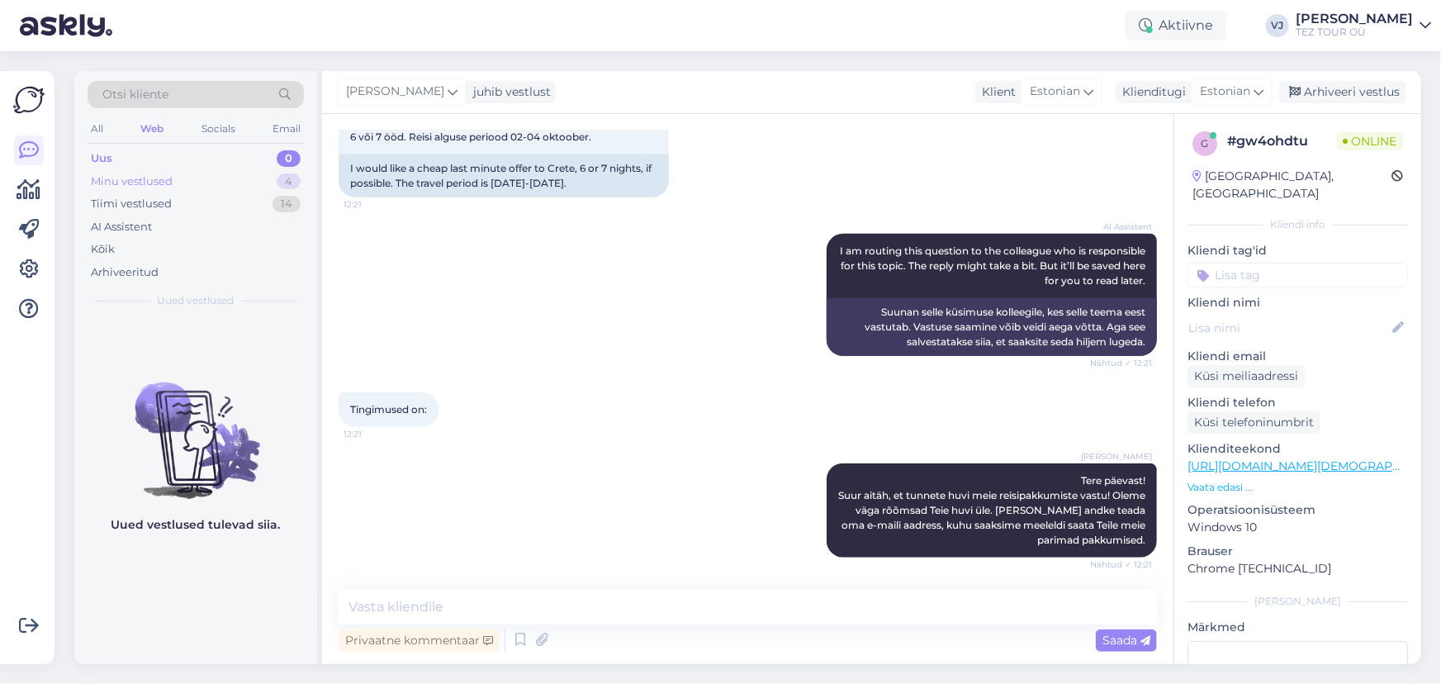
click at [221, 178] on div "Minu vestlused 4" at bounding box center [196, 181] width 216 height 23
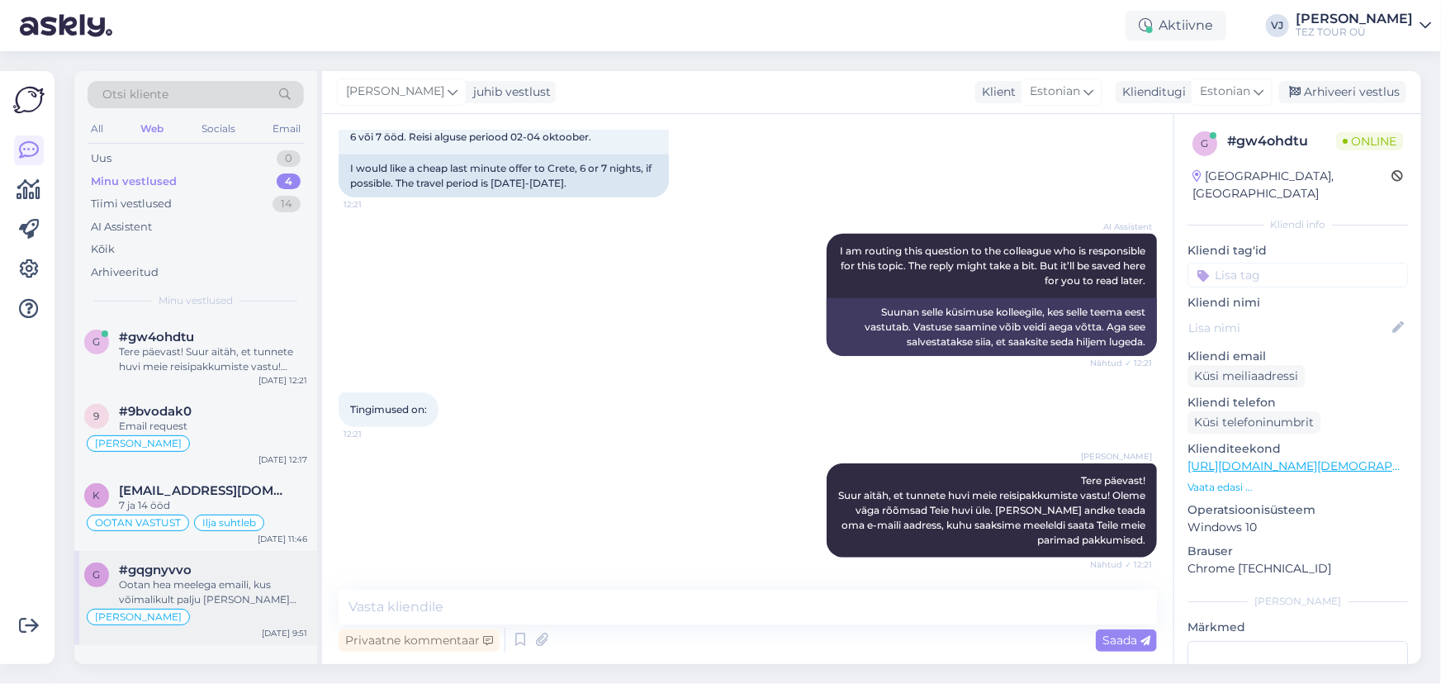
click at [216, 581] on div "Ootan hea meelega emaili, kus võimalikult palju [PERSON_NAME] kirjutatud. Taval…" at bounding box center [213, 592] width 188 height 30
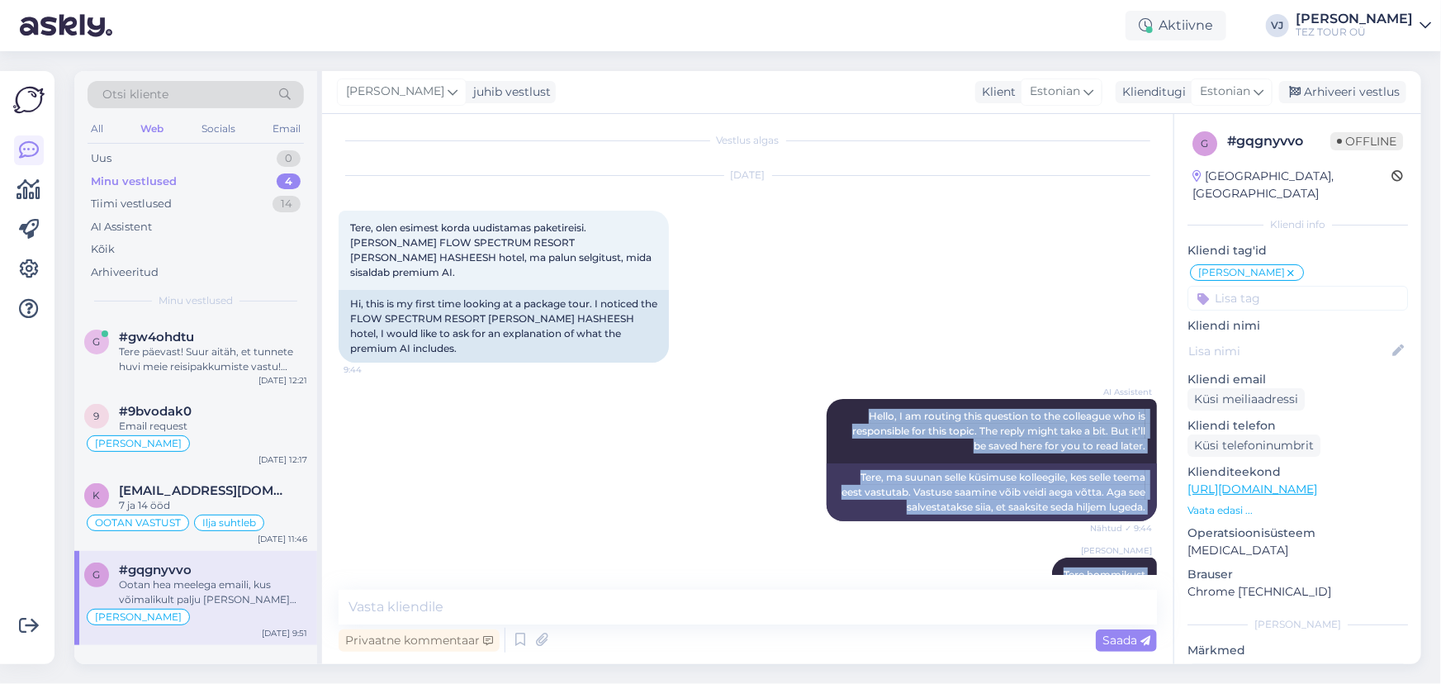
scroll to position [0, 0]
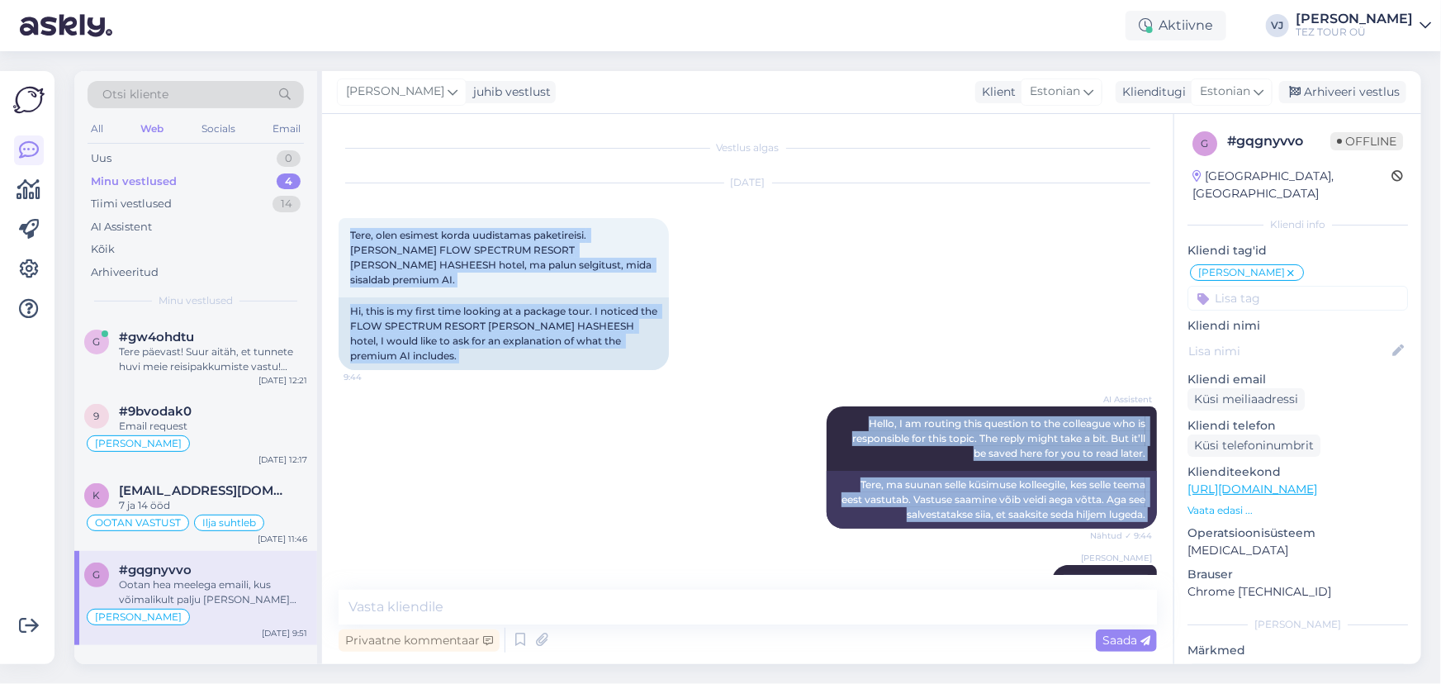
drag, startPoint x: 645, startPoint y: 544, endPoint x: 331, endPoint y: 222, distance: 449.8
click at [331, 222] on div "Vestlus algas Sep 29 2025 Tere, olen esimest korda uudistamas paketireisi. Jäi …" at bounding box center [748, 389] width 852 height 550
copy div "Tere, olen esimest korda uudistamas paketireisi. Jäi silma FLOW SPECTRUM RESORT…"
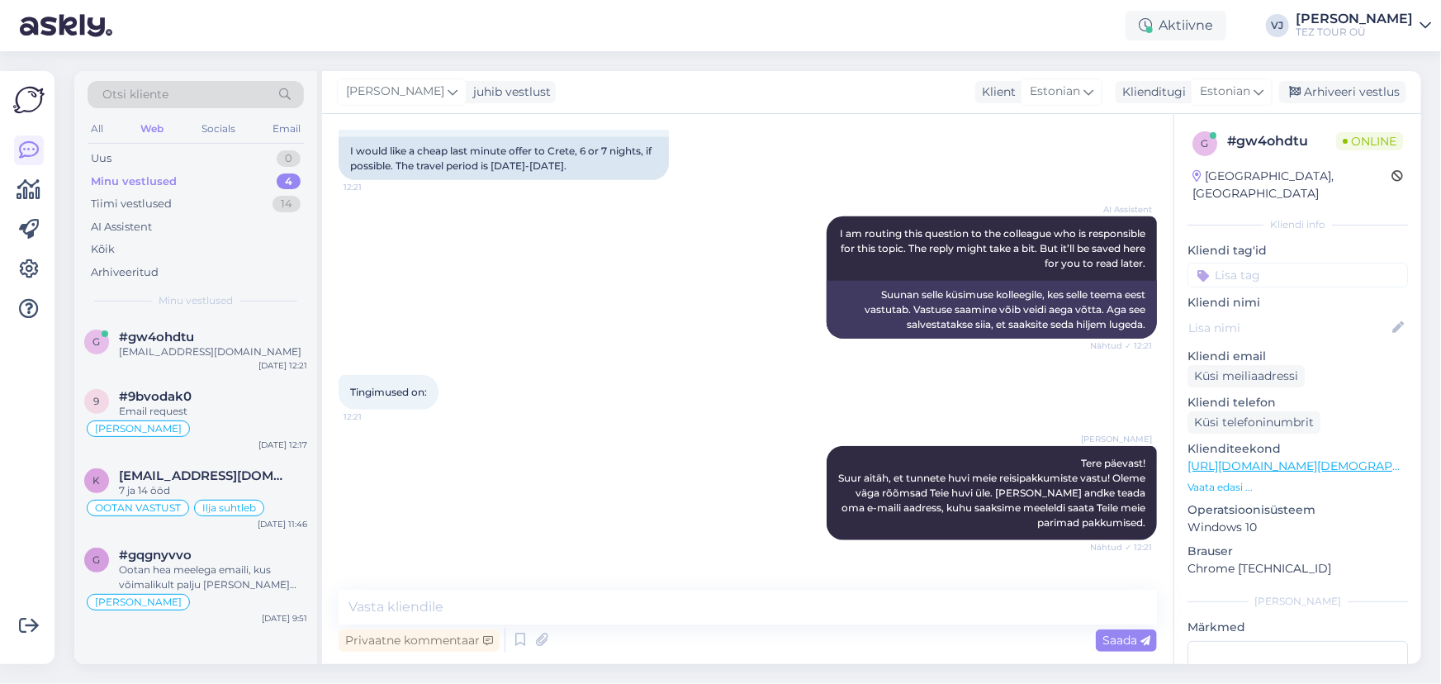
scroll to position [782, 0]
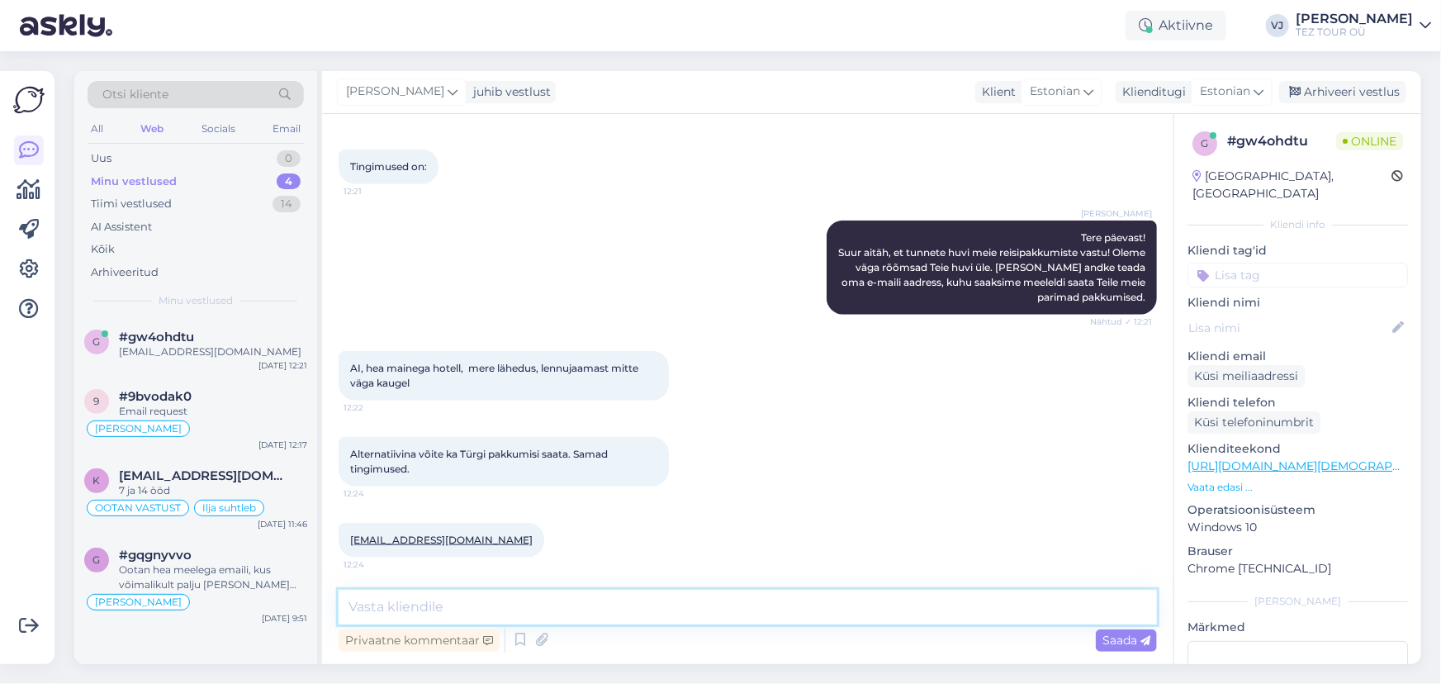
click at [478, 611] on textarea at bounding box center [748, 607] width 819 height 35
type textarea "Tänan - varsti saadan pakkumised"
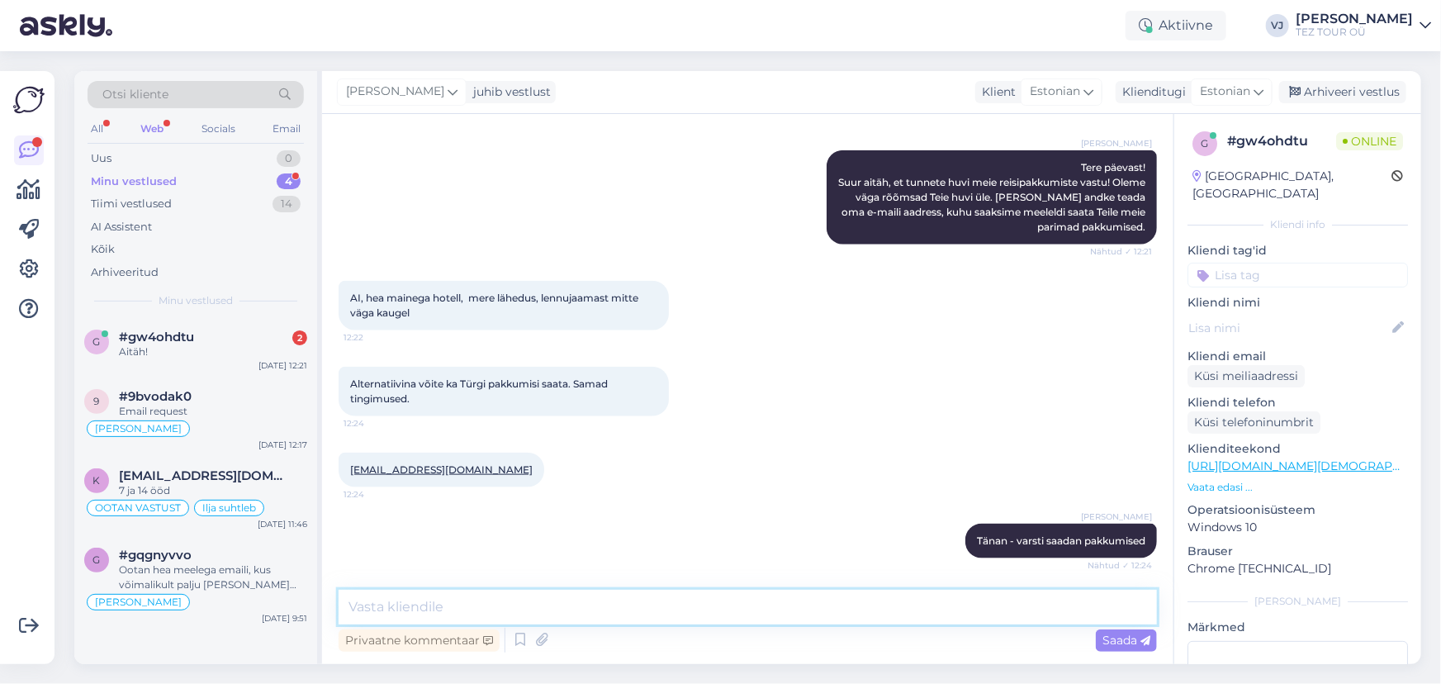
scroll to position [995, 0]
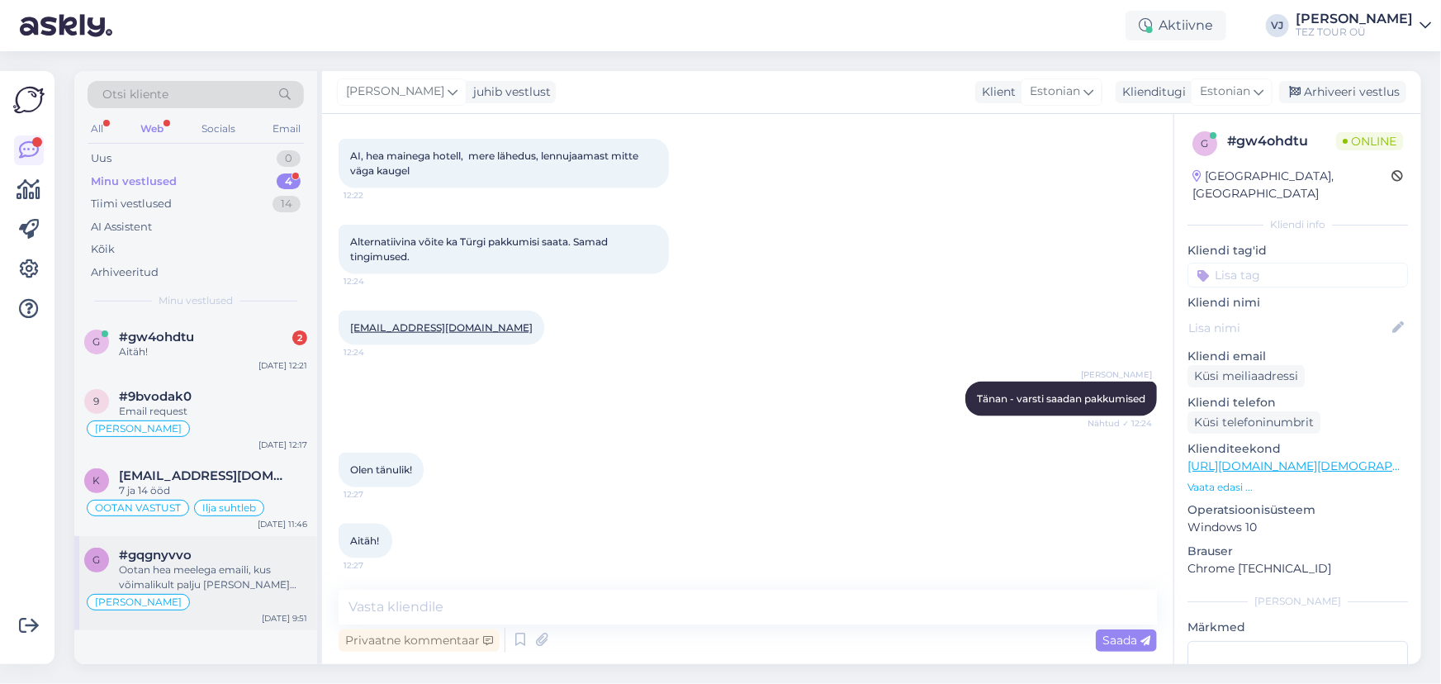
click at [149, 592] on div "[PERSON_NAME]" at bounding box center [195, 602] width 223 height 20
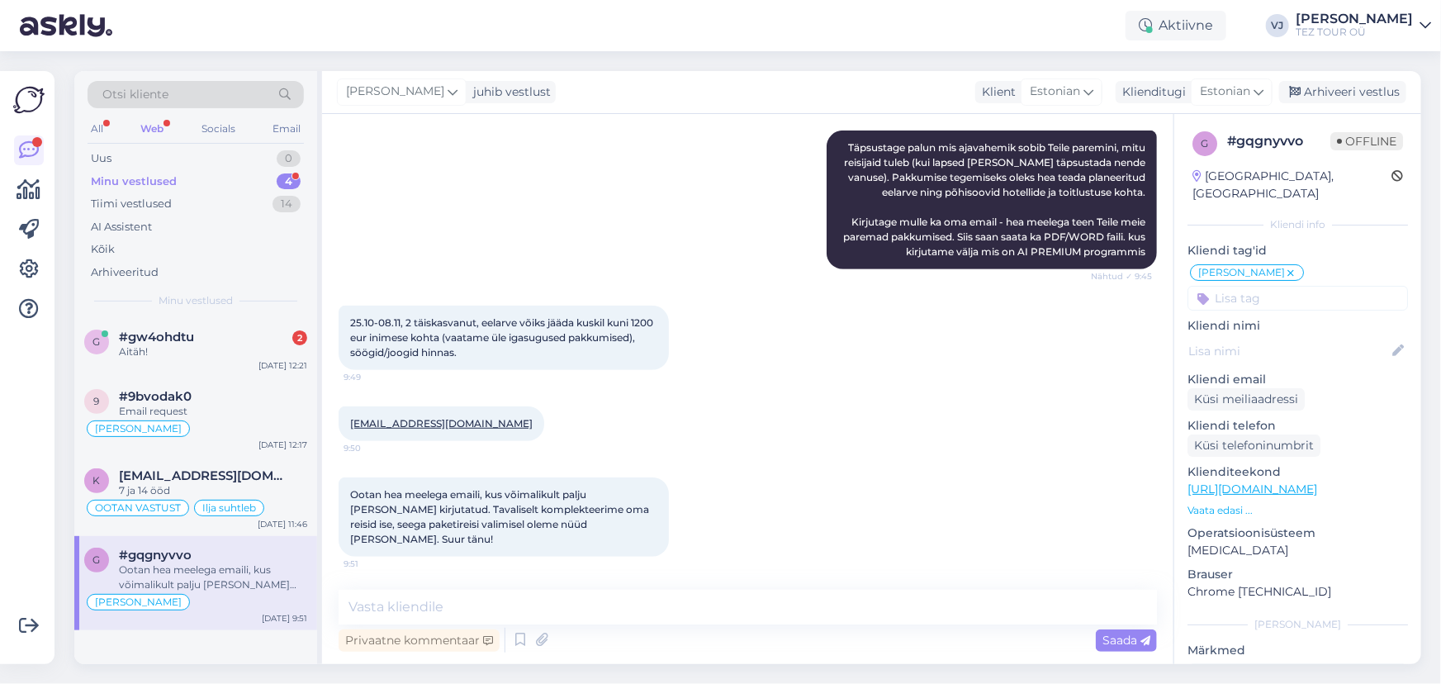
scroll to position [475, 0]
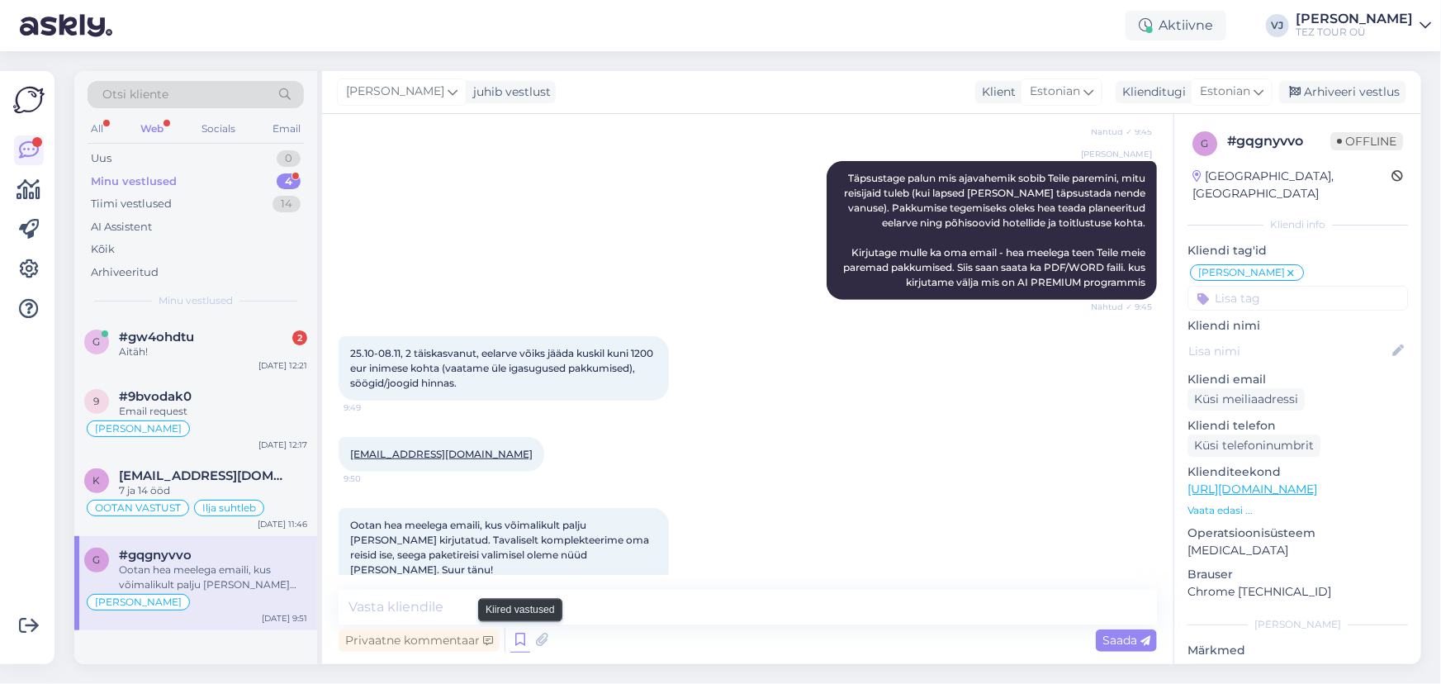
click at [528, 644] on icon at bounding box center [520, 640] width 20 height 25
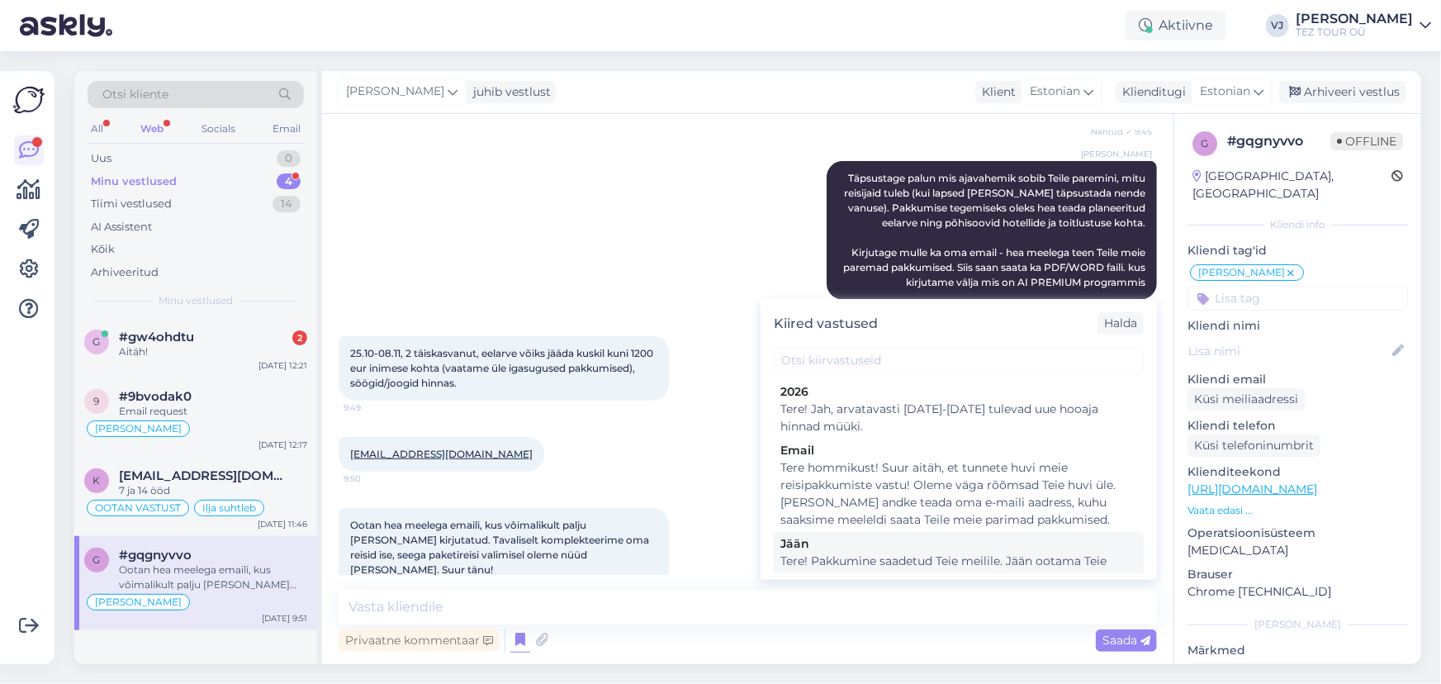
click at [996, 546] on div "Jään" at bounding box center [959, 543] width 357 height 17
type textarea "Tere! Pakkumine saadetud Teie meilile. Jään ootama Teie valikut ja broneerimiss…"
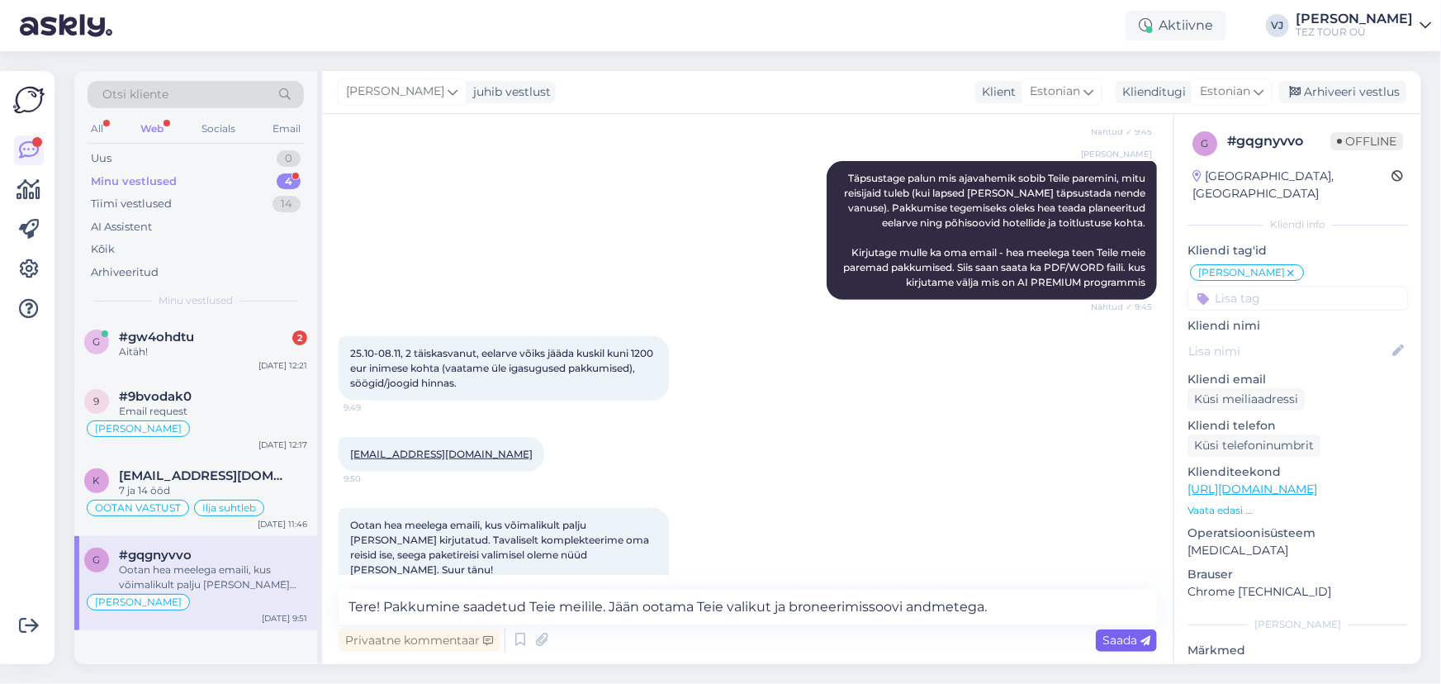
click at [1129, 647] on div "Saada" at bounding box center [1126, 640] width 61 height 22
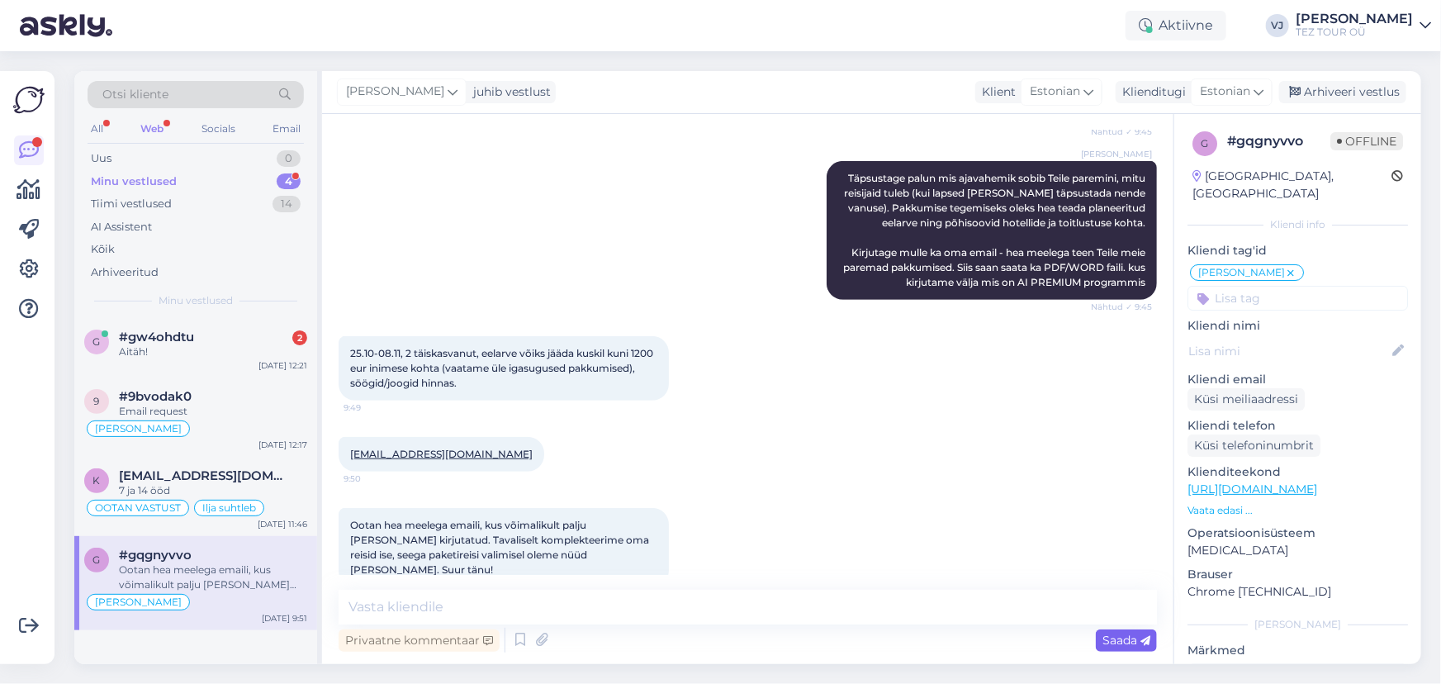
scroll to position [561, 0]
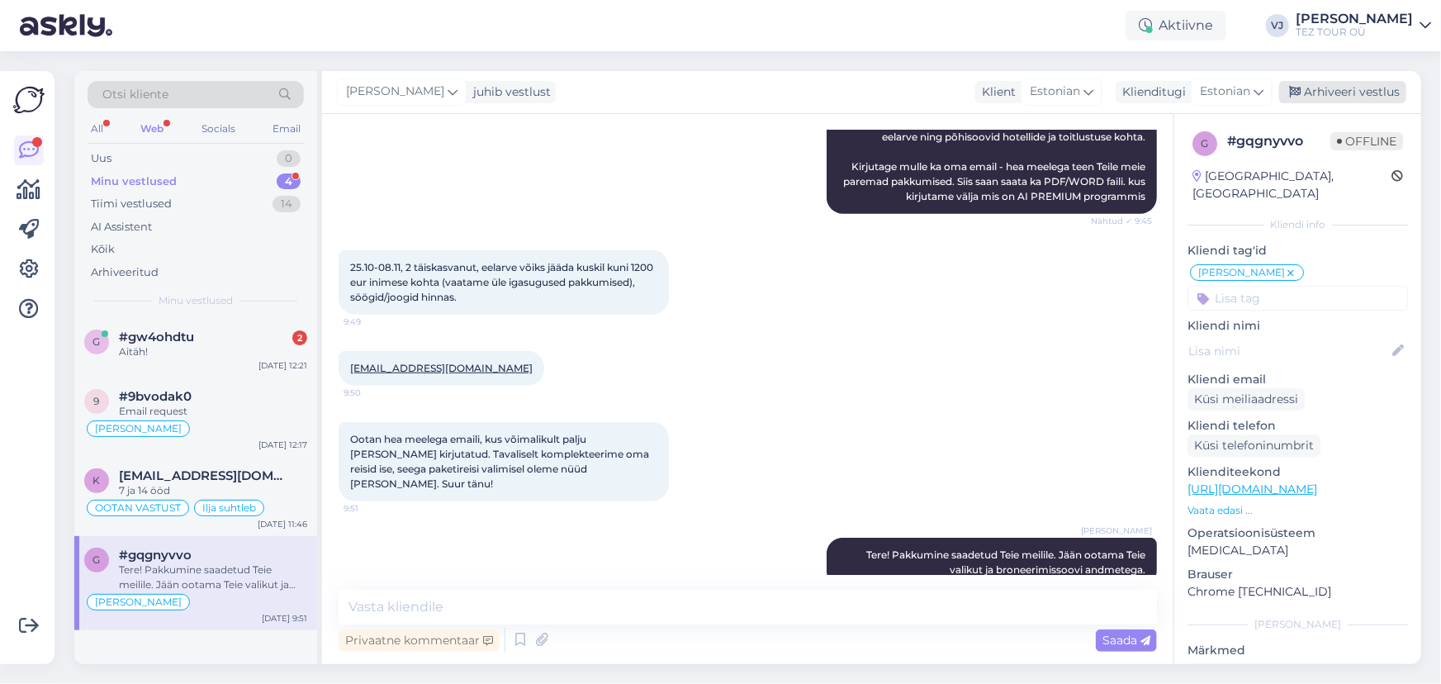
click at [1328, 95] on div "Arhiveeri vestlus" at bounding box center [1343, 92] width 127 height 22
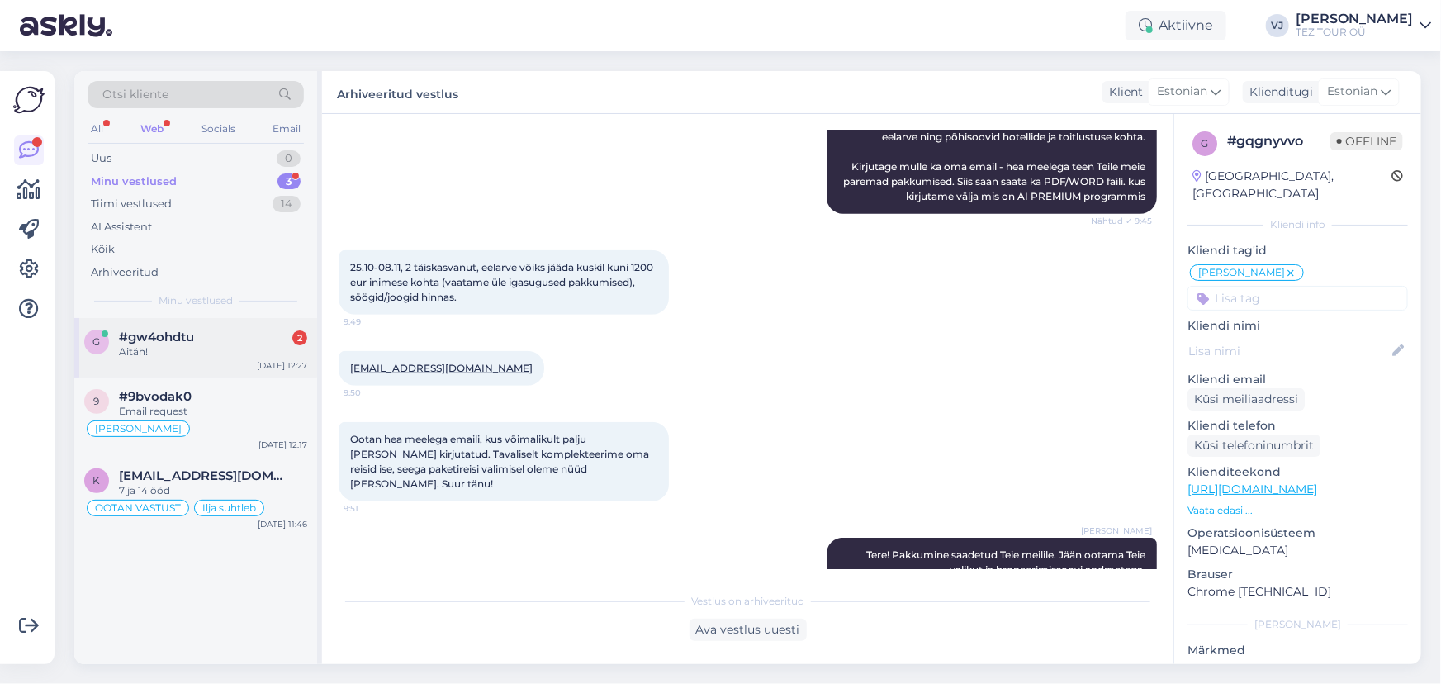
click at [222, 352] on div "Aitäh!" at bounding box center [213, 351] width 188 height 15
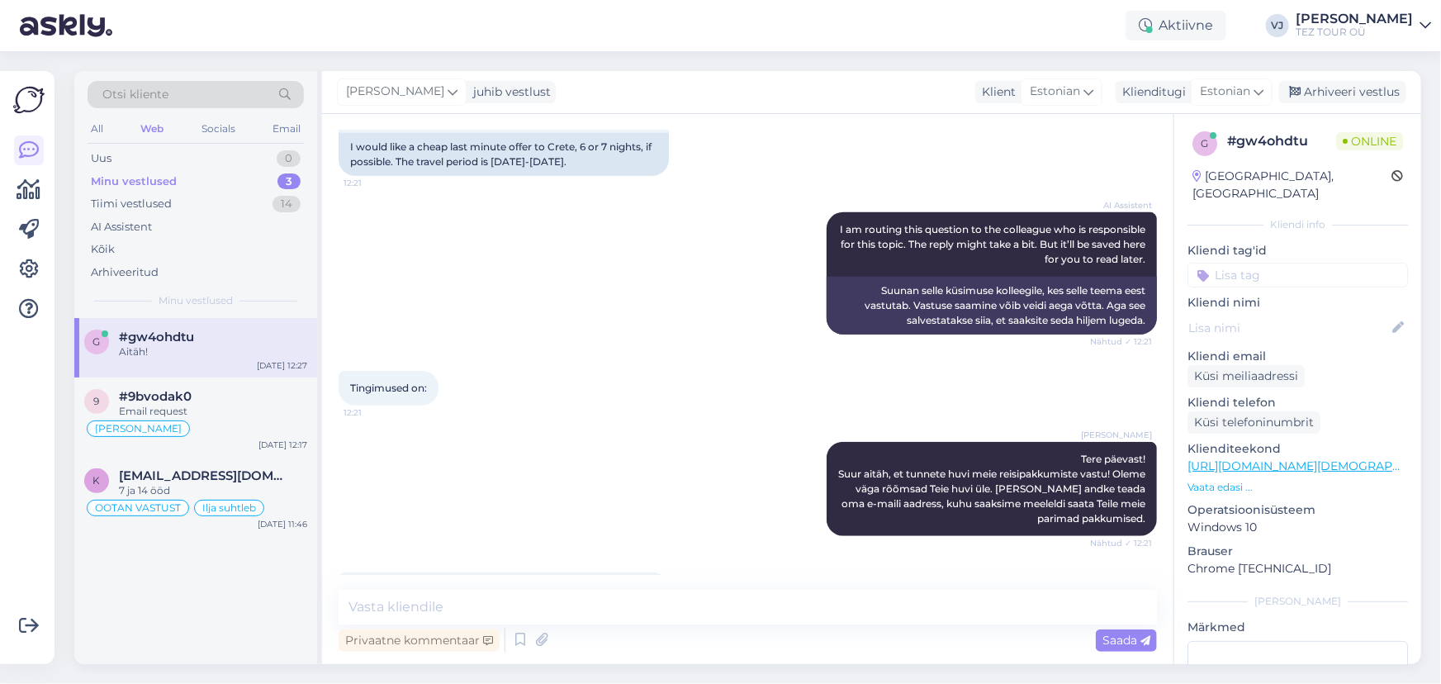
scroll to position [995, 0]
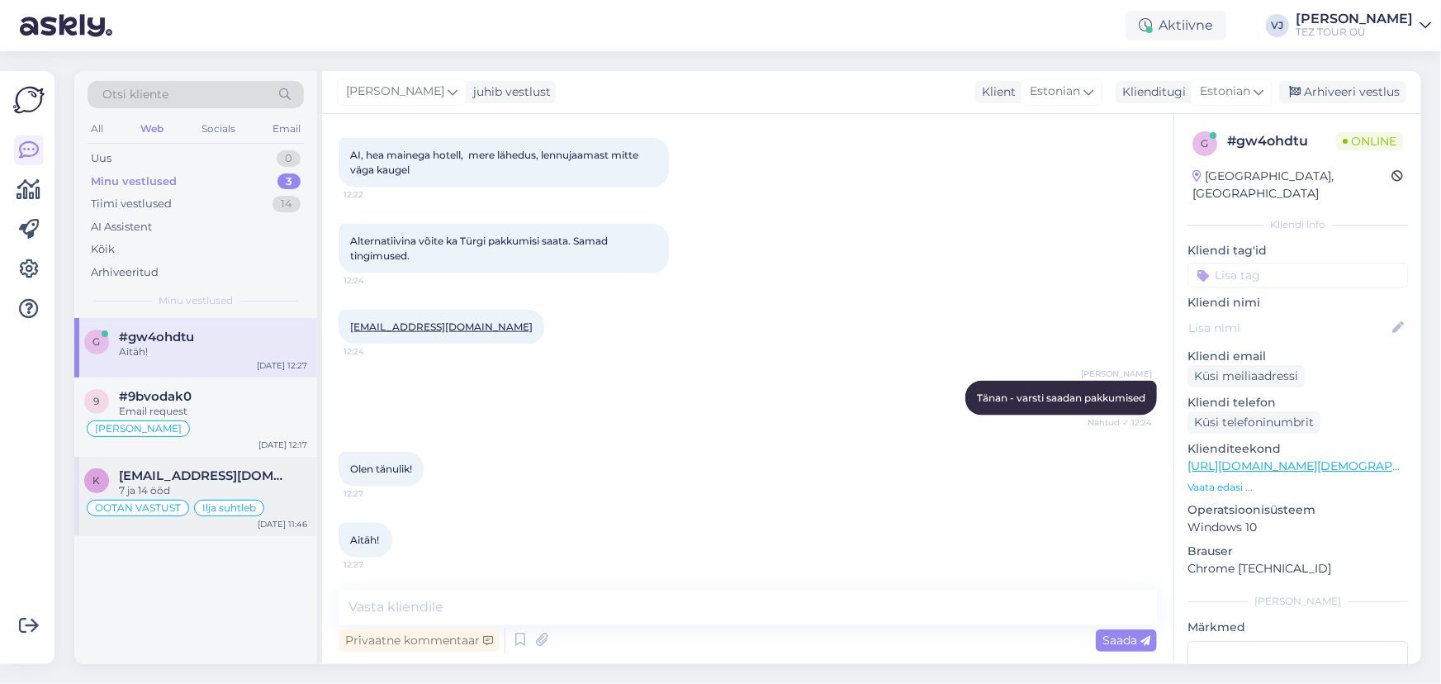
click at [224, 491] on div "7 ja 14 ööd" at bounding box center [213, 490] width 188 height 15
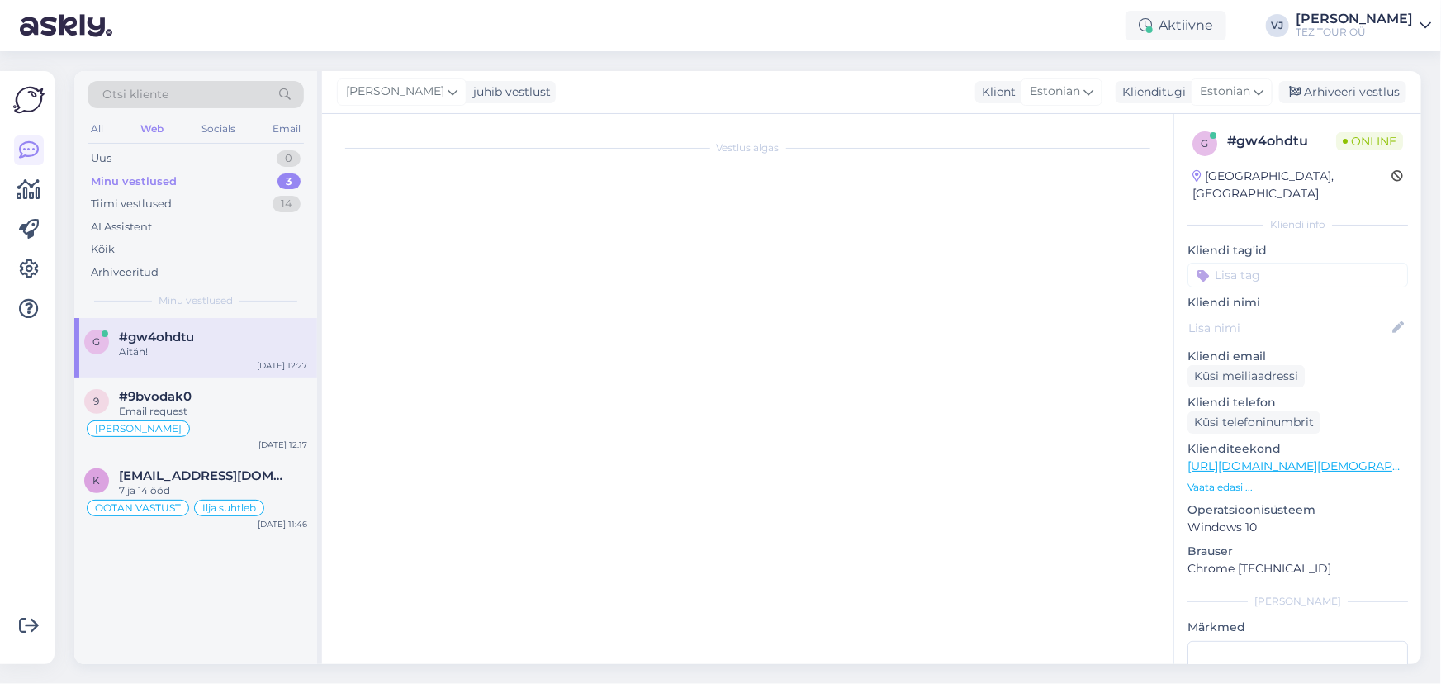
scroll to position [1804, 0]
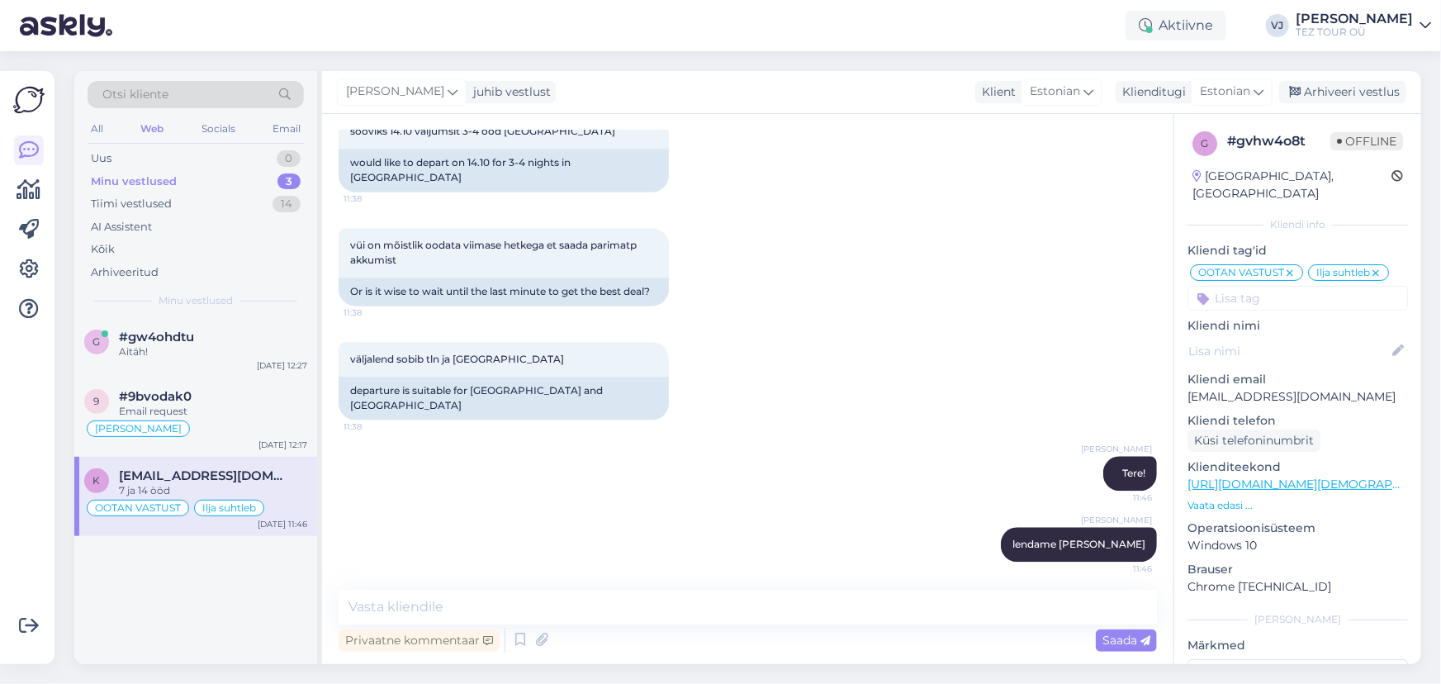
drag, startPoint x: 708, startPoint y: 451, endPoint x: 717, endPoint y: 442, distance: 12.8
drag, startPoint x: 717, startPoint y: 442, endPoint x: 604, endPoint y: 349, distance: 146.7
click at [604, 349] on div "väljalend sobib tln ja riia 11:38 departure is suitable for Tallinn and Riga" at bounding box center [748, 381] width 819 height 114
click at [210, 175] on div "Minu vestlused 3" at bounding box center [196, 181] width 216 height 23
click at [273, 489] on div "7 ja 14 ööd" at bounding box center [213, 490] width 188 height 15
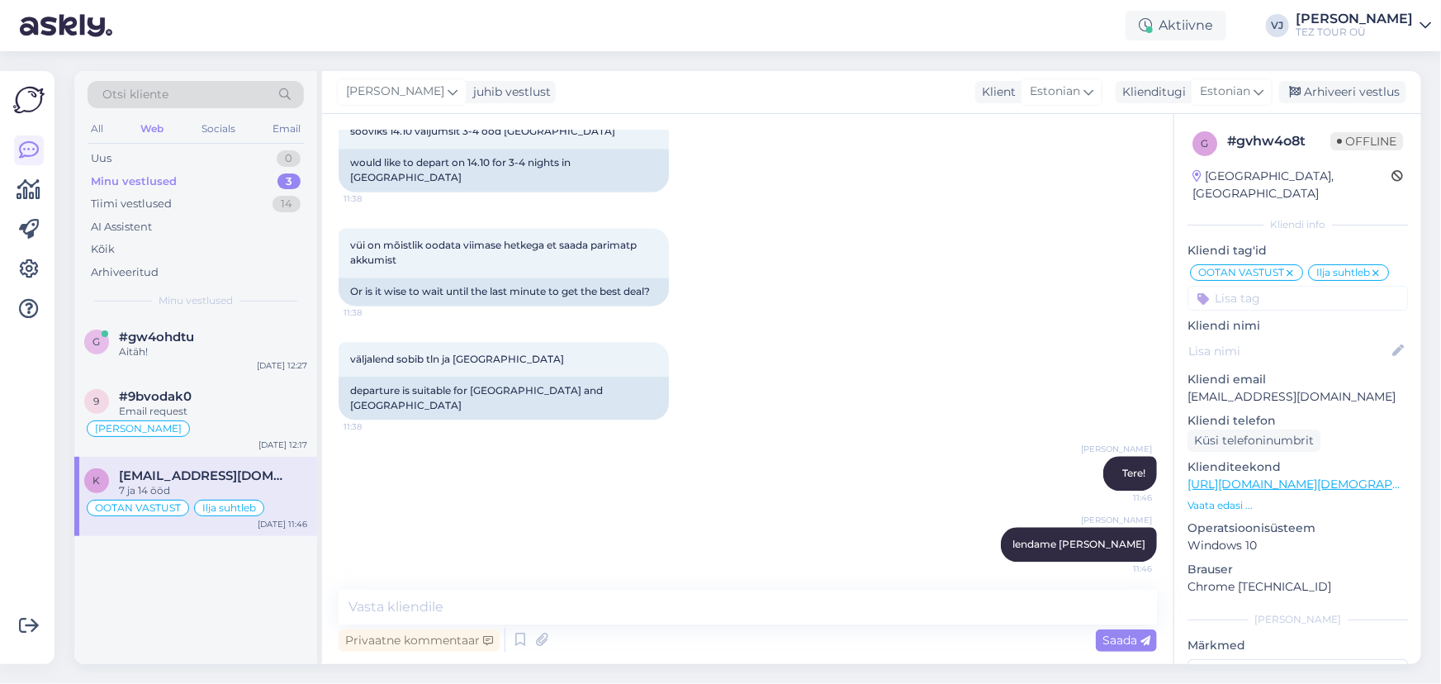
scroll to position [0, 0]
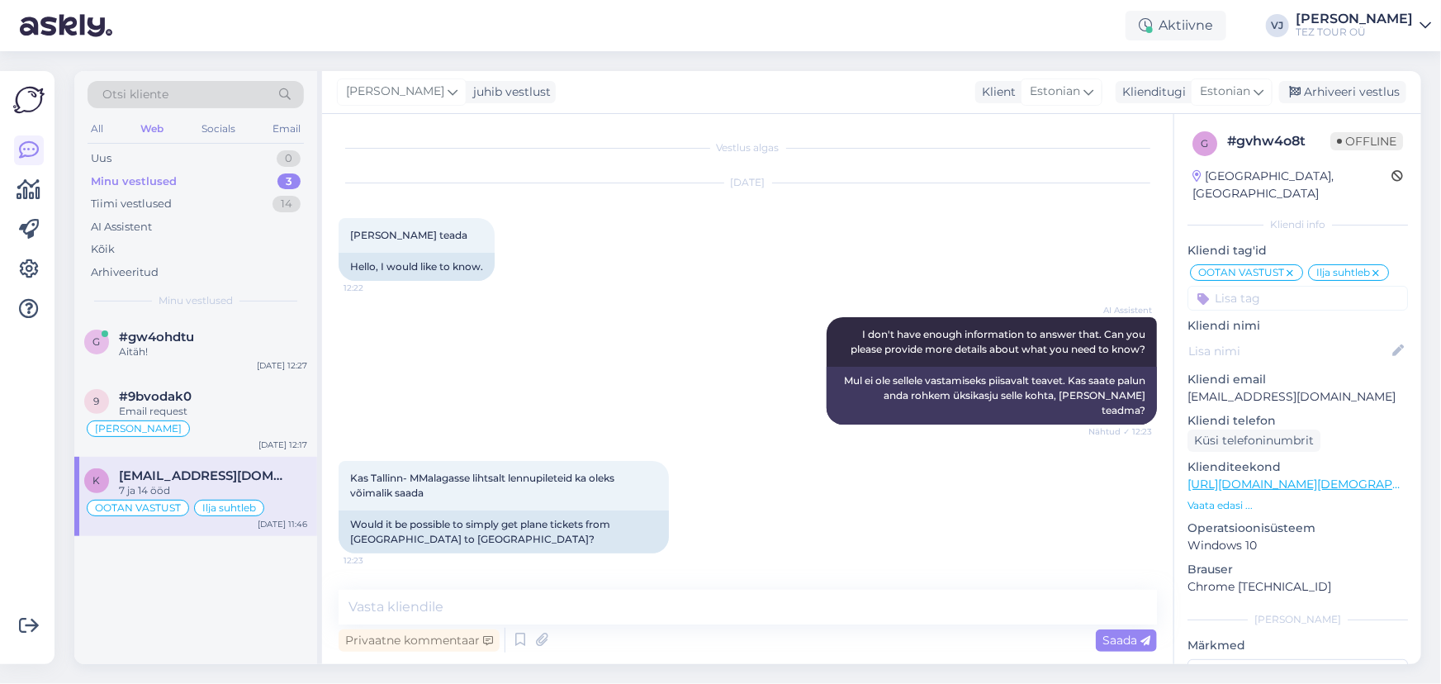
click at [751, 330] on div "AI Assistent I don't have enough information to answer that. Can you please pro…" at bounding box center [748, 371] width 819 height 144
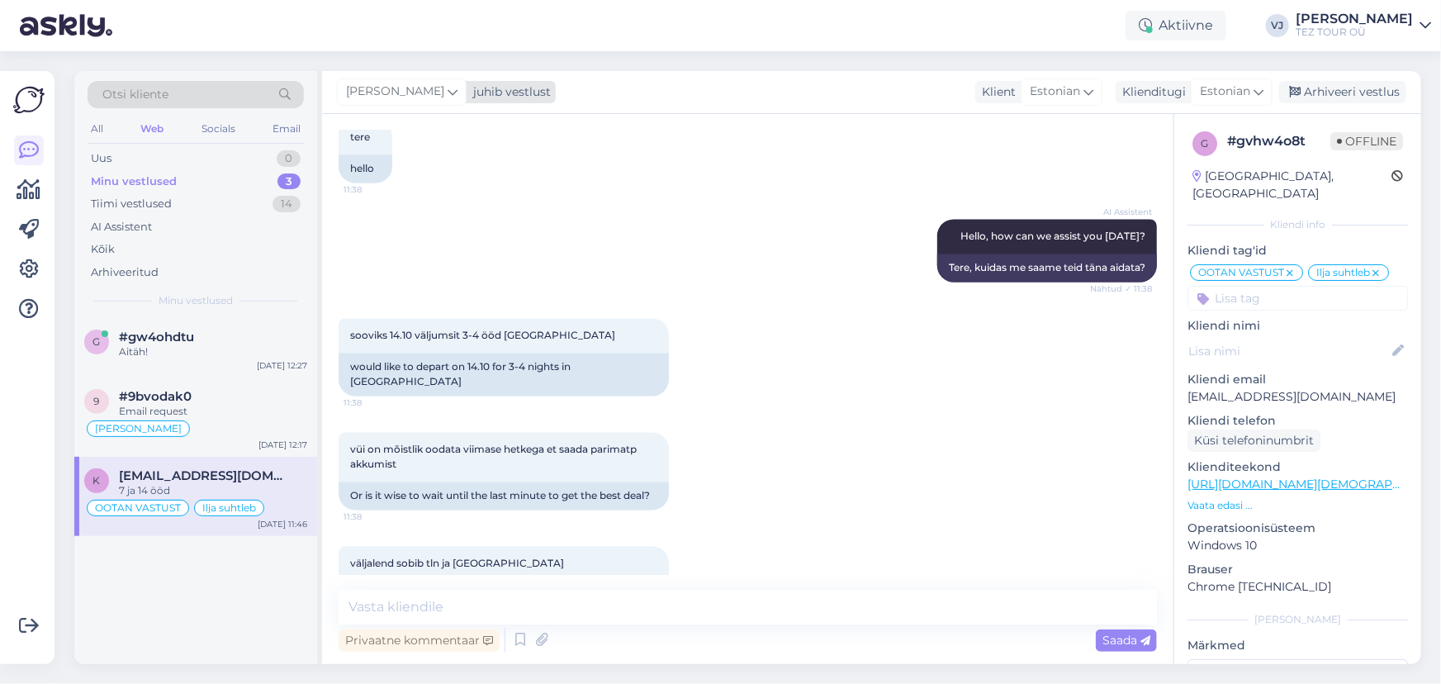
scroll to position [1598, 0]
click at [448, 95] on icon at bounding box center [453, 92] width 10 height 18
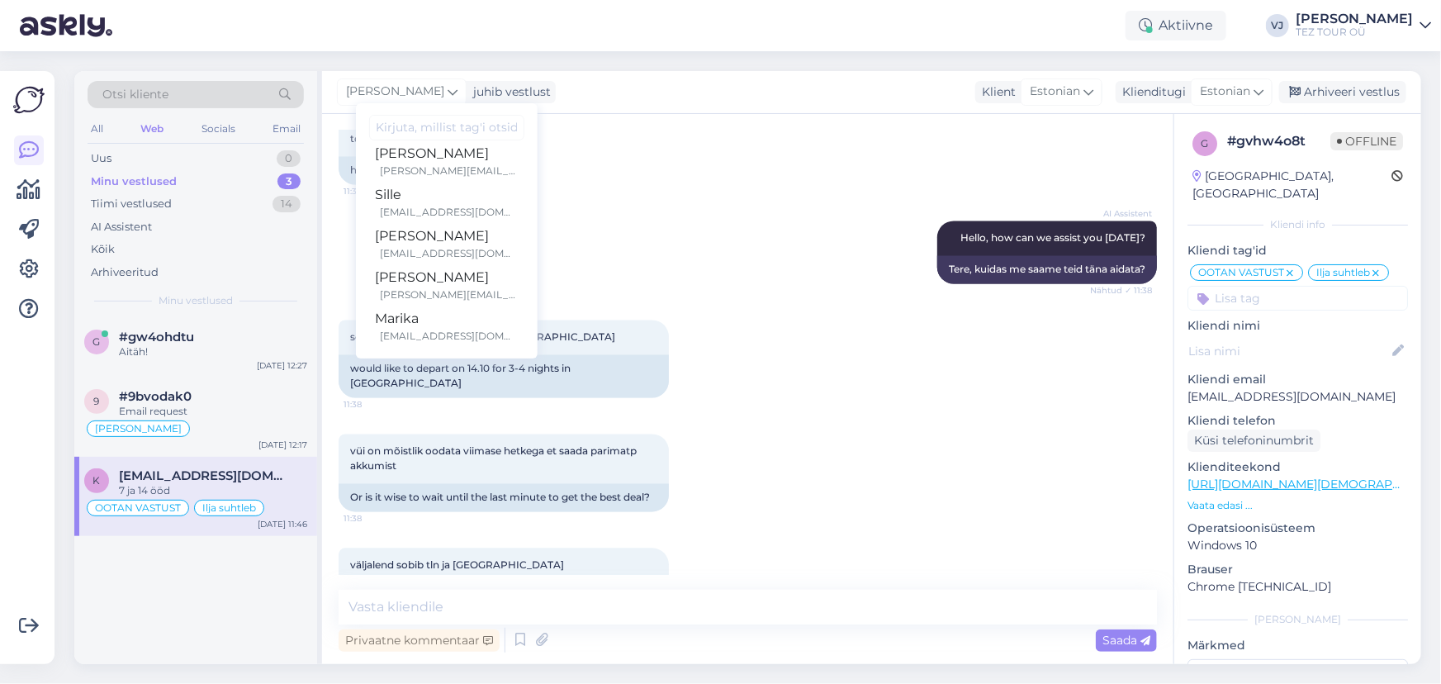
scroll to position [114, 0]
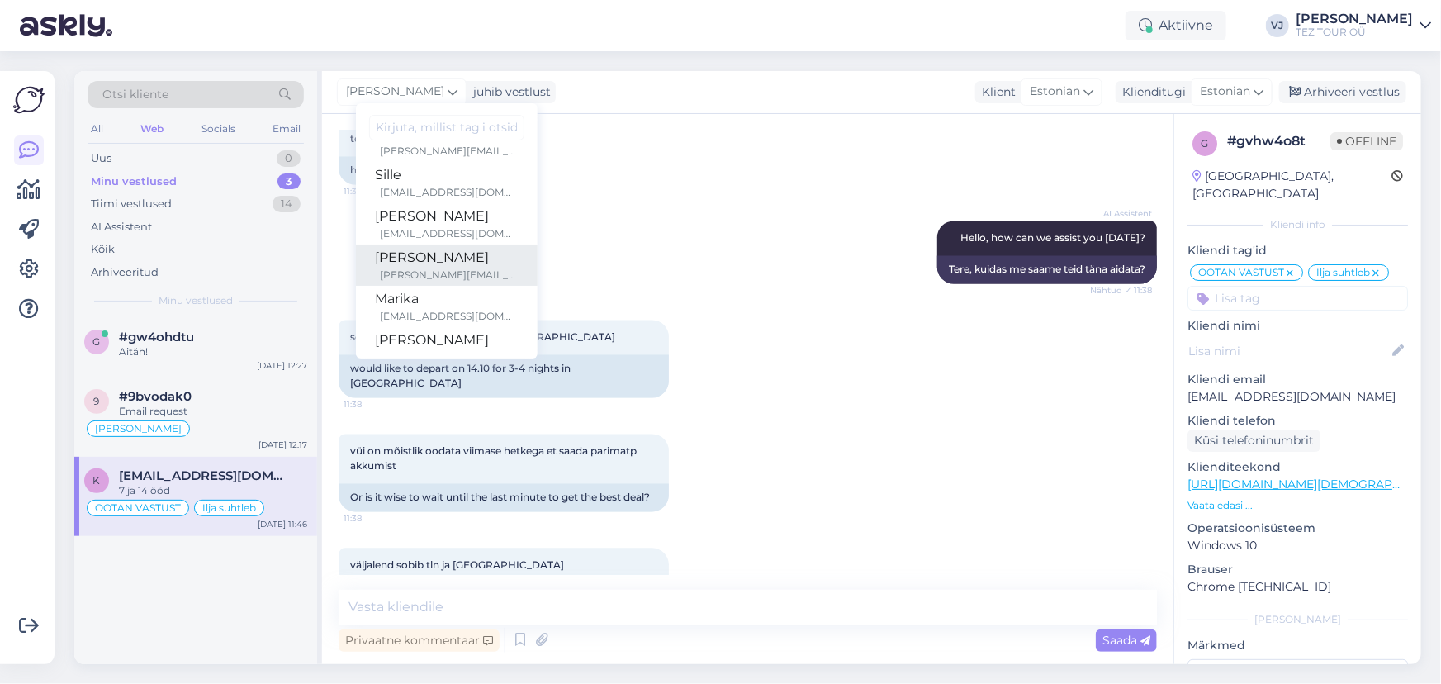
click at [456, 264] on div "Olga Seppik" at bounding box center [447, 258] width 142 height 20
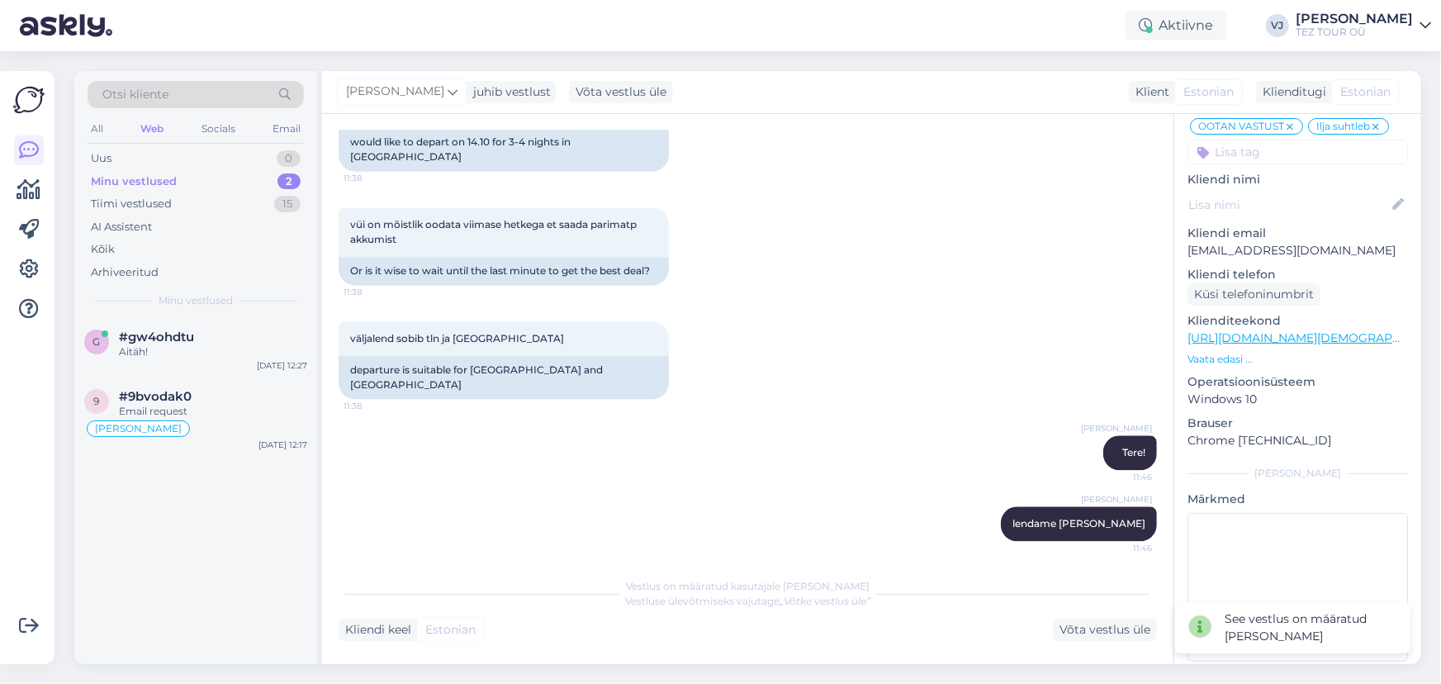
scroll to position [150, 0]
click at [239, 414] on div "Email request" at bounding box center [213, 411] width 188 height 15
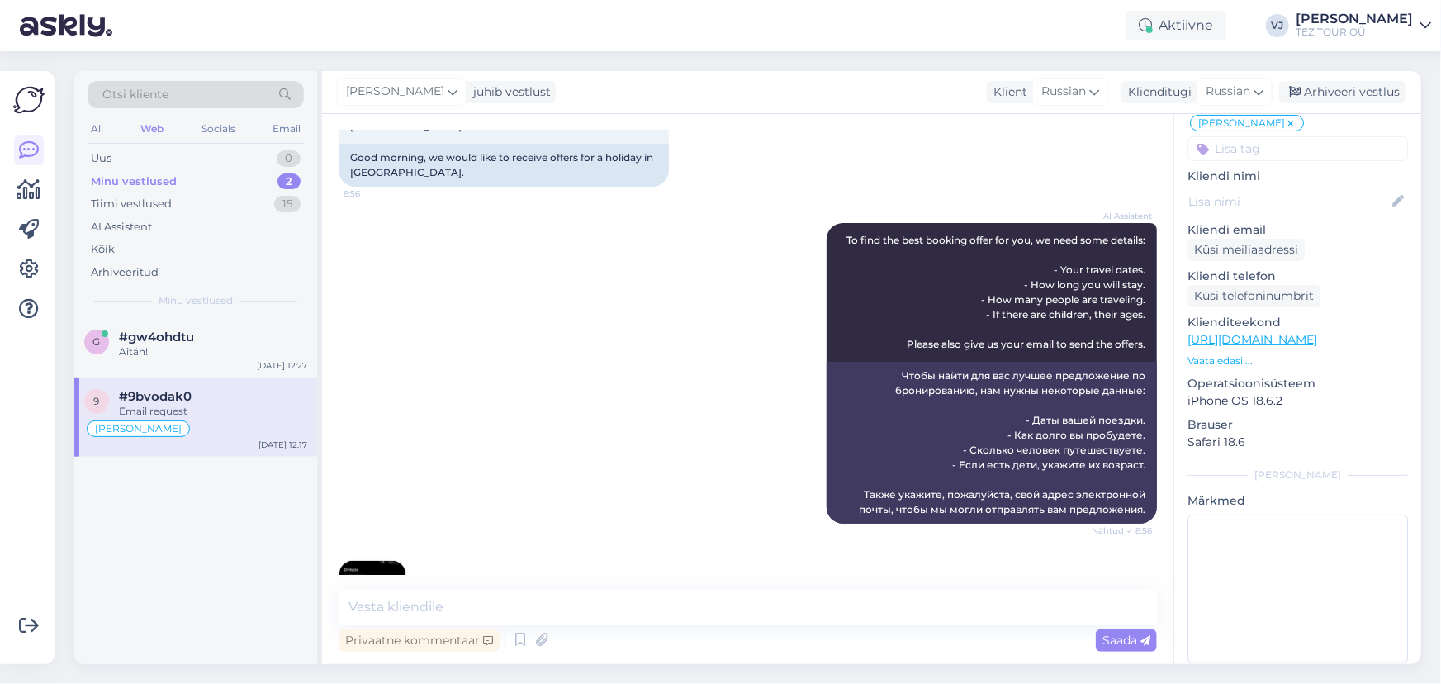
scroll to position [0, 0]
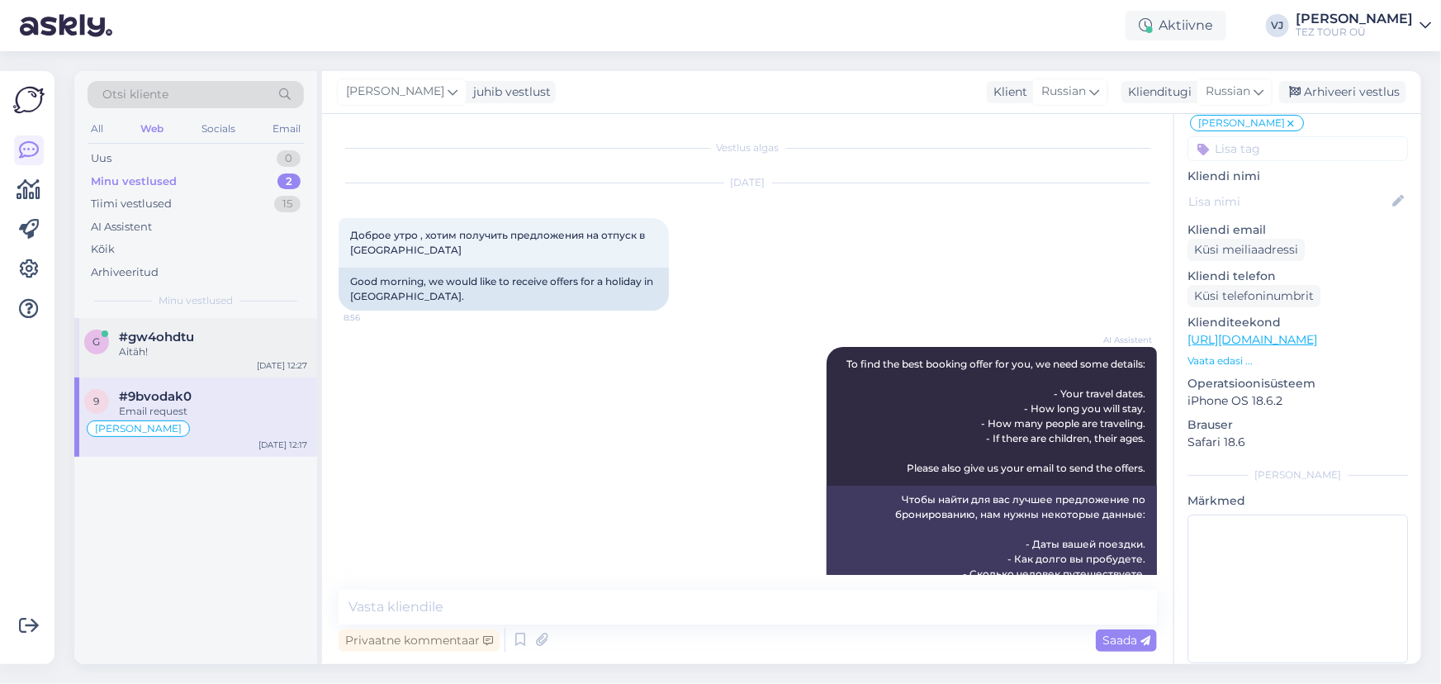
click at [190, 337] on span "#gw4ohdtu" at bounding box center [156, 337] width 75 height 15
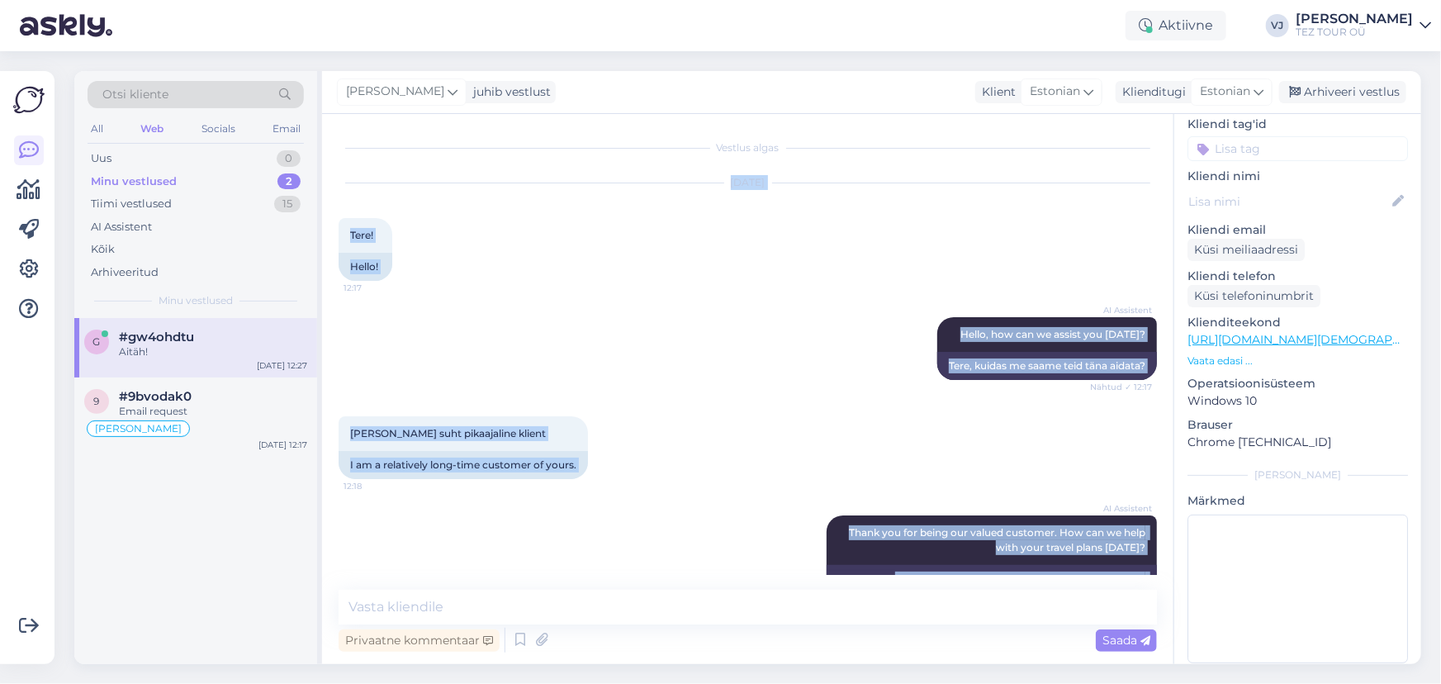
drag, startPoint x: 392, startPoint y: 537, endPoint x: 336, endPoint y: 179, distance: 362.1
click at [336, 179] on div "Vestlus algas Sep 29 2025 Tere! 12:17 Hello! AI Assistent Hello, how can we ass…" at bounding box center [748, 389] width 852 height 550
copy div "Sep 29 2025 Tere! 12:17 Hello! AI Assistent Hello, how can we assist you today?…"
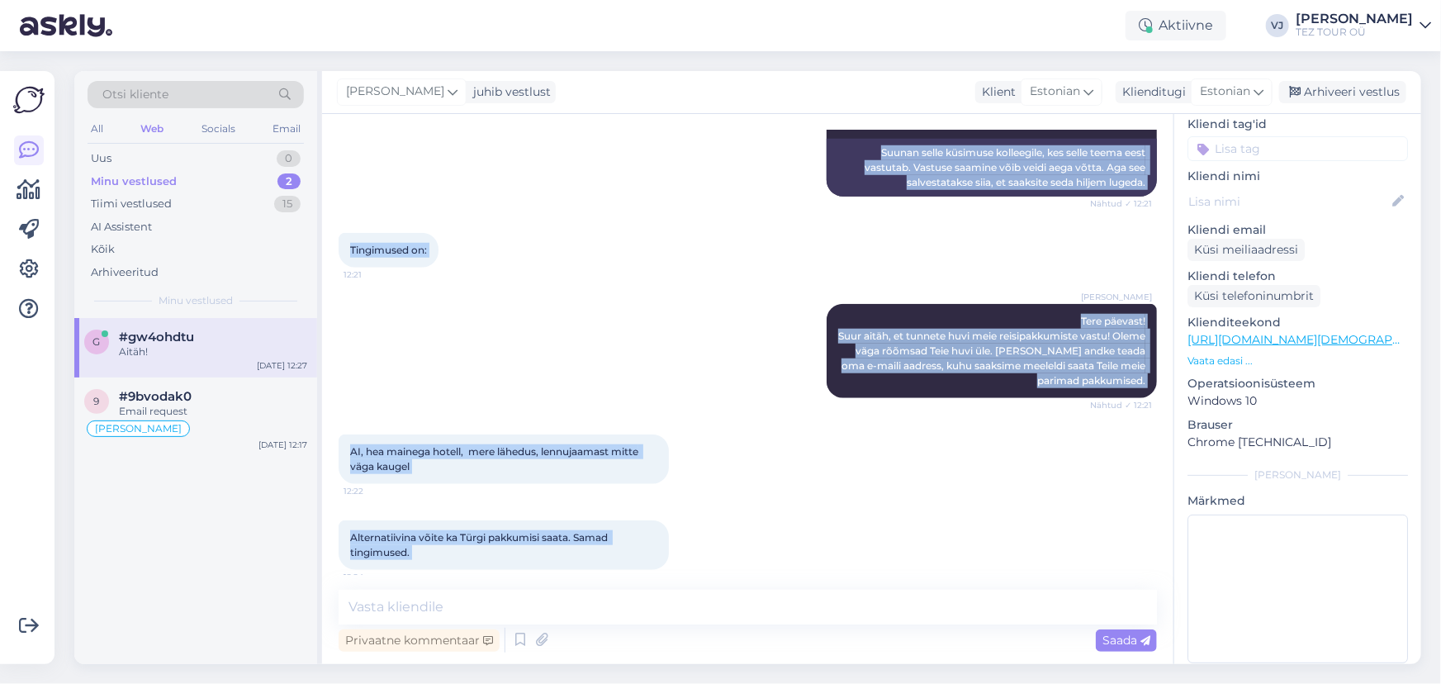
click at [719, 443] on div "AI, hea mainega hotell, mere lähedus, lennujaamast mitte väga kaugel 12:22" at bounding box center [748, 459] width 819 height 86
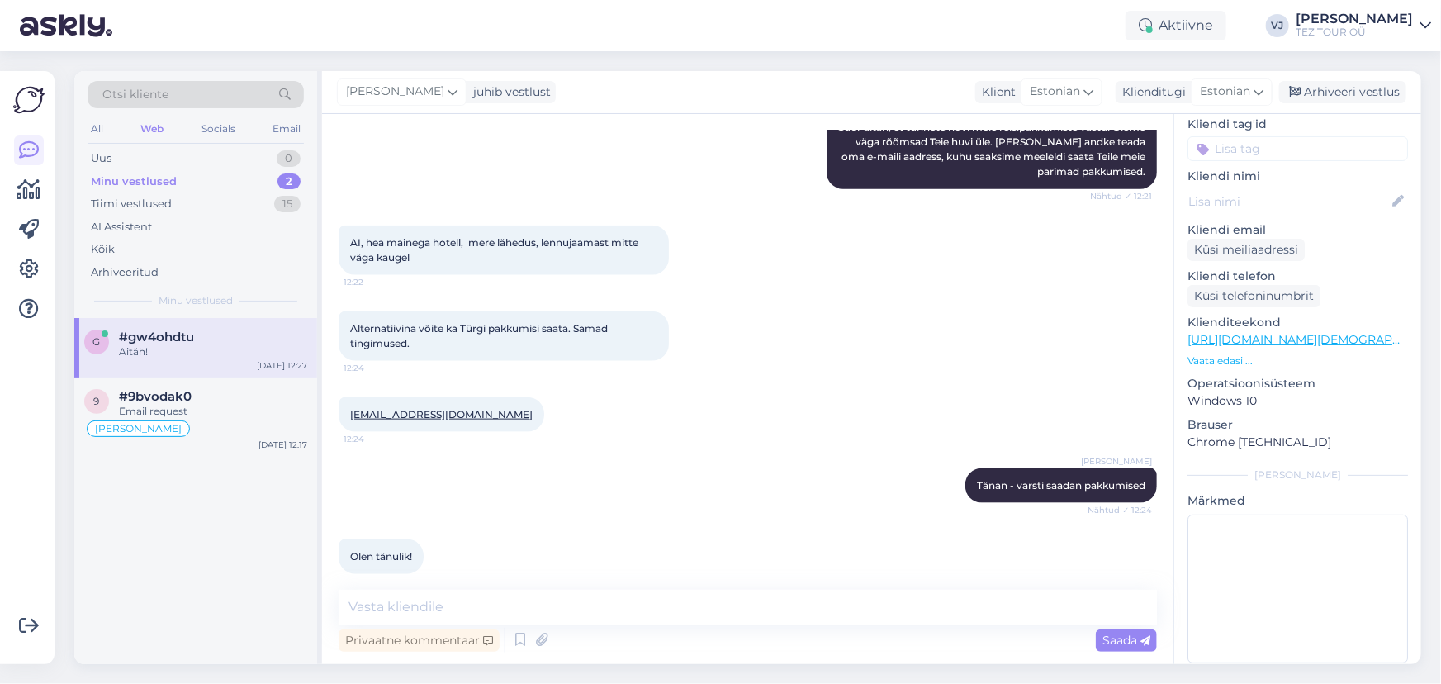
scroll to position [995, 0]
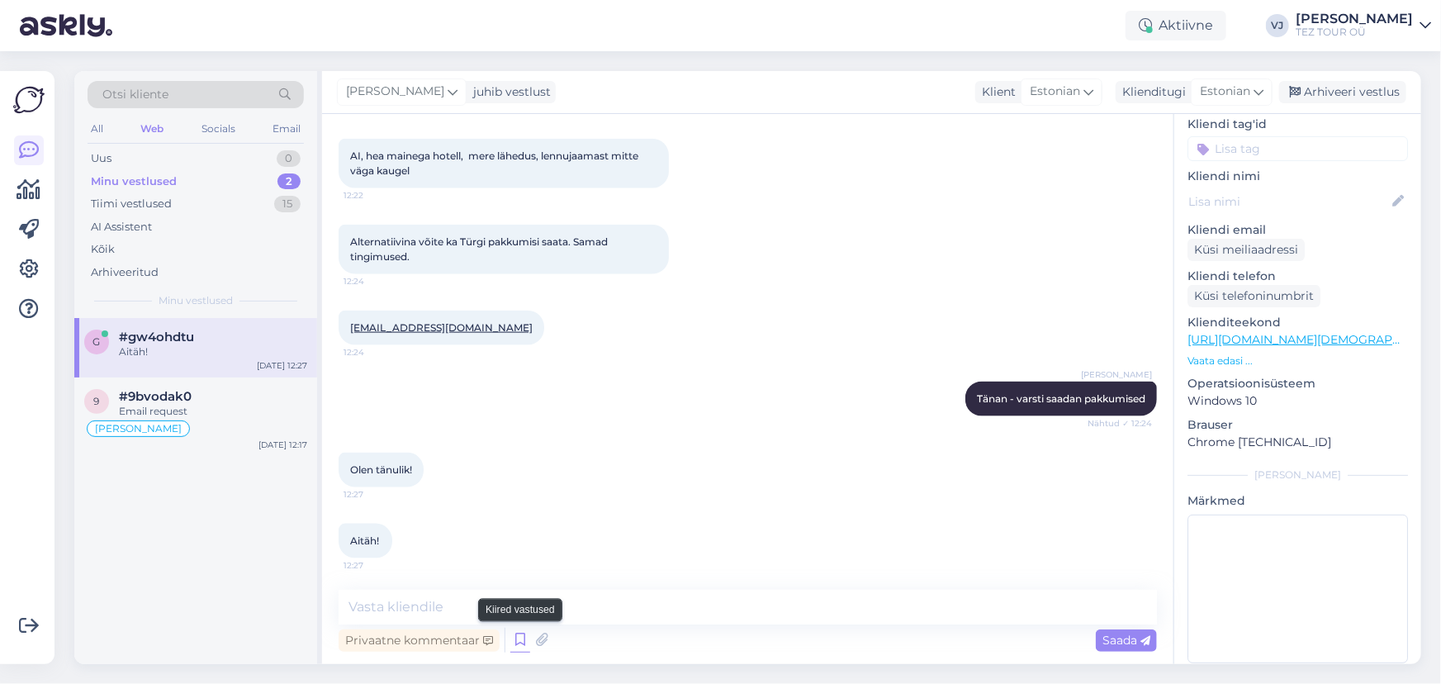
click at [522, 648] on icon at bounding box center [520, 640] width 20 height 25
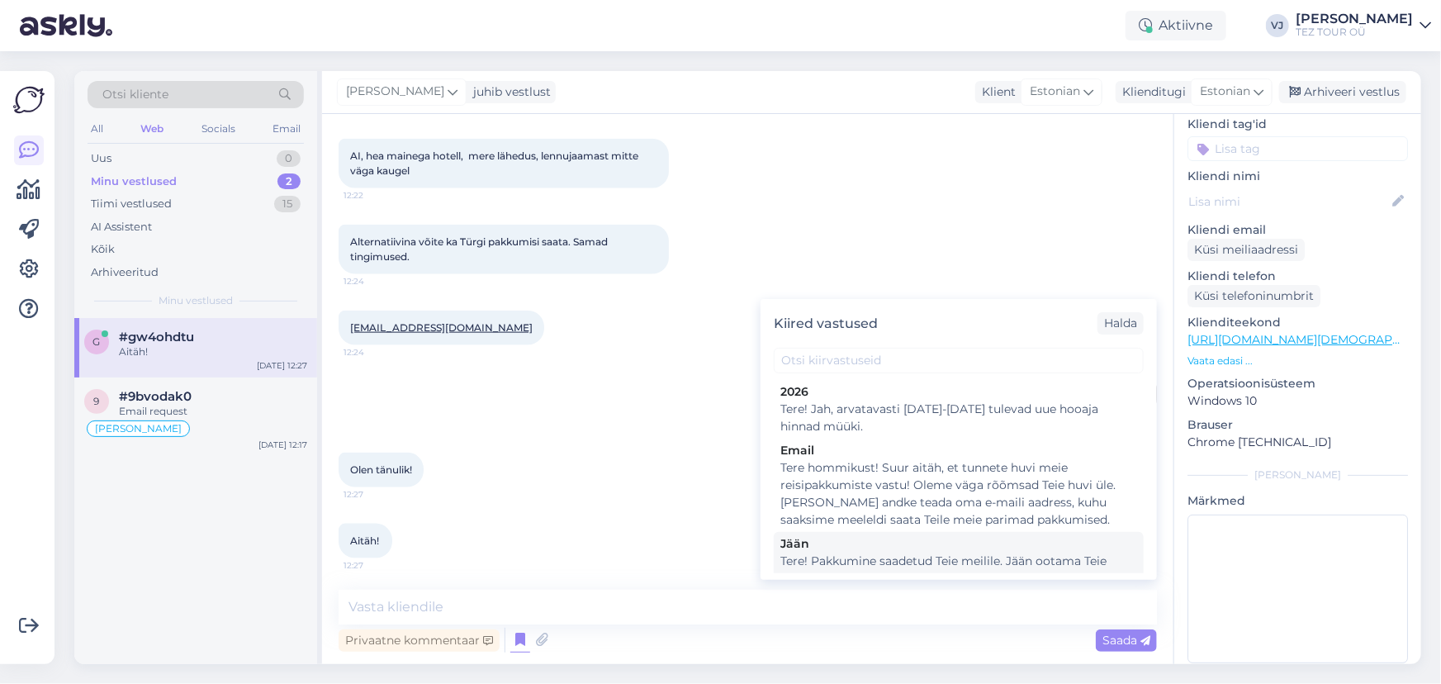
click at [1001, 554] on div "Tere! Pakkumine saadetud Teie meilile. Jään ootama Teie valikut ja broneerimiss…" at bounding box center [959, 570] width 357 height 35
type textarea "Tere! Pakkumine saadetud Teie meilile. Jään ootama Teie valikut ja broneerimiss…"
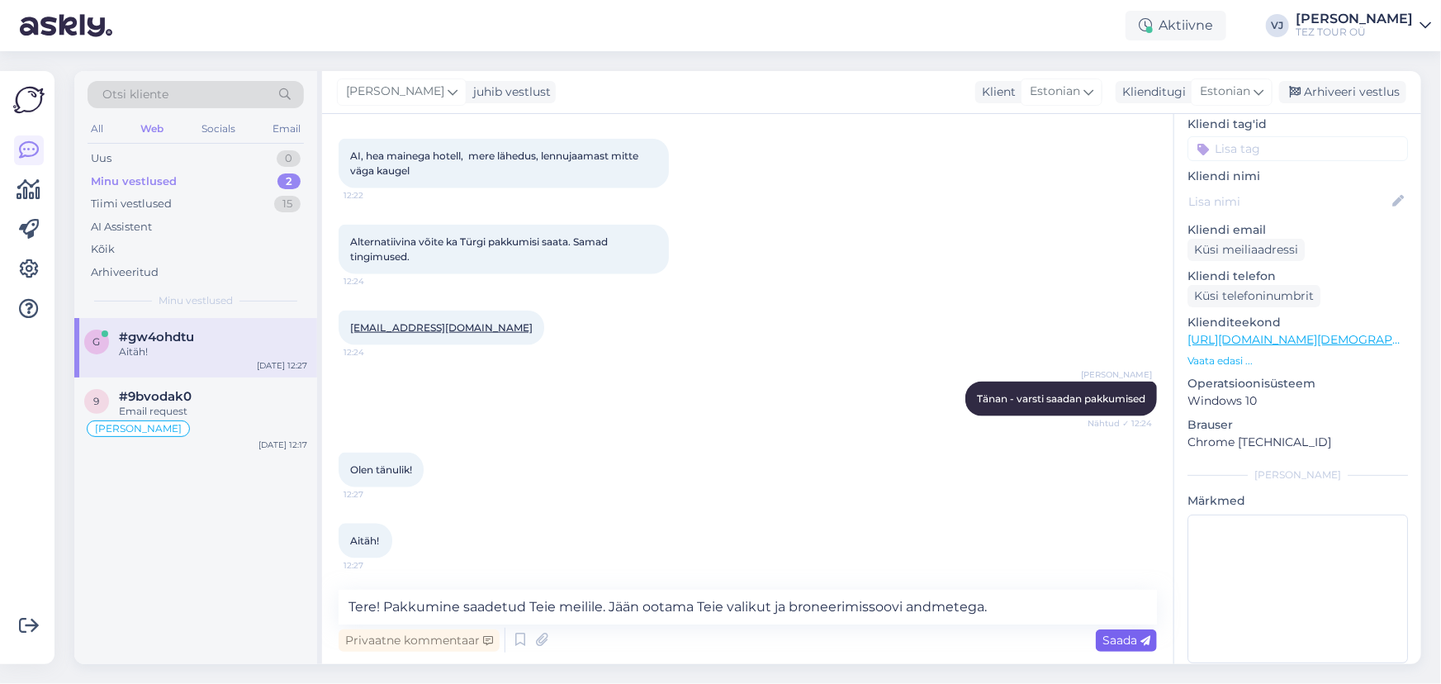
click at [1119, 638] on span "Saada" at bounding box center [1127, 640] width 48 height 15
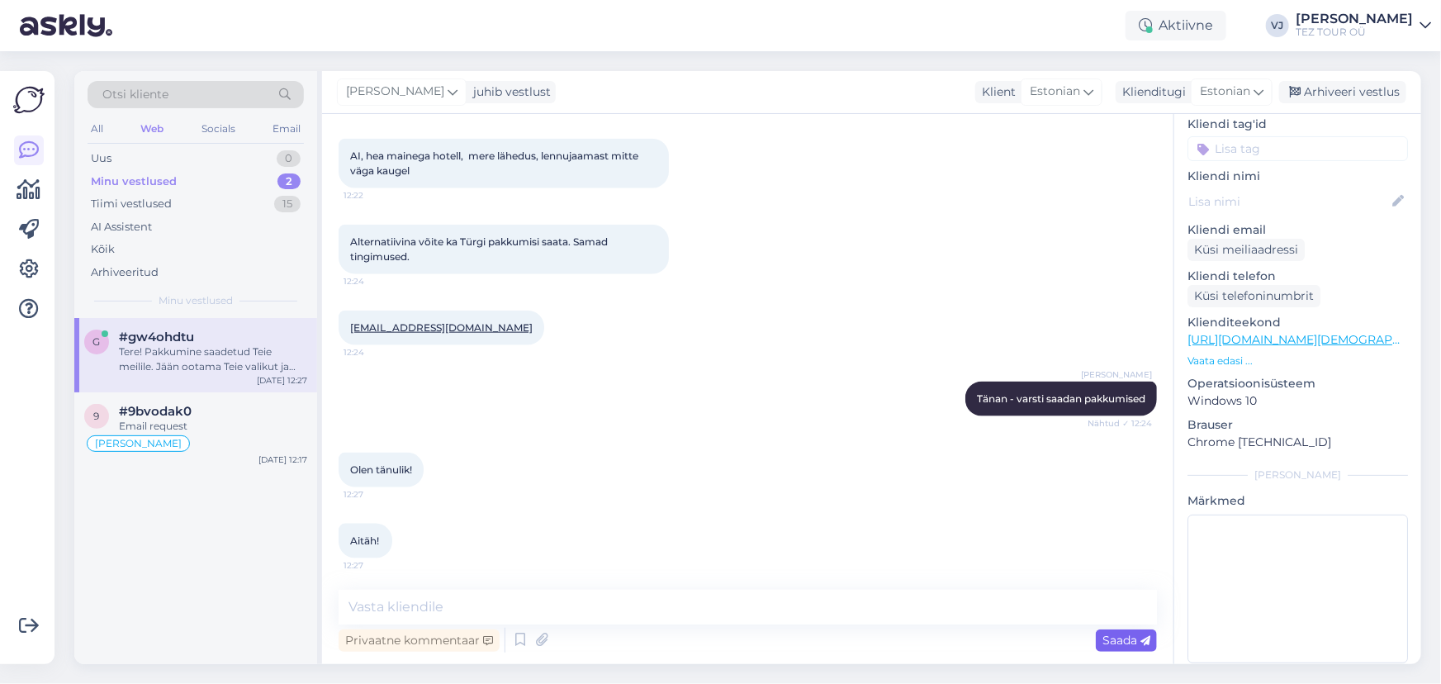
scroll to position [1081, 0]
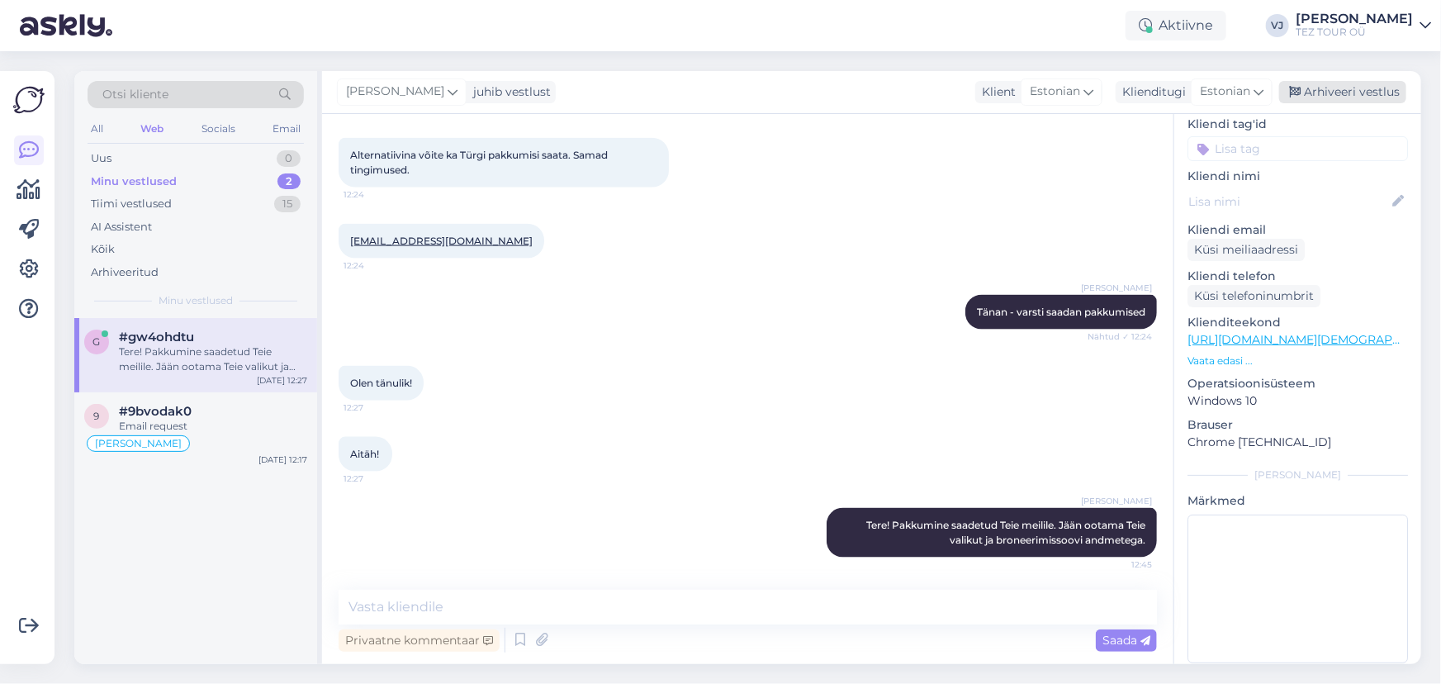
click at [1337, 85] on div "Arhiveeri vestlus" at bounding box center [1343, 92] width 127 height 22
